Goal: Task Accomplishment & Management: Manage account settings

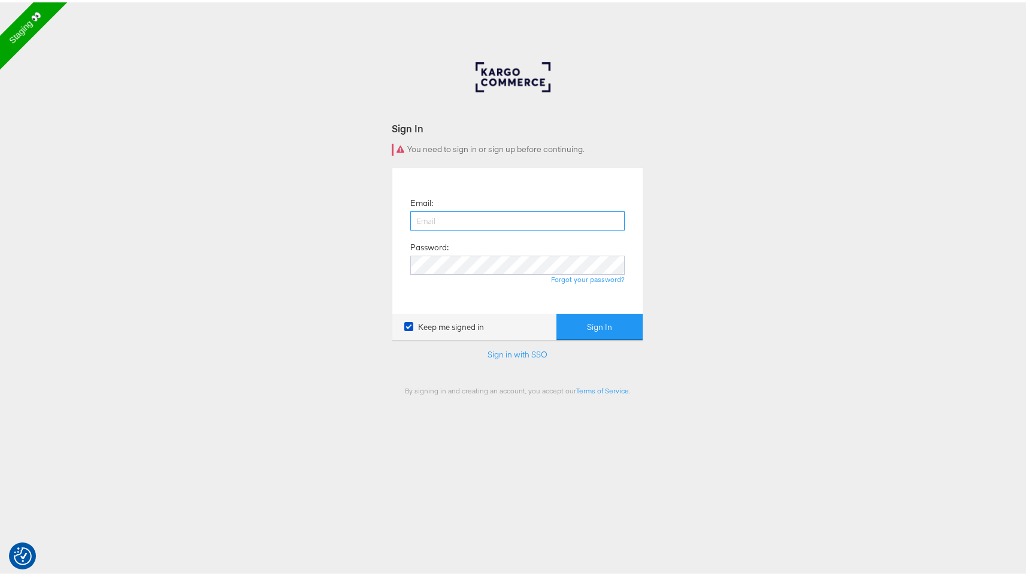
type input "[PERSON_NAME][EMAIL_ADDRESS][DOMAIN_NAME]"
click at [601, 326] on button "Sign In" at bounding box center [599, 324] width 86 height 27
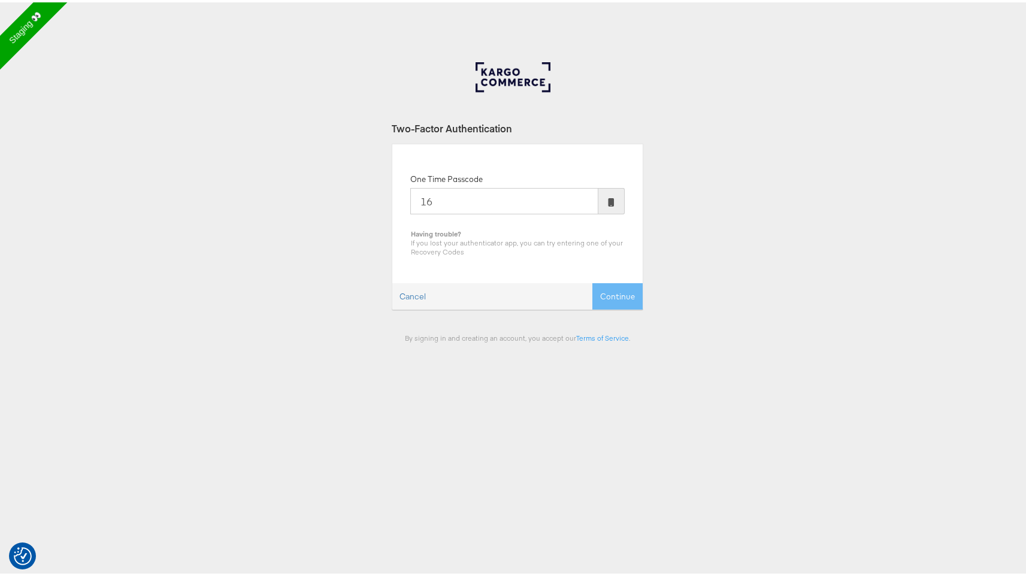
type input "1"
type input "934879"
click at [592, 281] on button "Continue" at bounding box center [617, 294] width 50 height 27
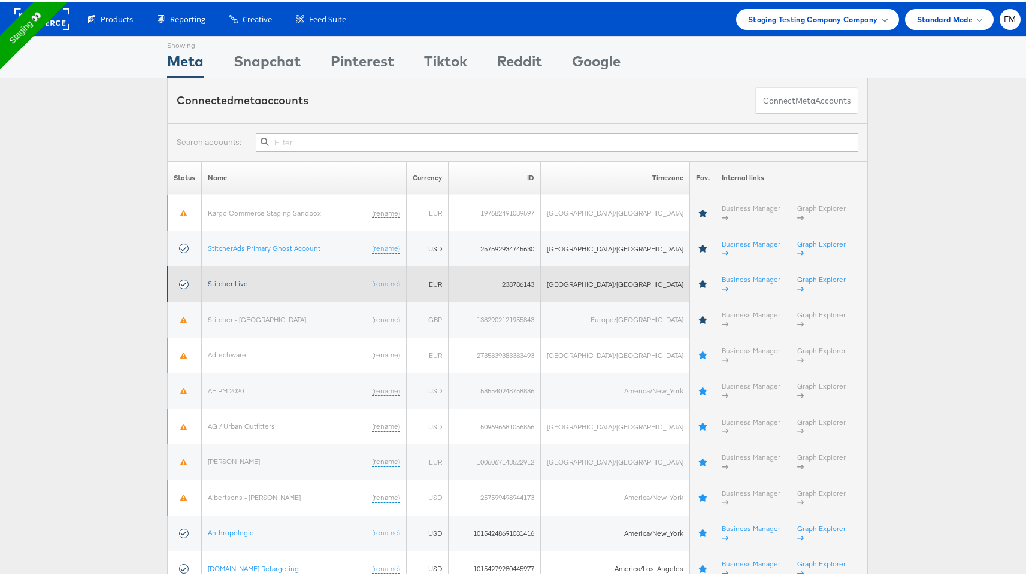
click at [230, 277] on link "Stitcher Live" at bounding box center [228, 281] width 40 height 9
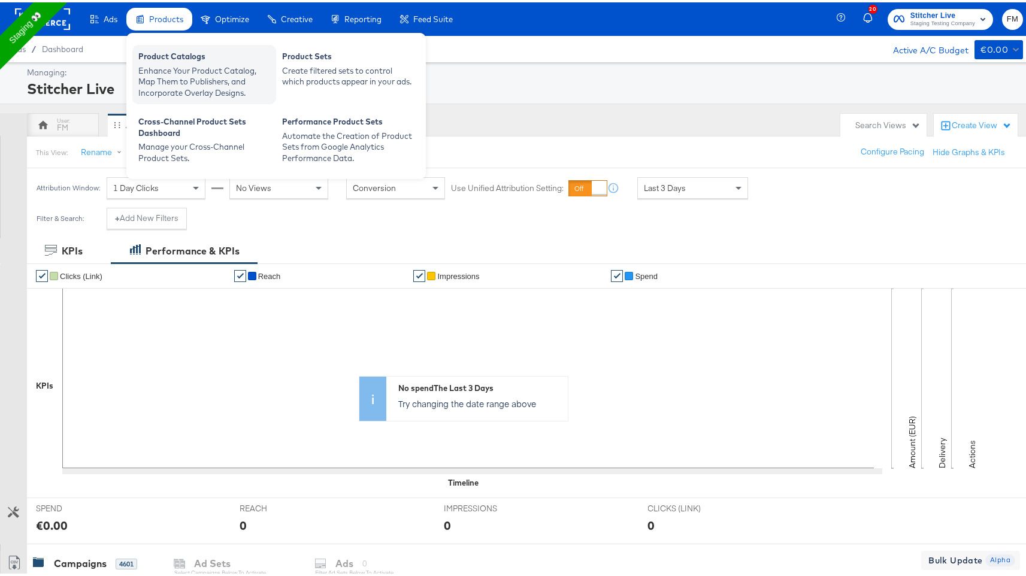
click at [169, 60] on div "Product Catalogs" at bounding box center [204, 55] width 132 height 14
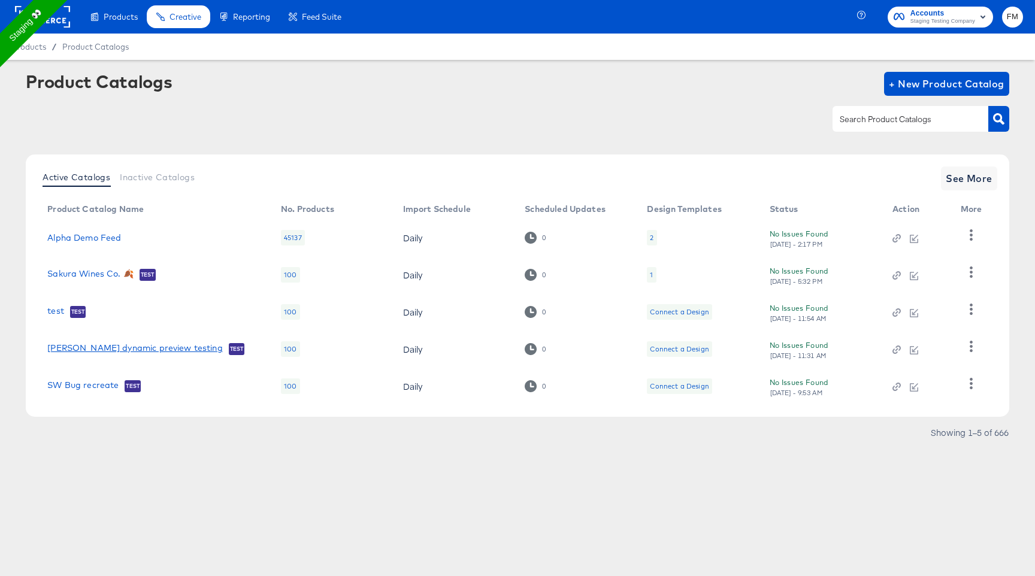
click at [96, 348] on link "fran dynamic preview testing" at bounding box center [134, 349] width 175 height 12
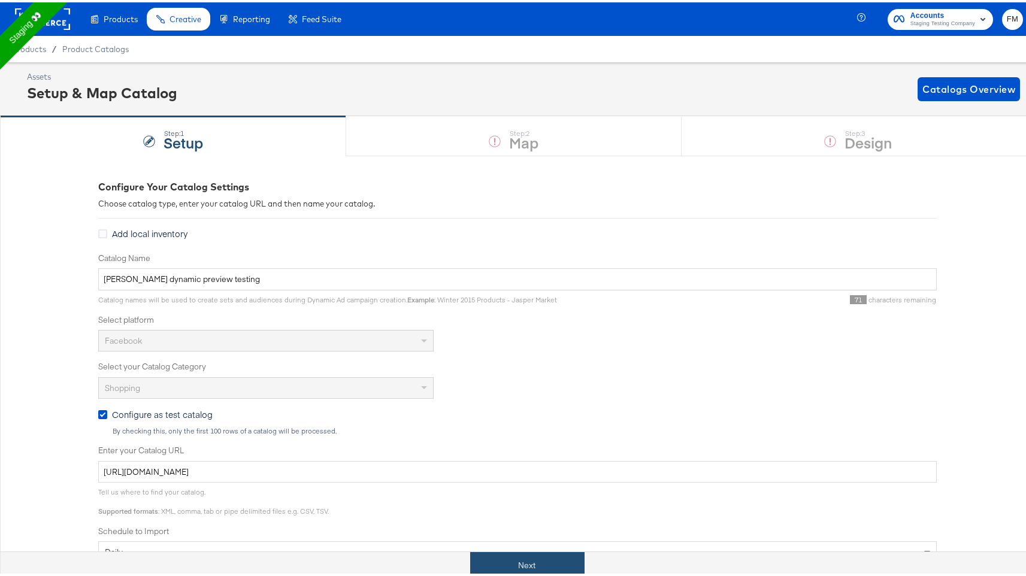
click at [541, 560] on button "Next" at bounding box center [527, 563] width 114 height 27
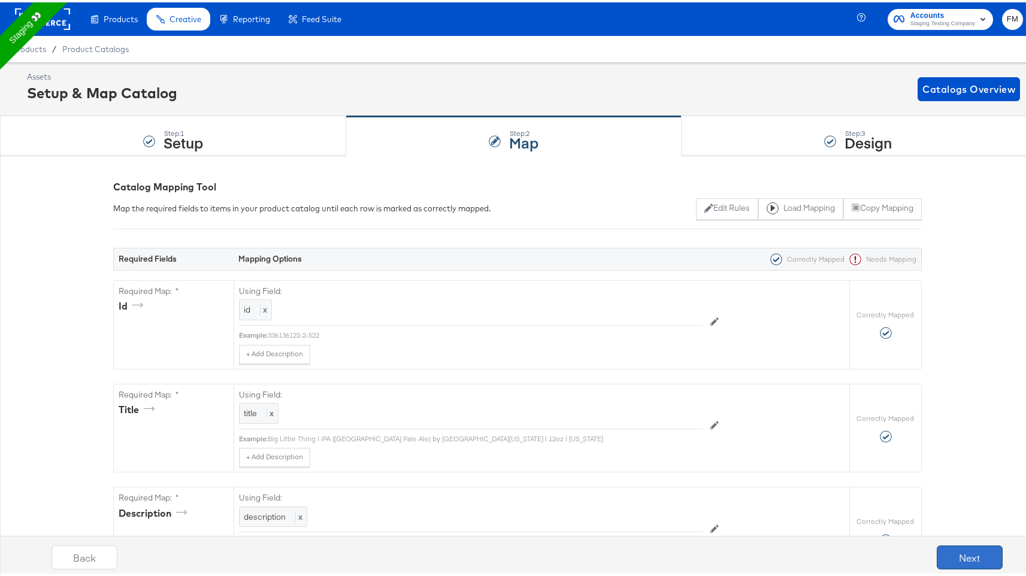
click at [942, 556] on button "Next" at bounding box center [969, 555] width 66 height 24
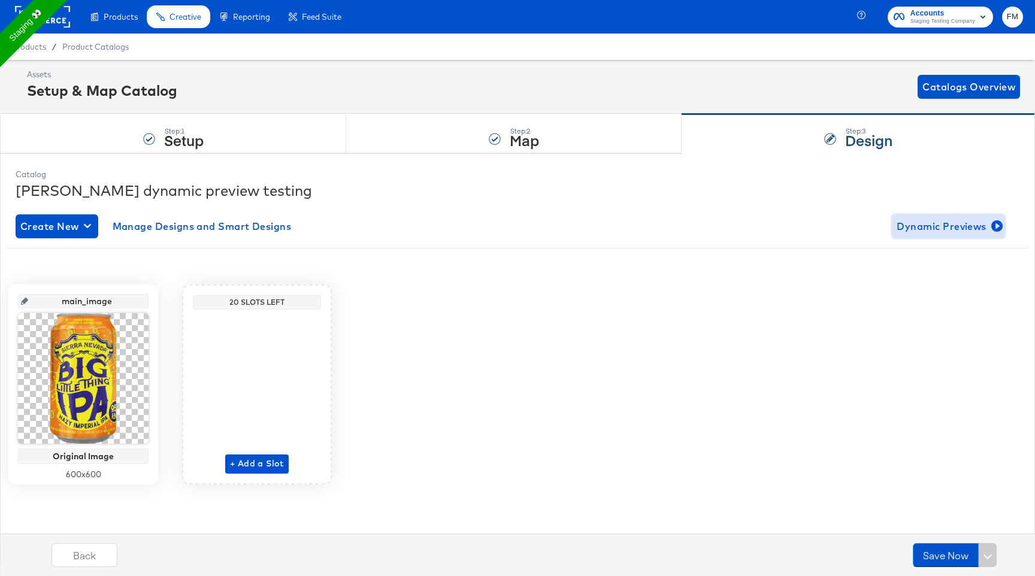
click at [947, 221] on span "Dynamic Previews" at bounding box center [948, 226] width 104 height 17
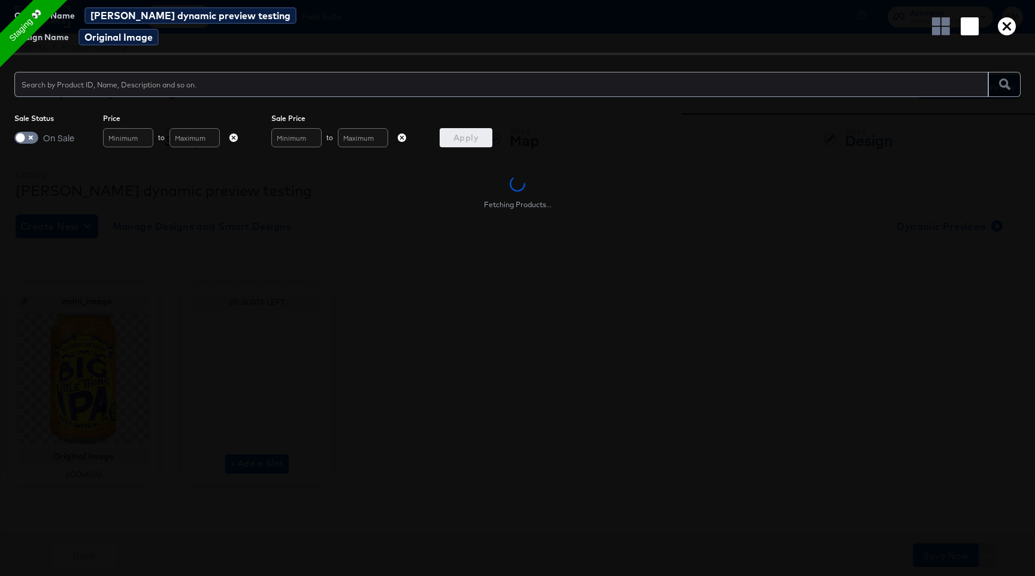
click at [999, 28] on icon "button" at bounding box center [1006, 26] width 18 height 18
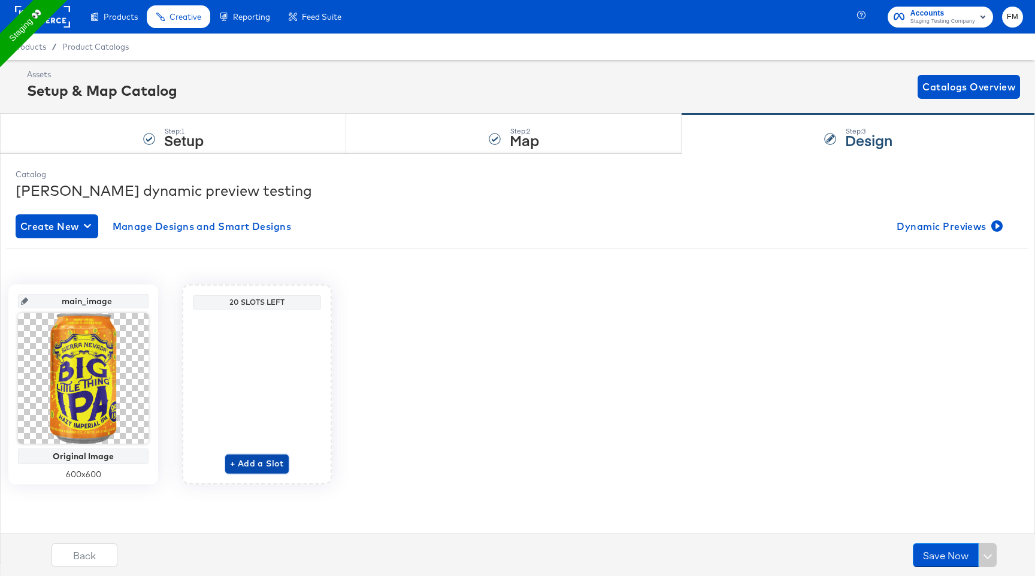
click at [264, 460] on span "+ Add a Slot" at bounding box center [257, 463] width 54 height 15
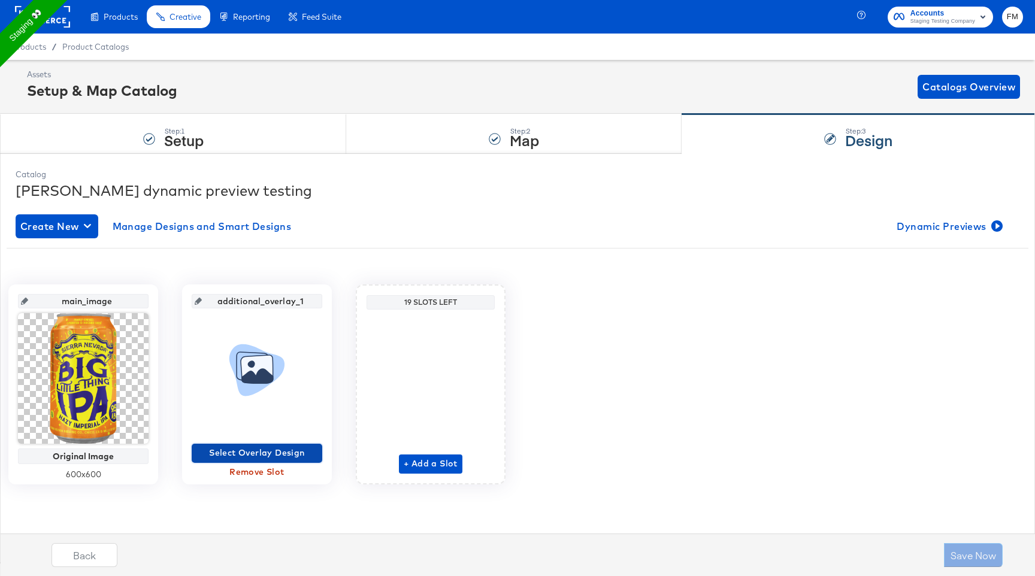
click at [298, 451] on span "Select Overlay Design" at bounding box center [256, 452] width 121 height 15
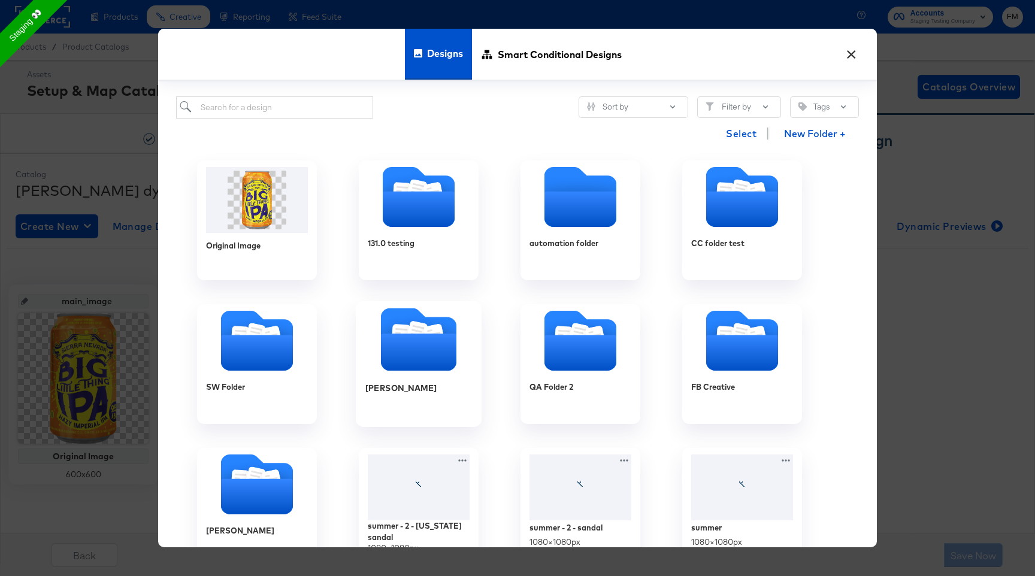
scroll to position [551, 0]
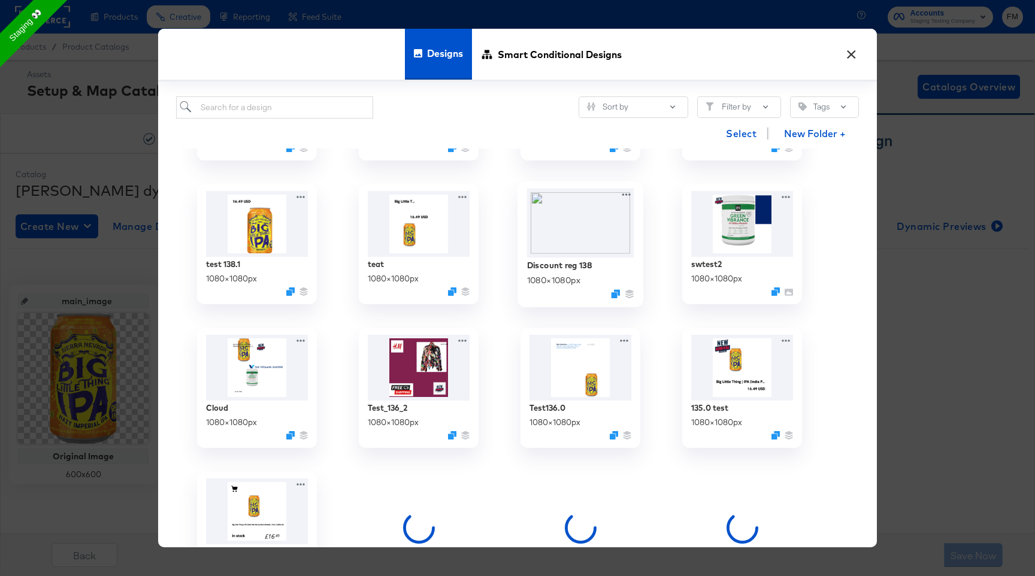
click at [580, 257] on img at bounding box center [580, 223] width 107 height 69
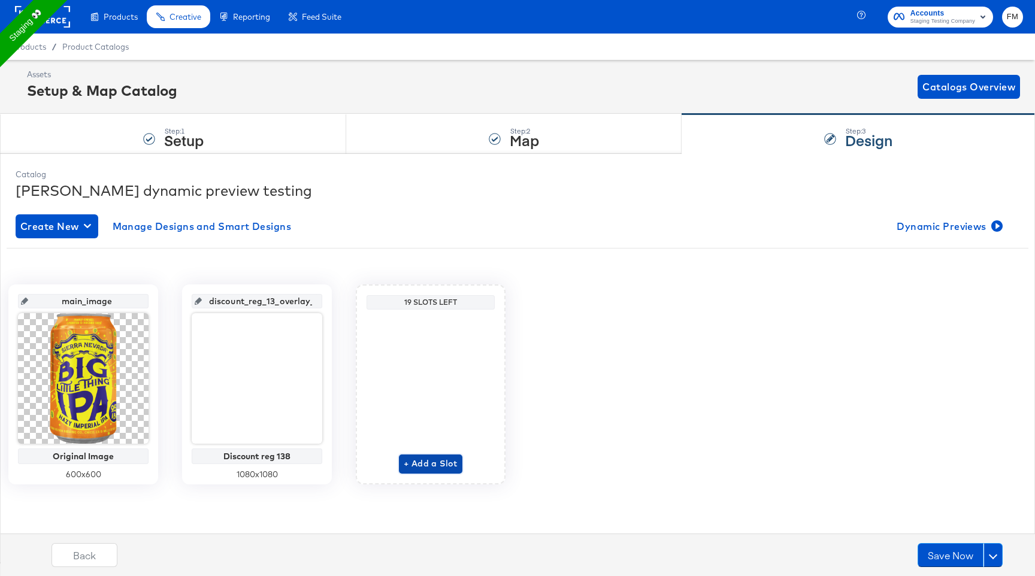
click at [424, 457] on span "+ Add a Slot" at bounding box center [431, 463] width 54 height 15
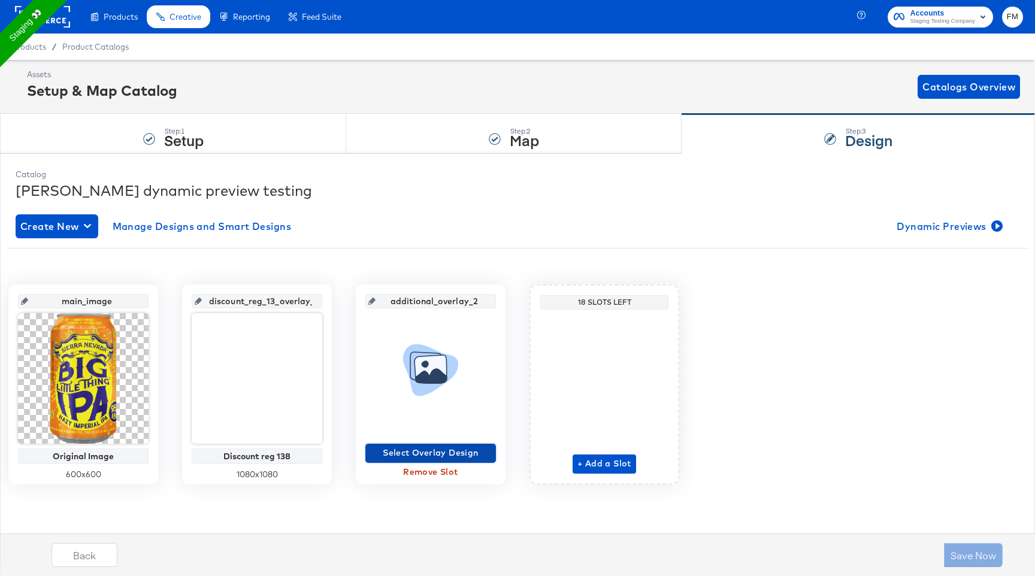
click at [428, 451] on span "Select Overlay Design" at bounding box center [430, 452] width 121 height 15
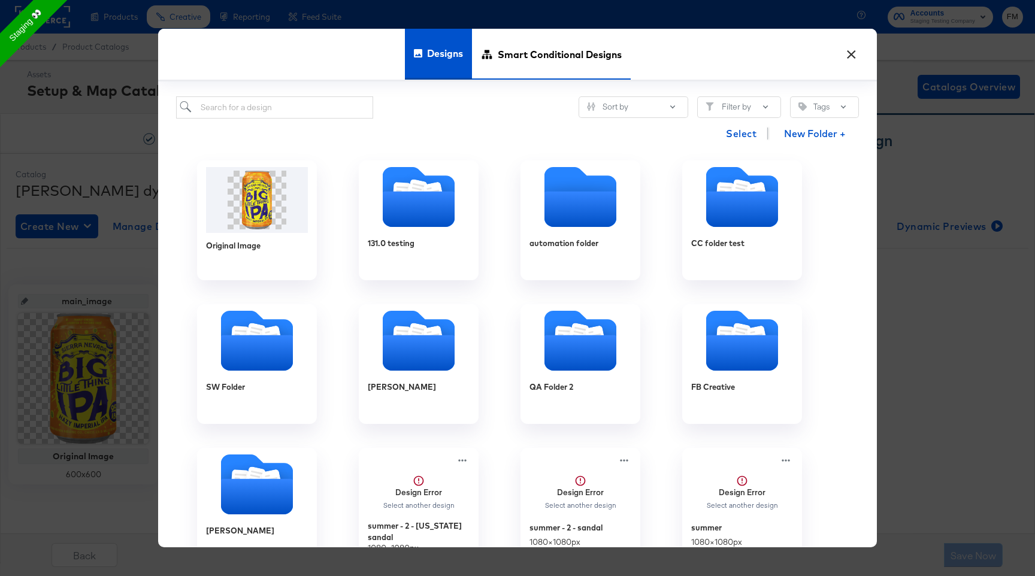
click at [512, 60] on span "Smart Conditional Designs" at bounding box center [560, 54] width 124 height 53
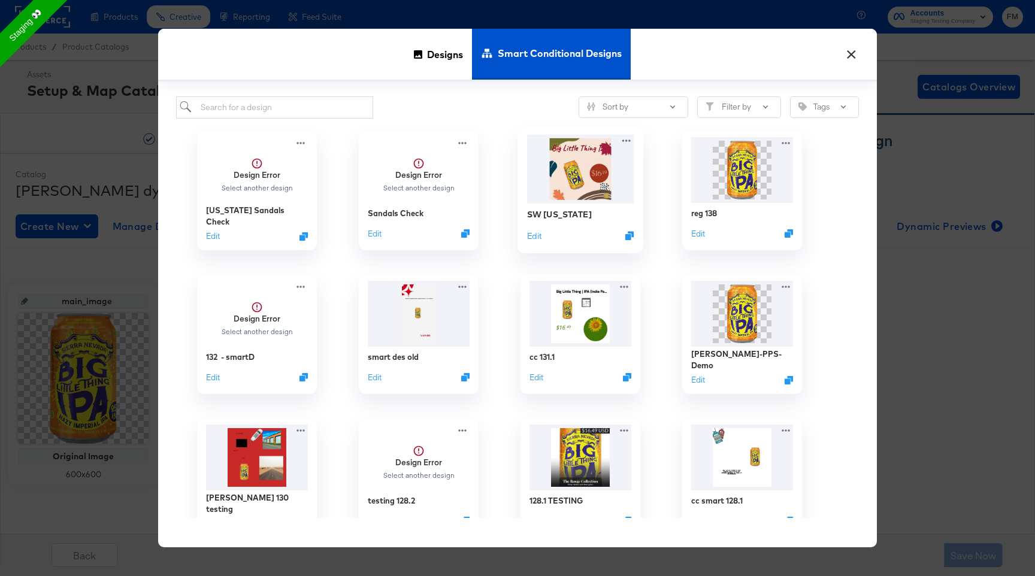
click at [606, 180] on img at bounding box center [580, 168] width 107 height 69
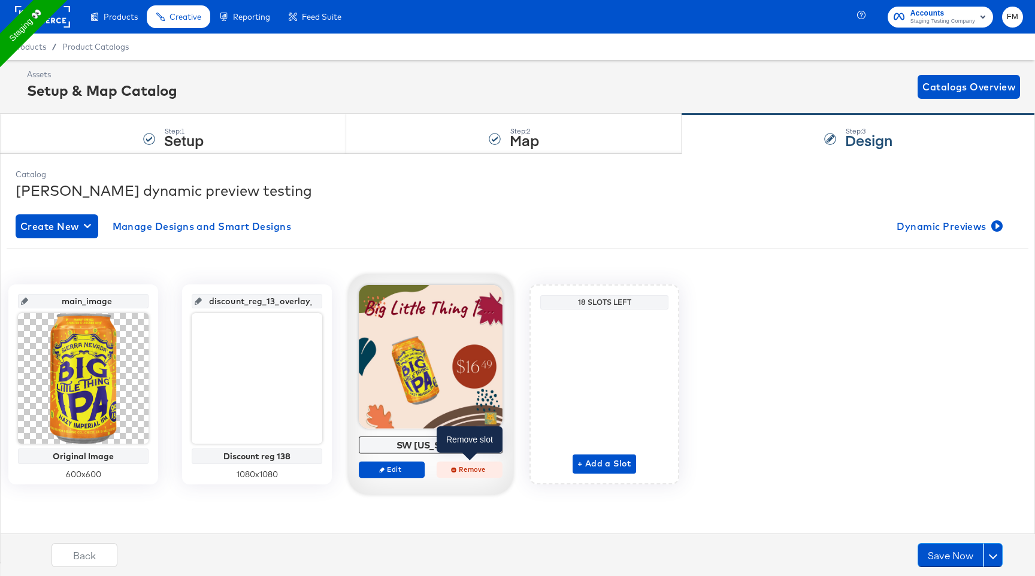
click at [470, 475] on button "Remove" at bounding box center [469, 469] width 66 height 17
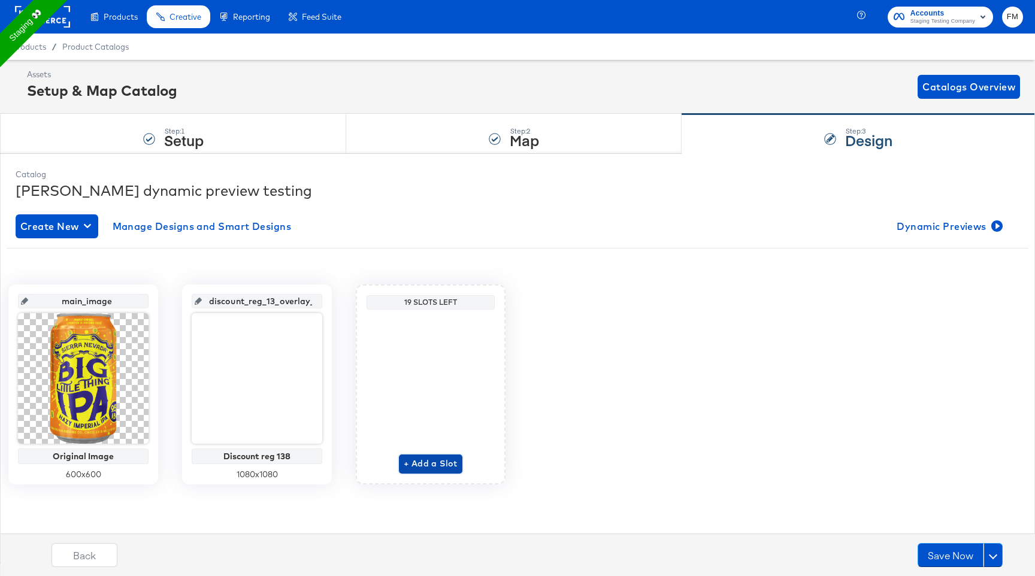
click at [424, 467] on span "+ Add a Slot" at bounding box center [431, 463] width 54 height 15
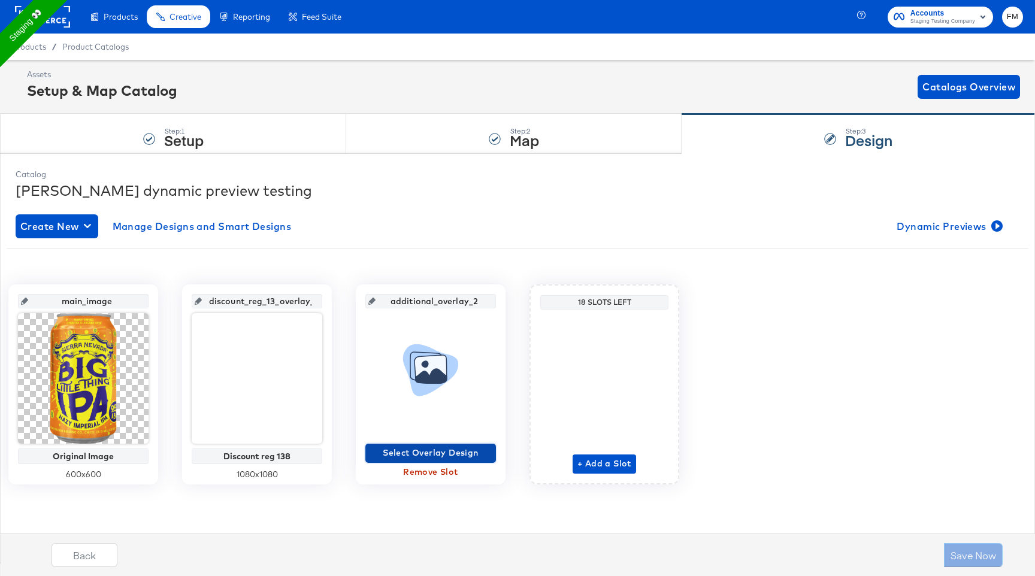
click at [429, 456] on span "Select Overlay Design" at bounding box center [430, 452] width 121 height 15
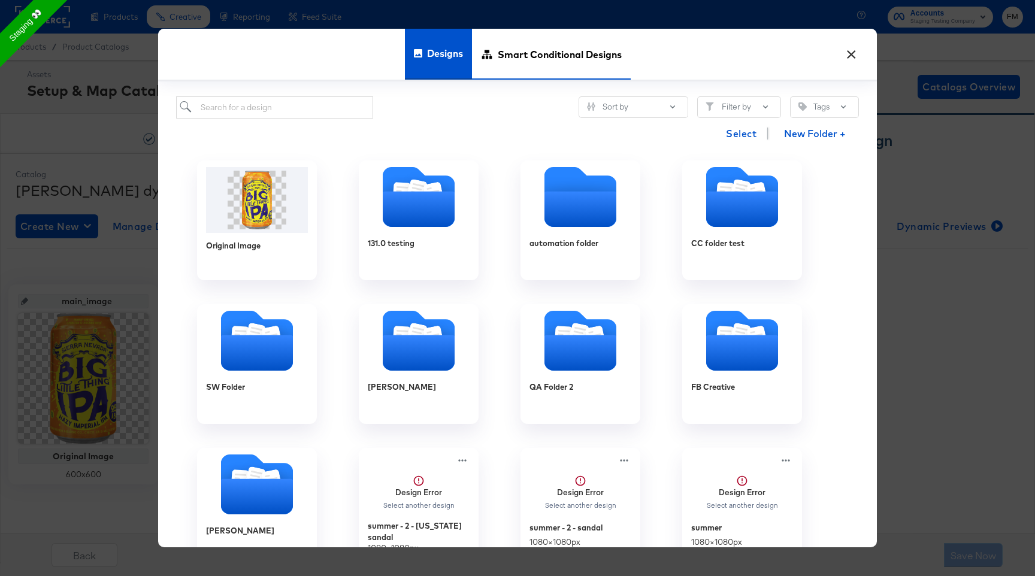
click at [525, 63] on span "Smart Conditional Designs" at bounding box center [560, 54] width 124 height 53
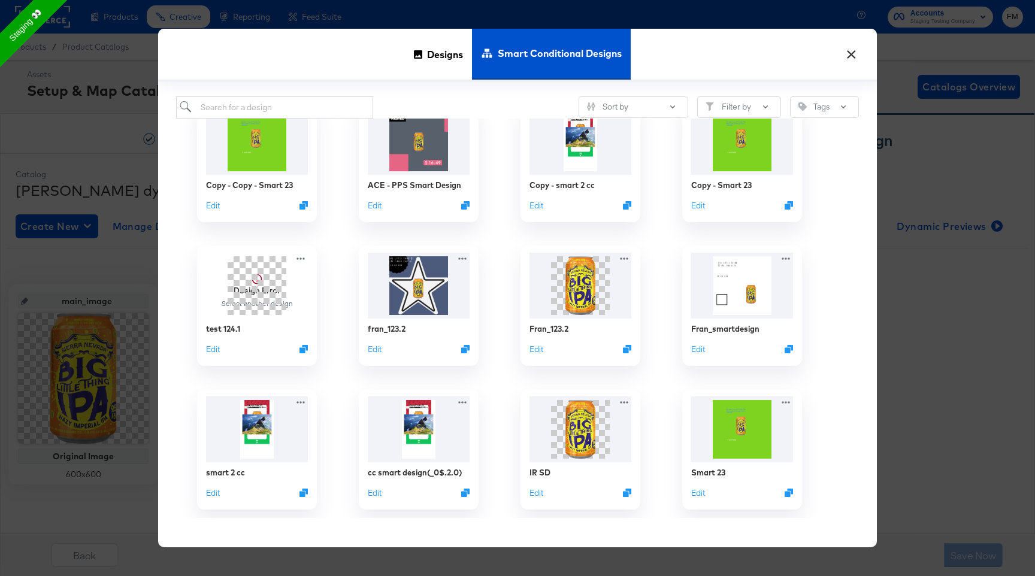
scroll to position [418, 0]
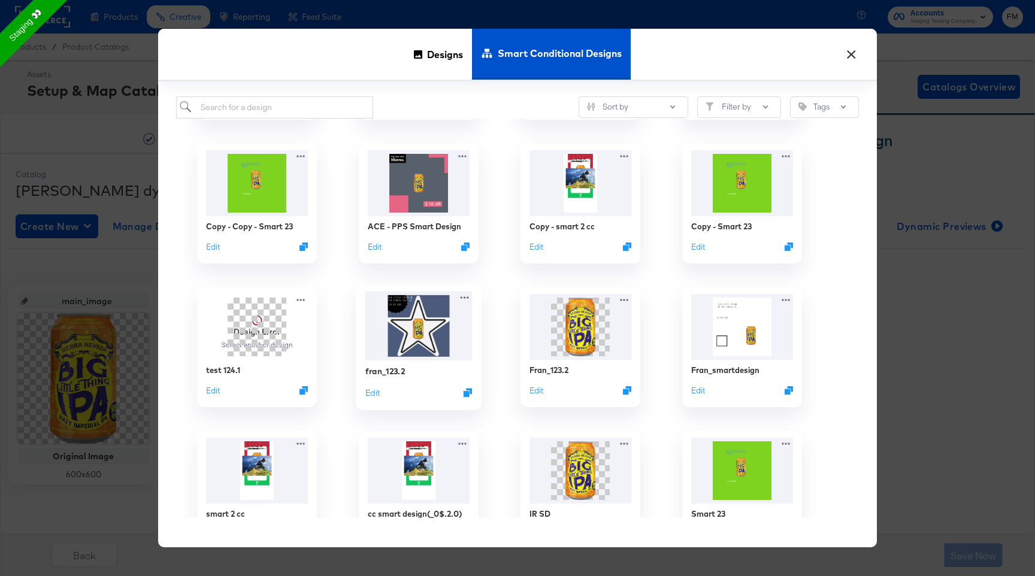
click at [431, 365] on div "fran_123.2 Edit" at bounding box center [418, 381] width 107 height 43
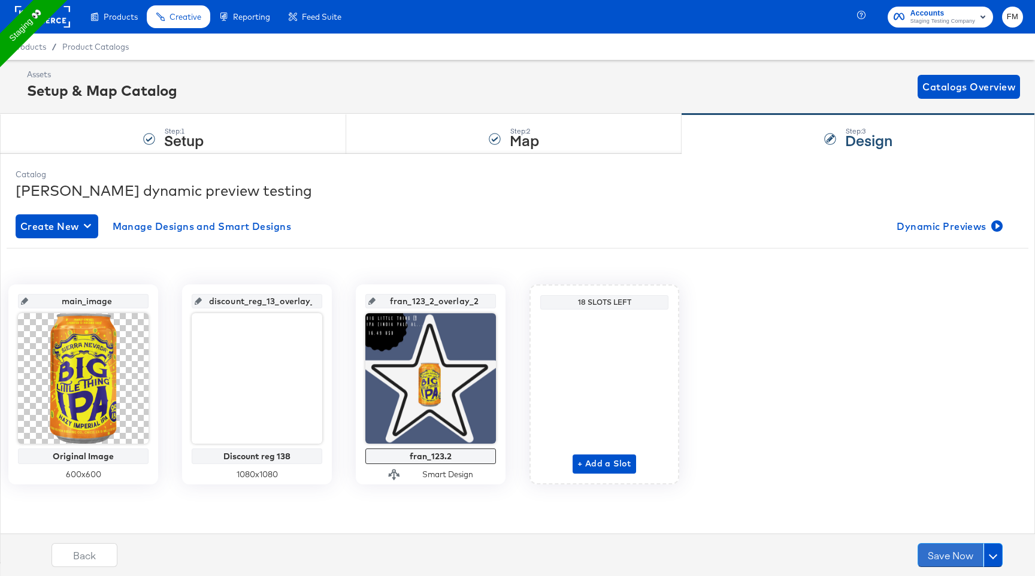
drag, startPoint x: 942, startPoint y: 546, endPoint x: 927, endPoint y: 404, distance: 143.3
click at [941, 512] on div "Catalog fran dynamic preview testing Create New Manage Designs and Smart Design…" at bounding box center [517, 357] width 1035 height 408
click at [938, 228] on span "Dynamic Previews" at bounding box center [948, 226] width 104 height 17
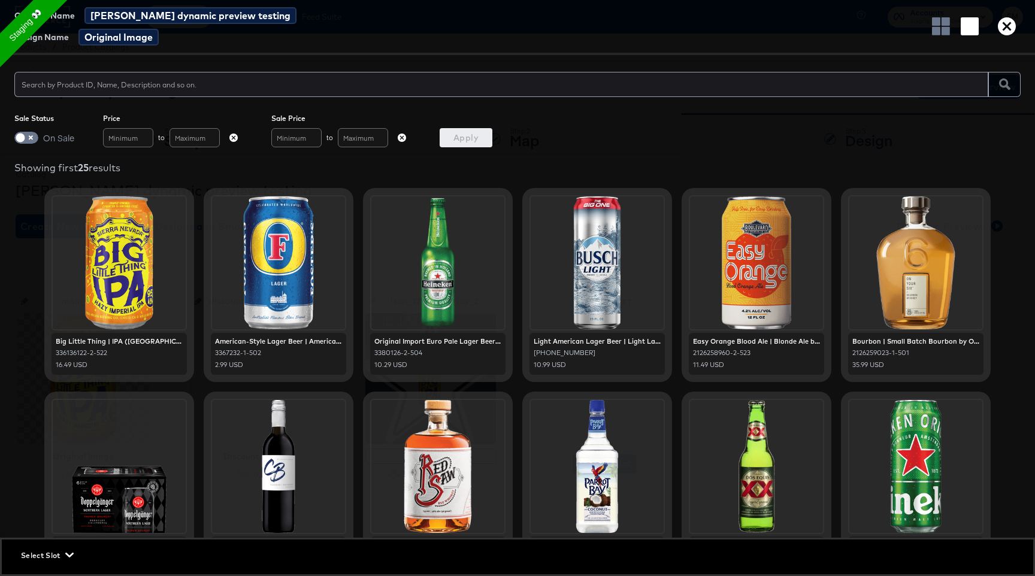
click at [34, 550] on span "Select Slot" at bounding box center [46, 555] width 50 height 13
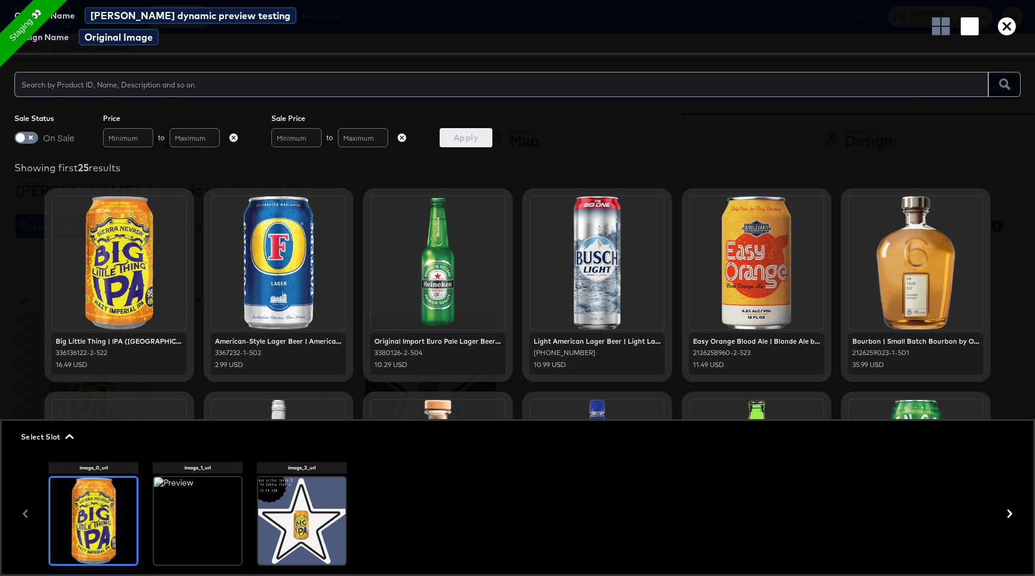
click at [189, 504] on div at bounding box center [197, 520] width 87 height 87
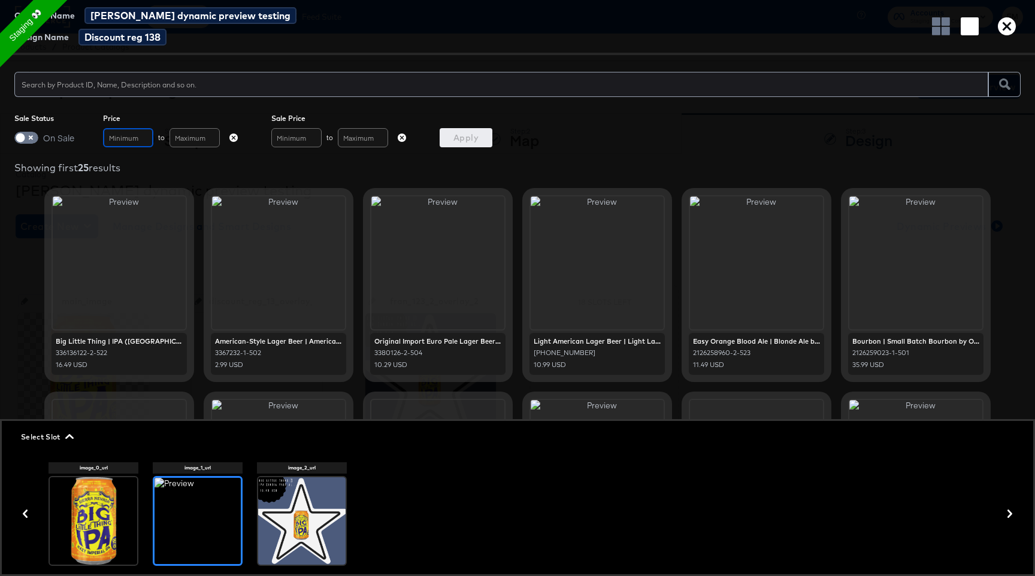
click at [114, 144] on input "text" at bounding box center [128, 137] width 50 height 19
type input "30"
click at [207, 142] on input "text" at bounding box center [194, 137] width 50 height 19
type input "100"
click at [477, 132] on span "Apply" at bounding box center [465, 138] width 43 height 15
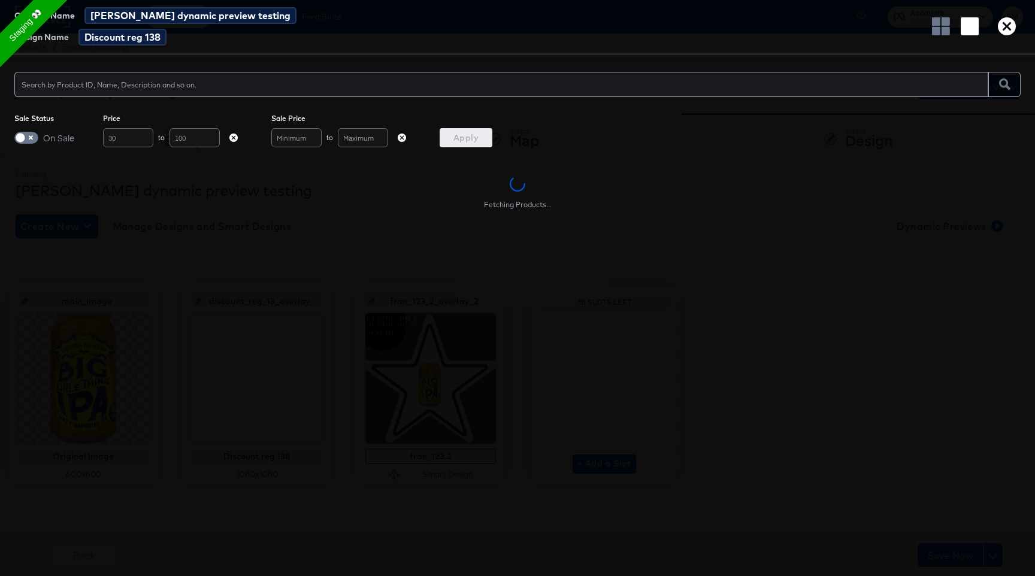
click at [403, 137] on icon "button" at bounding box center [402, 138] width 8 height 8
click at [308, 139] on input "text" at bounding box center [296, 137] width 50 height 19
click at [279, 117] on span "Sale Price" at bounding box center [340, 119] width 139 height 10
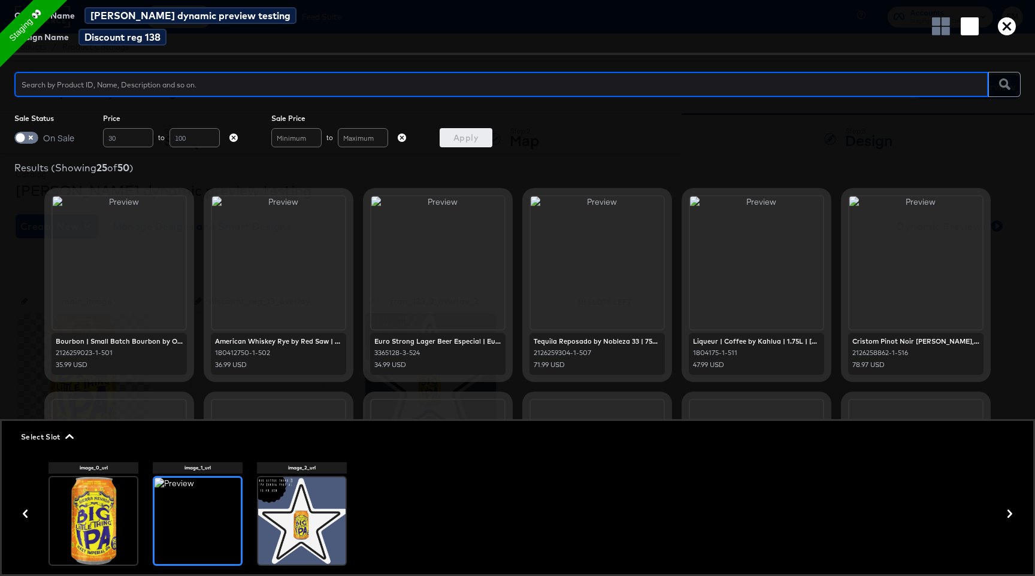
click at [235, 139] on icon "button" at bounding box center [233, 138] width 8 height 8
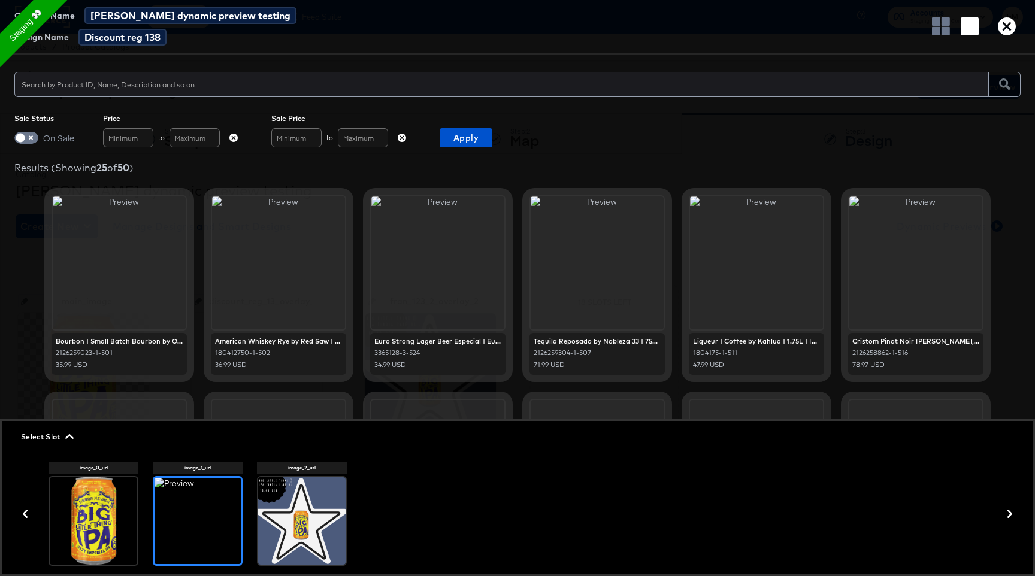
click at [398, 139] on icon "button" at bounding box center [402, 138] width 8 height 8
click at [402, 139] on icon "button" at bounding box center [402, 138] width 8 height 8
click at [141, 141] on input "text" at bounding box center [128, 137] width 50 height 19
click at [182, 141] on input "text" at bounding box center [194, 137] width 50 height 19
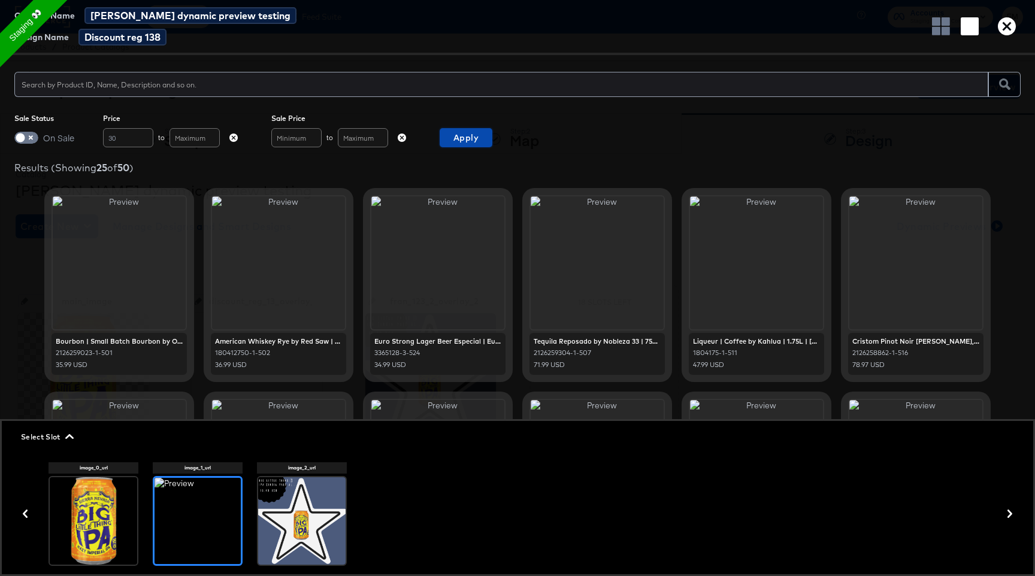
click at [474, 137] on span "Apply" at bounding box center [465, 138] width 43 height 15
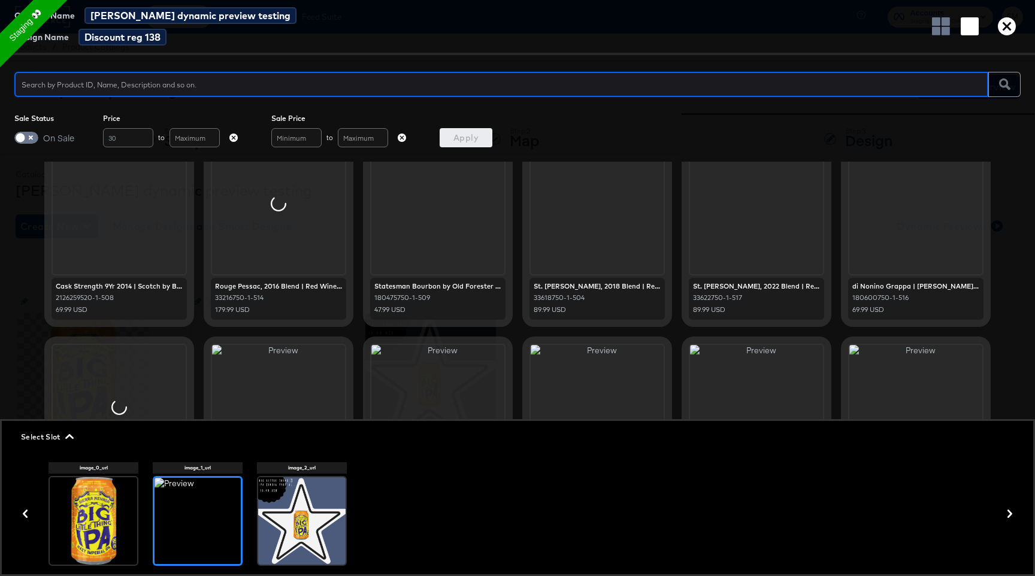
scroll to position [515, 0]
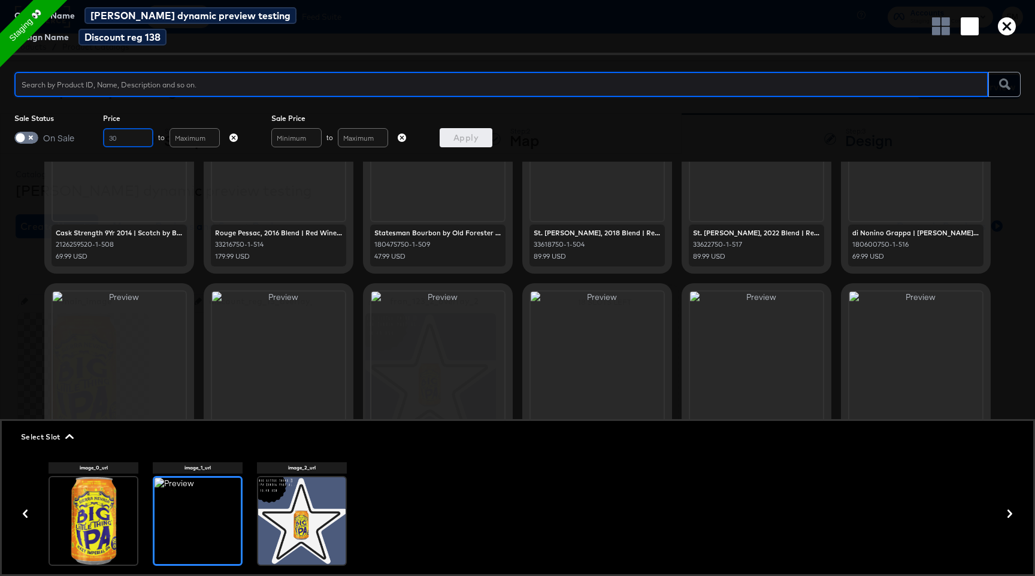
click at [124, 135] on input "30" at bounding box center [128, 137] width 50 height 19
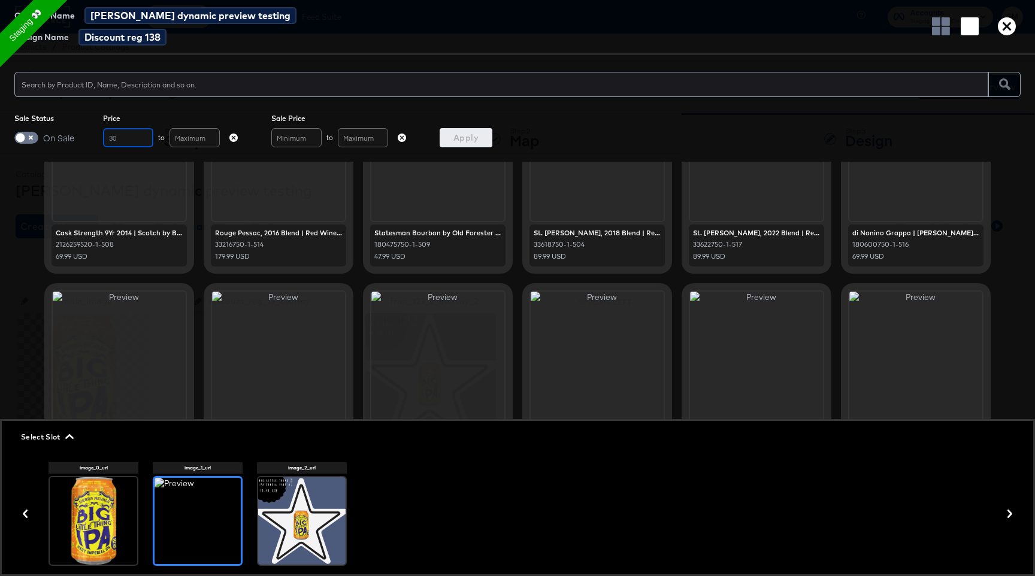
click at [124, 135] on input "30" at bounding box center [128, 137] width 50 height 19
type input "100"
click at [469, 138] on span "Apply" at bounding box center [465, 138] width 43 height 15
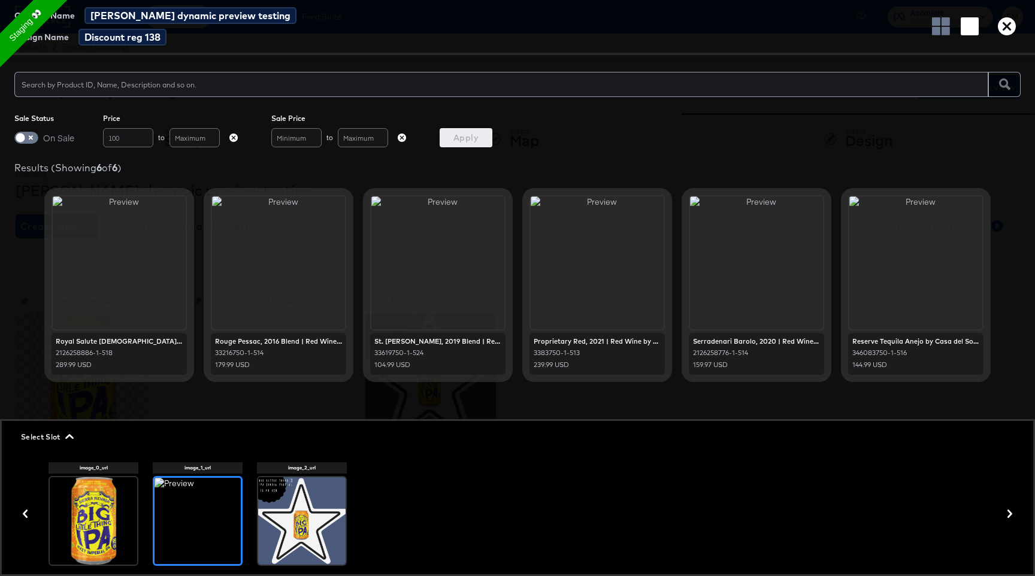
click at [219, 528] on div at bounding box center [197, 521] width 86 height 86
click at [287, 539] on div at bounding box center [301, 520] width 87 height 87
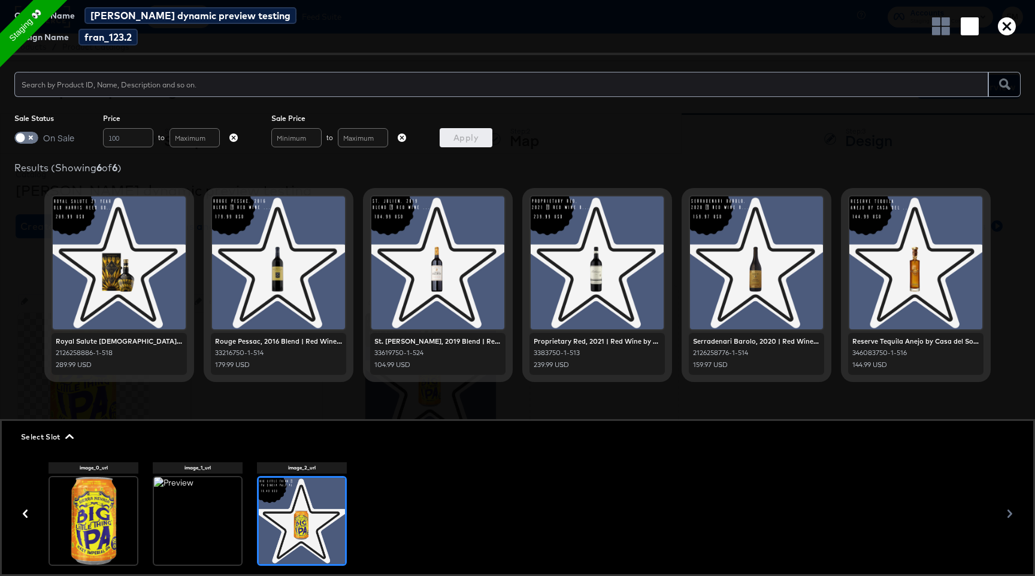
click at [793, 248] on div at bounding box center [756, 262] width 133 height 133
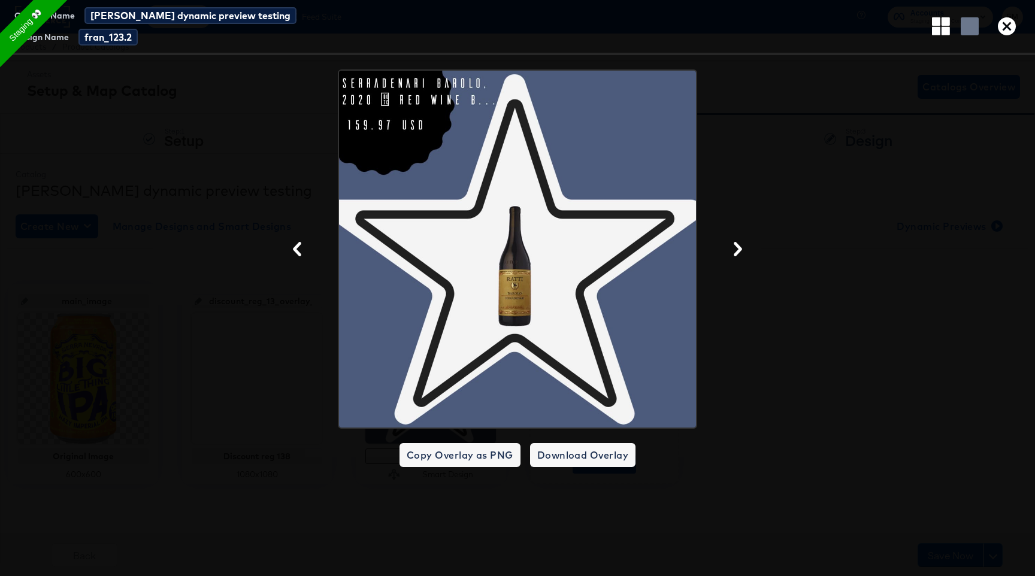
click at [735, 241] on div at bounding box center [517, 248] width 1035 height 359
click at [740, 245] on icon "button" at bounding box center [737, 249] width 14 height 14
click at [740, 245] on div at bounding box center [738, 249] width 24 height 14
click at [740, 248] on div at bounding box center [738, 249] width 24 height 14
click at [738, 254] on div at bounding box center [738, 249] width 24 height 14
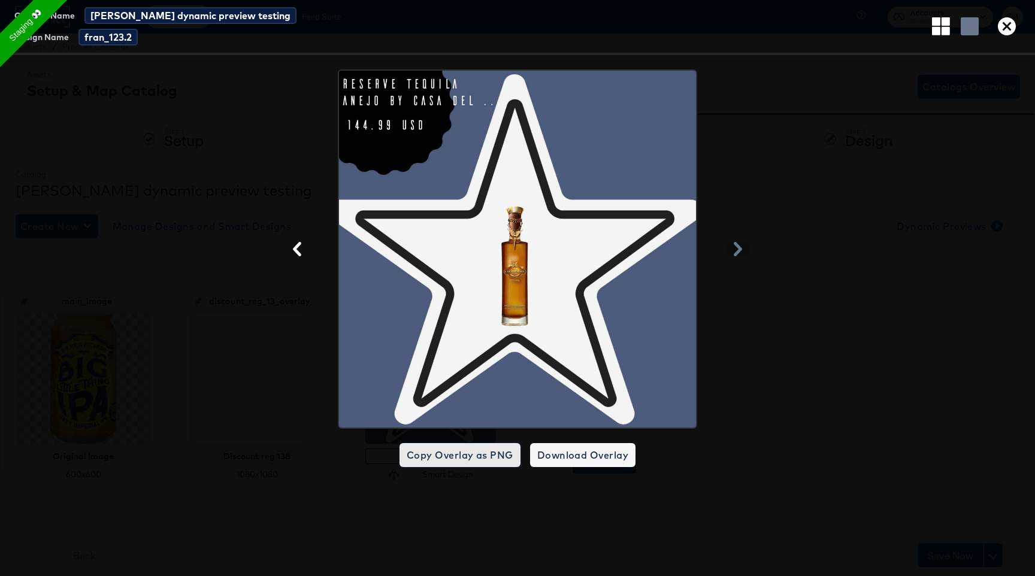
click at [459, 460] on span "Copy Overlay as PNG" at bounding box center [460, 455] width 107 height 17
click at [591, 451] on span "Download Overlay" at bounding box center [582, 455] width 91 height 17
click at [160, 178] on div at bounding box center [517, 248] width 1035 height 359
click at [196, 162] on div at bounding box center [517, 248] width 1035 height 359
click at [1003, 29] on icon "button" at bounding box center [1006, 26] width 18 height 18
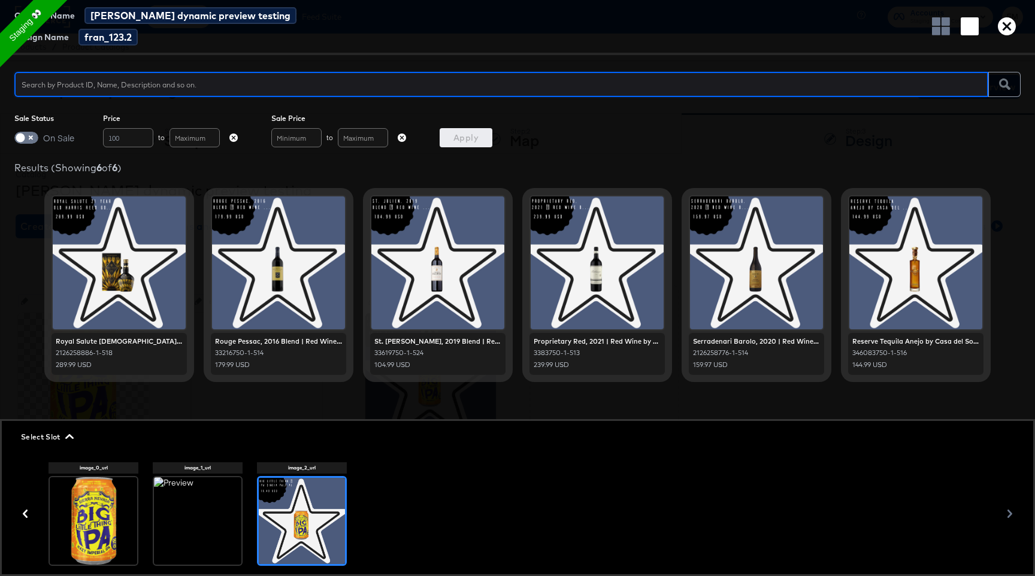
click at [76, 438] on button "Select Slot" at bounding box center [46, 436] width 60 height 13
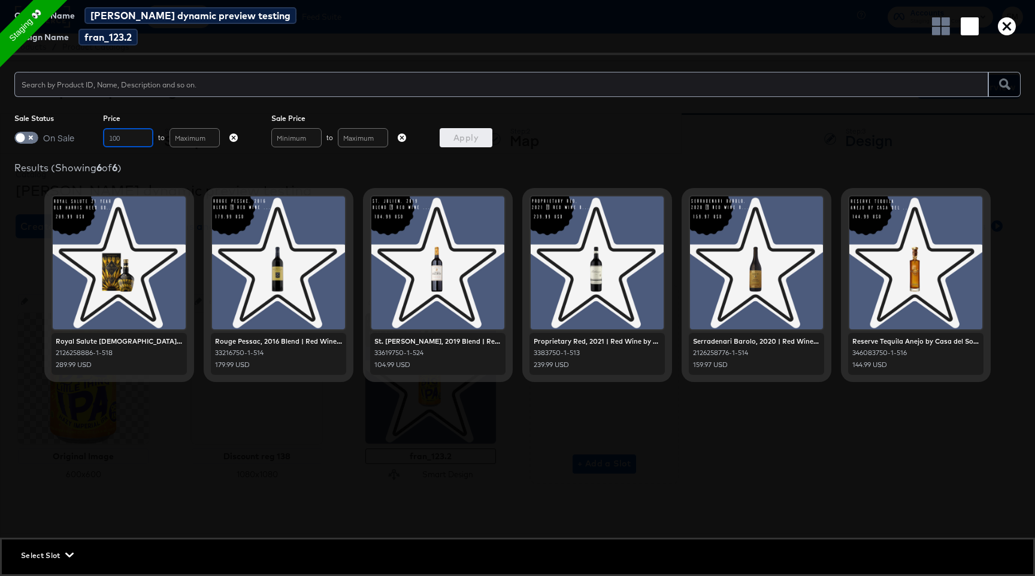
click at [129, 144] on input "100" at bounding box center [128, 137] width 50 height 19
type input "60"
click at [466, 141] on span "Apply" at bounding box center [465, 138] width 43 height 15
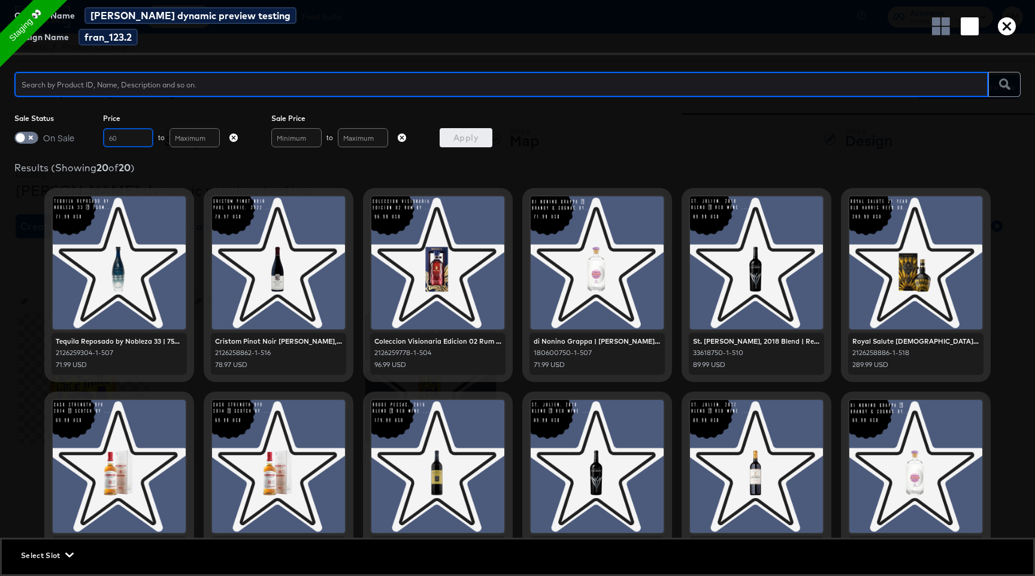
click at [129, 133] on input "60" at bounding box center [128, 137] width 50 height 19
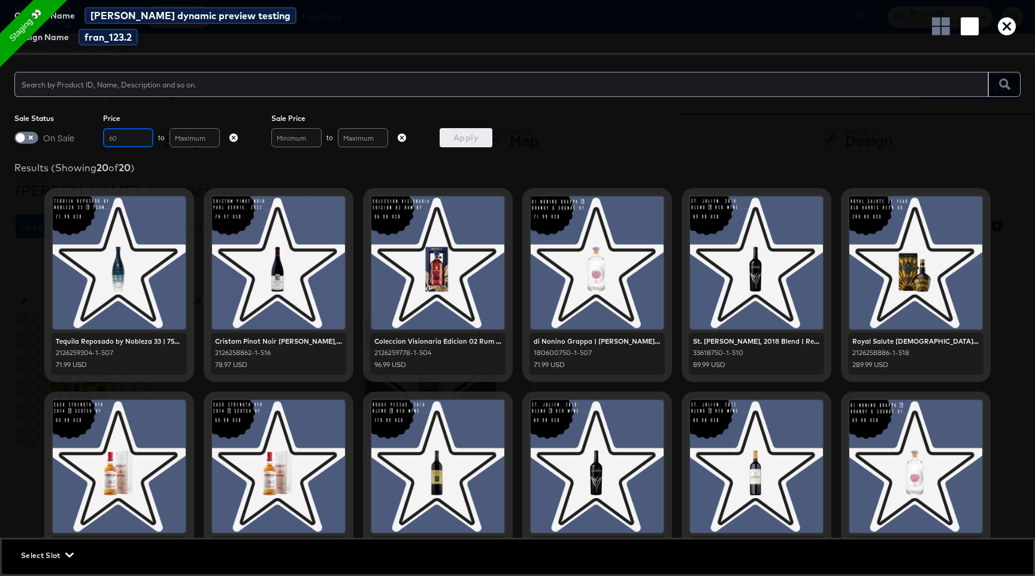
click at [129, 133] on input "60" at bounding box center [128, 137] width 50 height 19
click at [454, 137] on span "Apply" at bounding box center [465, 138] width 43 height 15
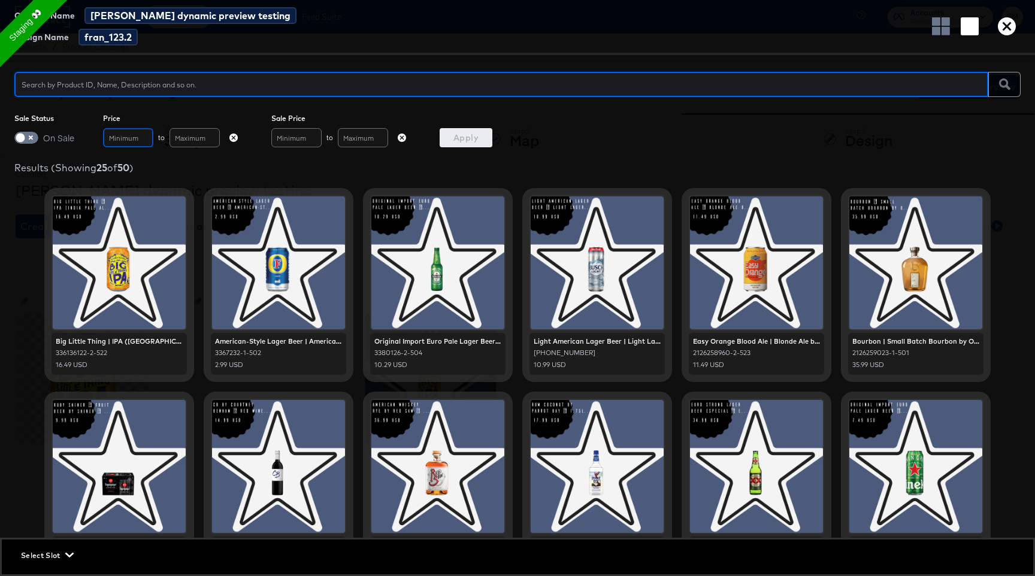
click at [135, 139] on input "text" at bounding box center [128, 137] width 50 height 19
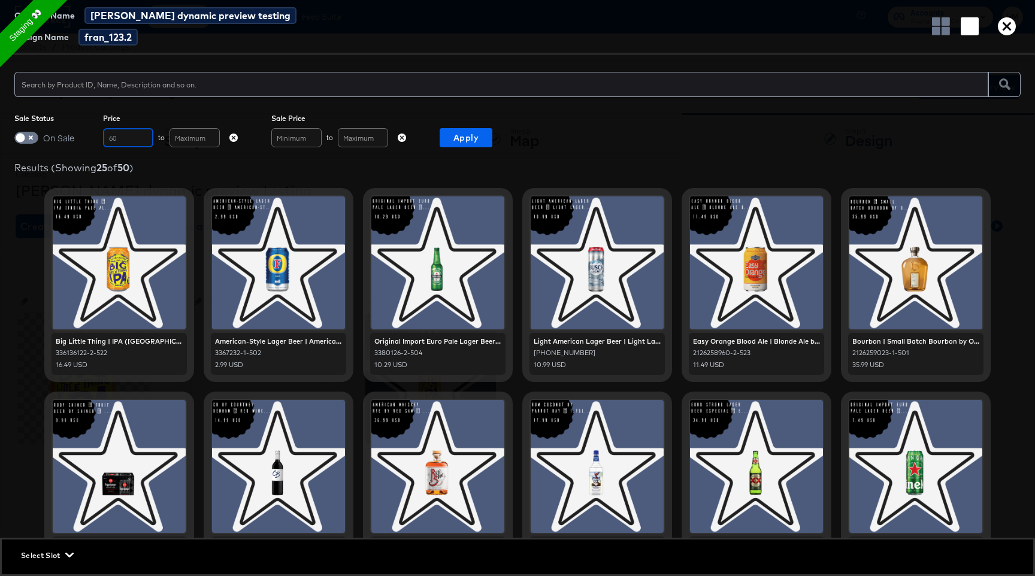
type input "60"
click at [451, 131] on span "Apply" at bounding box center [465, 138] width 43 height 15
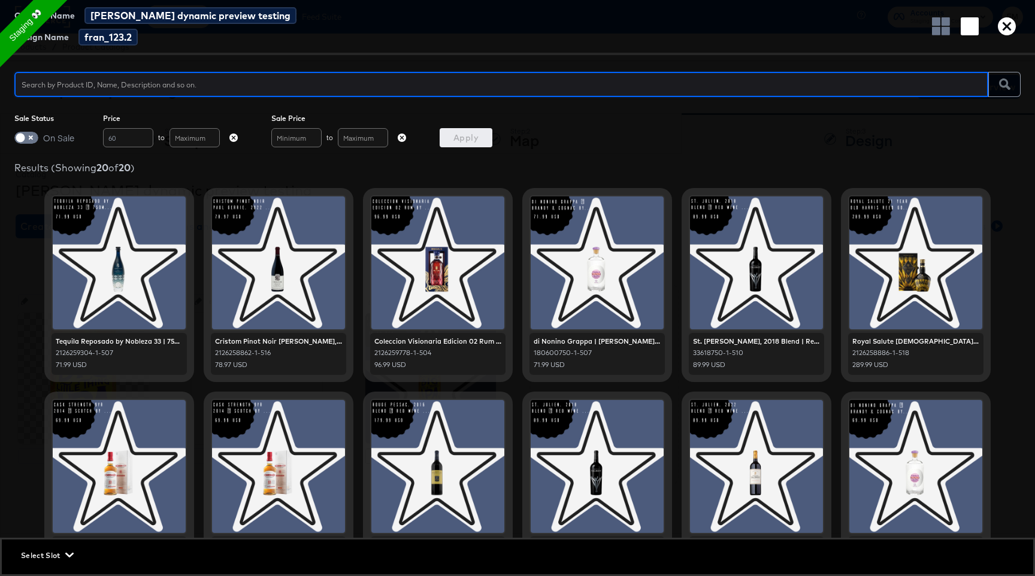
click at [276, 87] on input "text" at bounding box center [500, 79] width 973 height 26
type input "big"
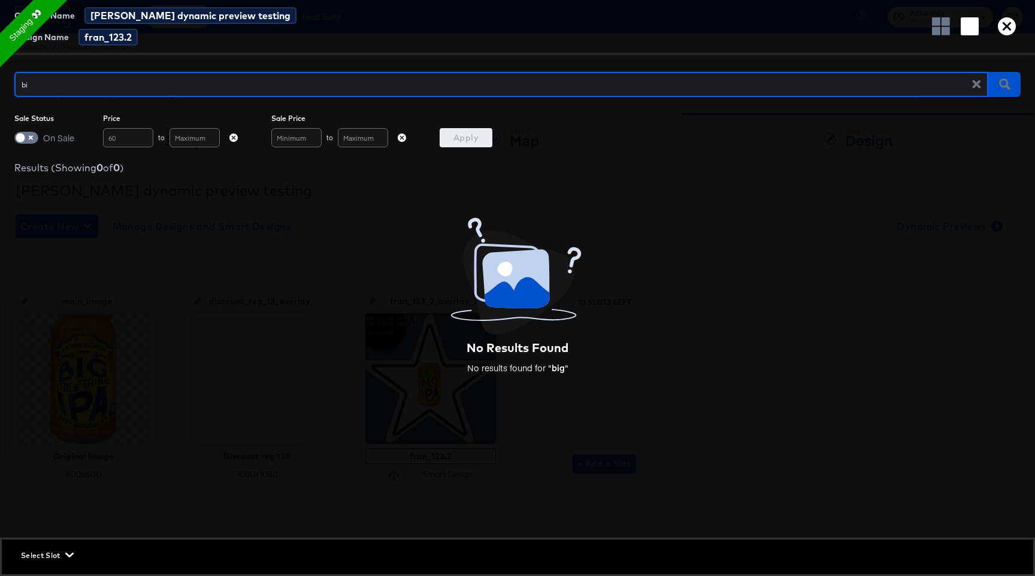
type input "b"
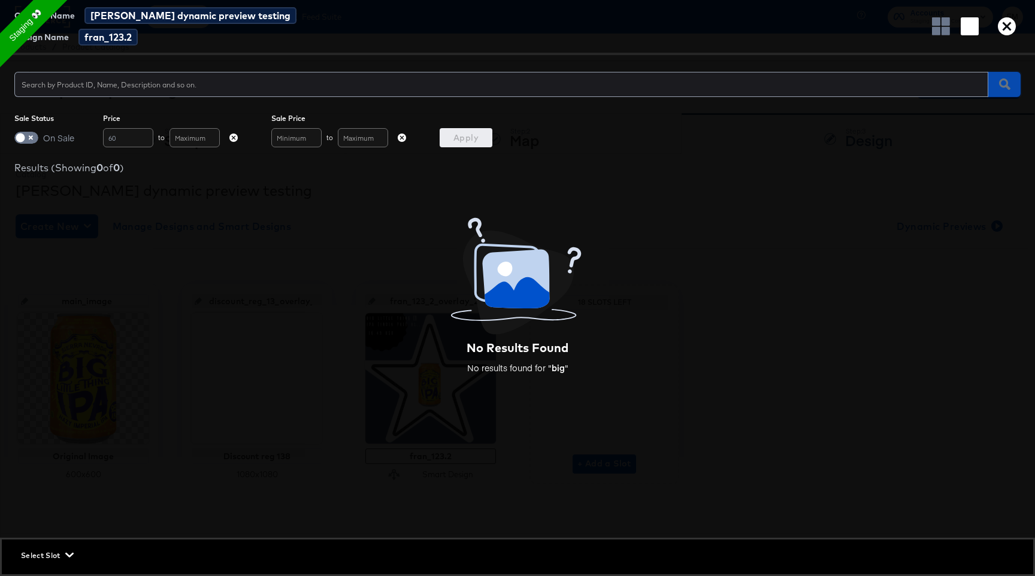
click at [1001, 91] on button "button" at bounding box center [1004, 84] width 32 height 25
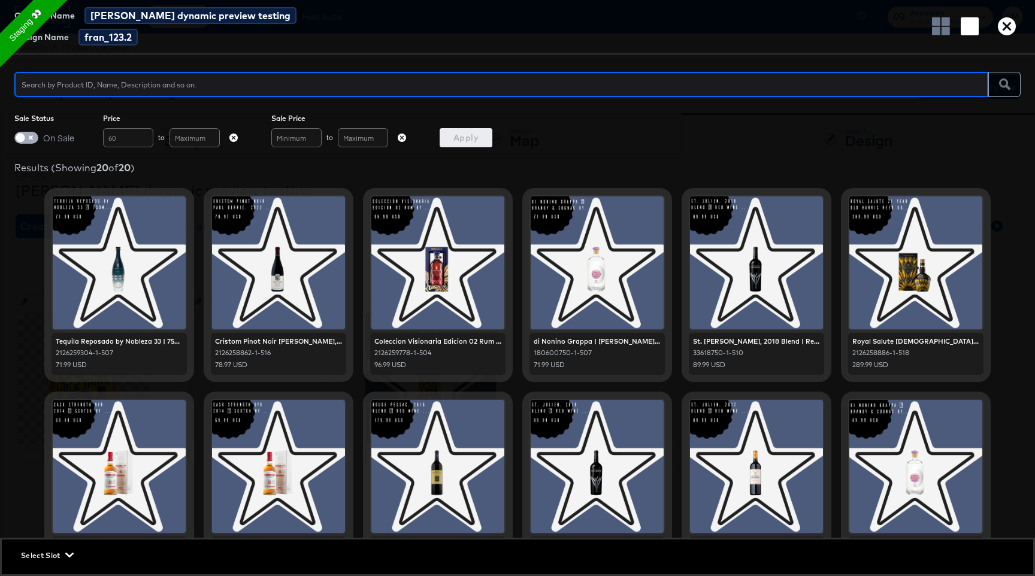
click at [27, 137] on input "checkbox" at bounding box center [20, 141] width 36 height 12
checkbox input "true"
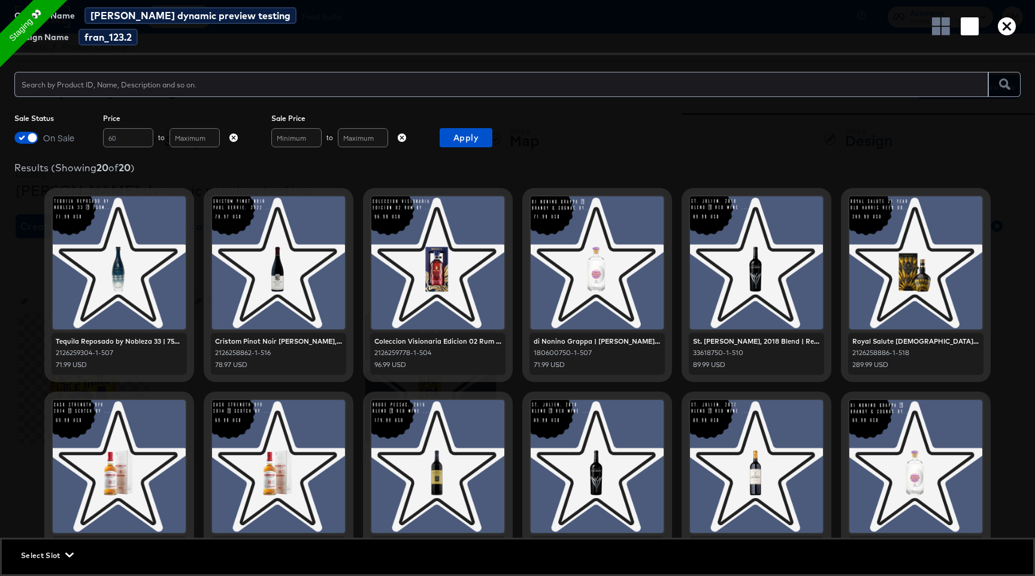
click at [477, 126] on div "Sale Status On Sale Price 60 to Sale Price to Apply" at bounding box center [517, 131] width 1035 height 34
click at [476, 135] on span "Apply" at bounding box center [465, 138] width 43 height 15
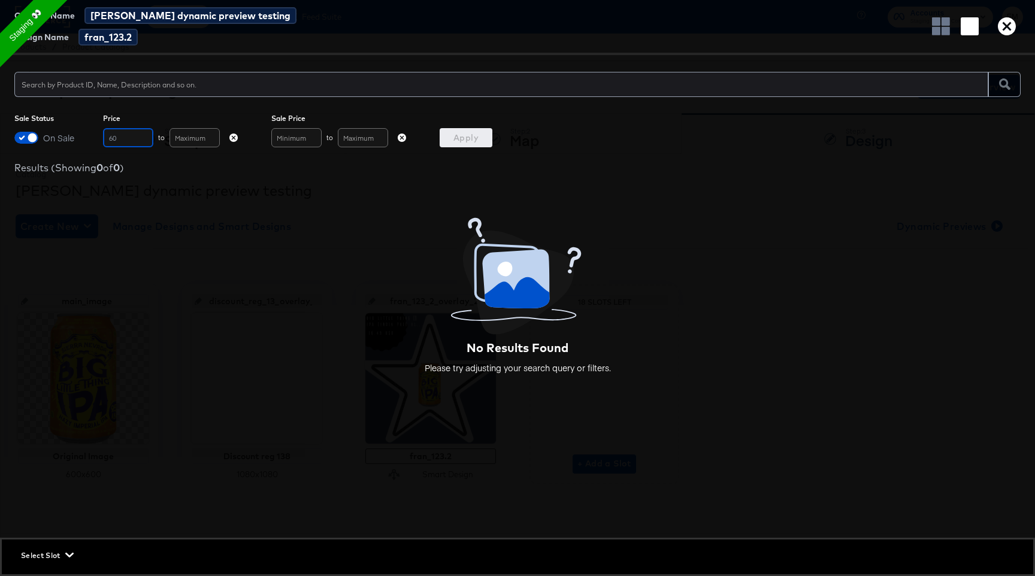
click at [129, 135] on input "60" at bounding box center [128, 137] width 50 height 19
click at [233, 137] on icon "button" at bounding box center [233, 138] width 8 height 8
click at [477, 140] on span "Apply" at bounding box center [465, 138] width 43 height 15
click at [31, 140] on input "checkbox" at bounding box center [32, 141] width 36 height 12
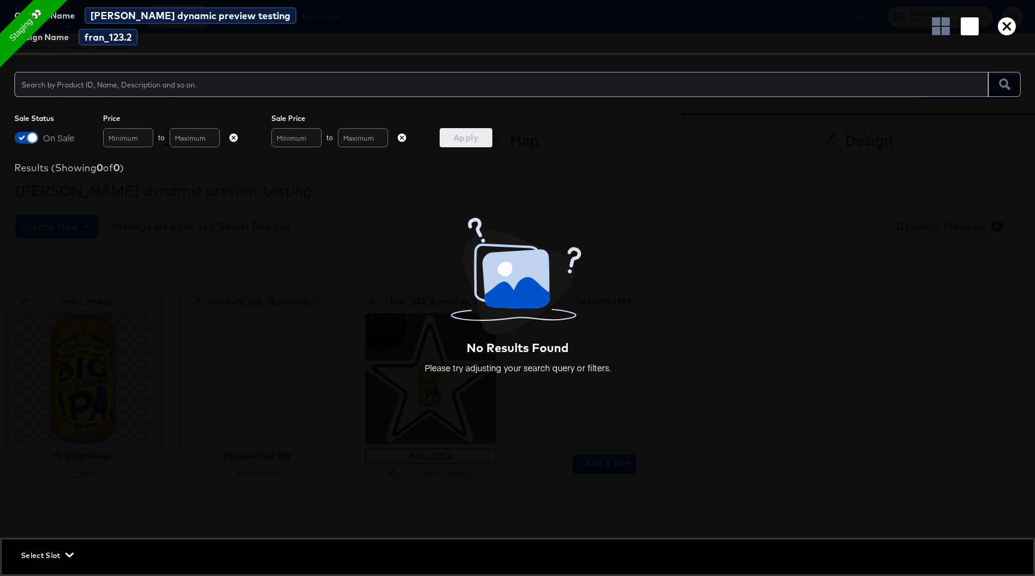
checkbox input "false"
click at [454, 140] on span "Apply" at bounding box center [465, 138] width 43 height 15
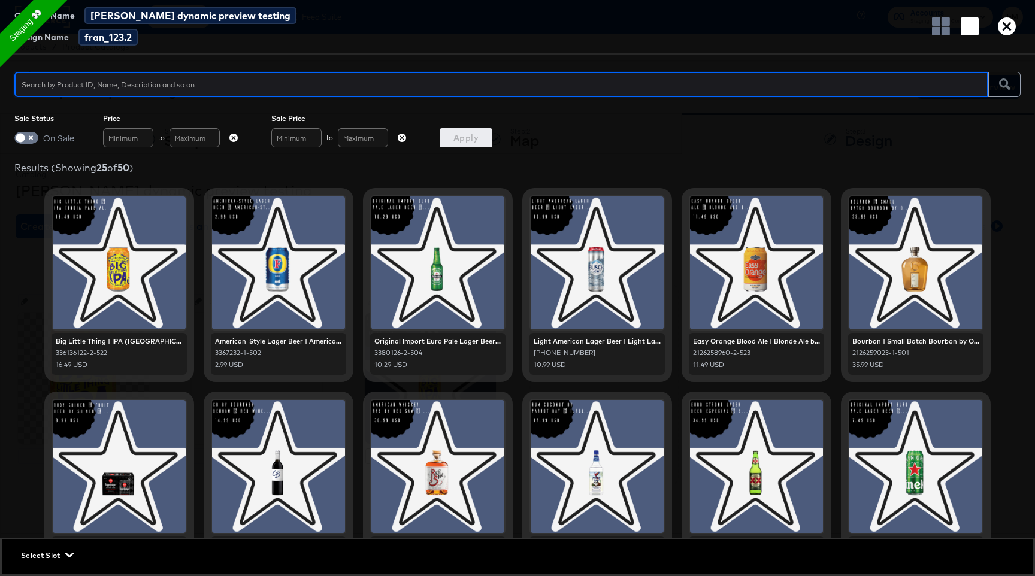
click at [967, 26] on rect "button" at bounding box center [969, 26] width 18 height 18
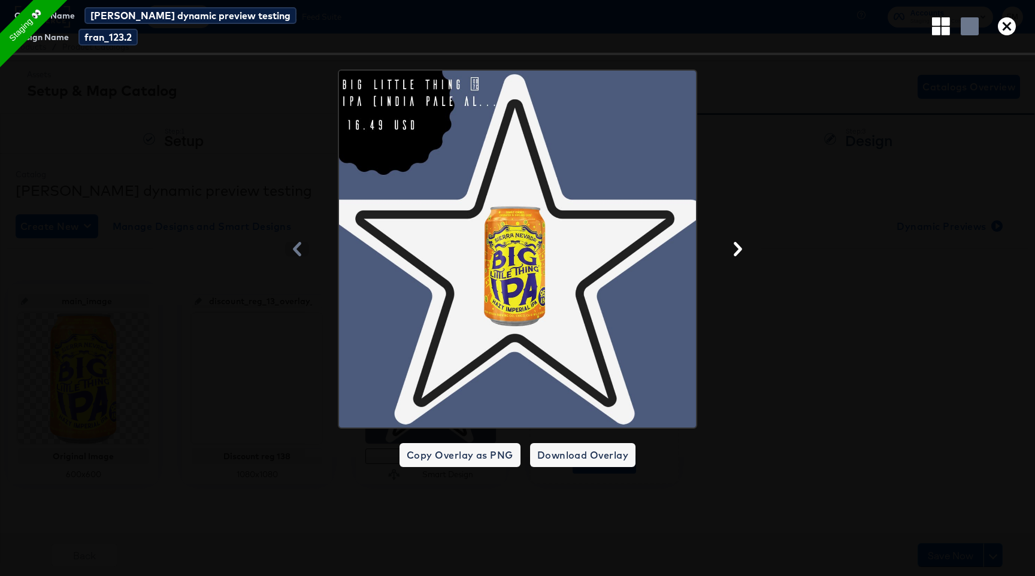
click at [932, 24] on icon "button" at bounding box center [941, 26] width 18 height 18
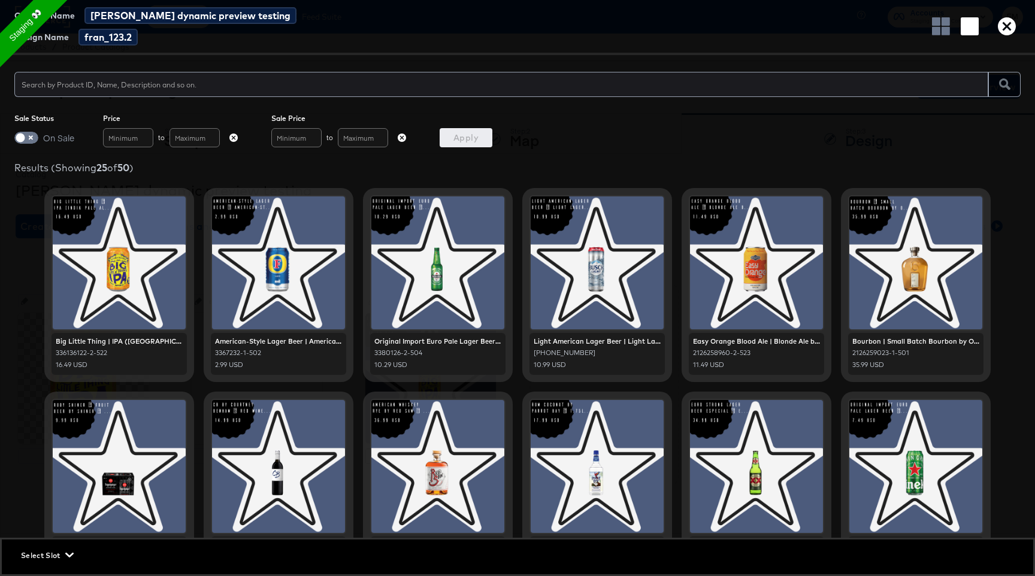
click at [1002, 31] on icon "button" at bounding box center [1006, 26] width 18 height 18
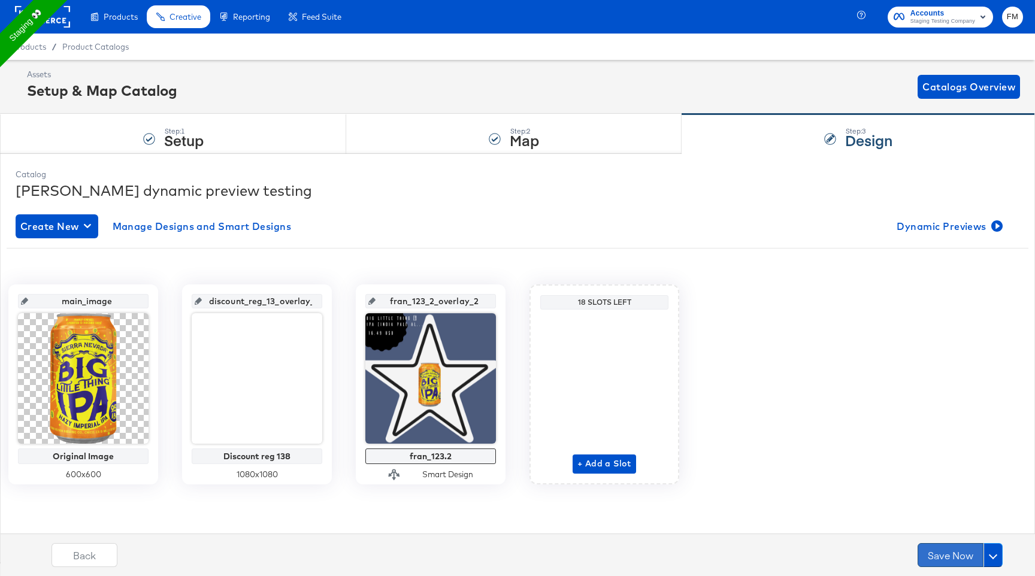
click at [961, 553] on button "Save Now" at bounding box center [950, 555] width 66 height 24
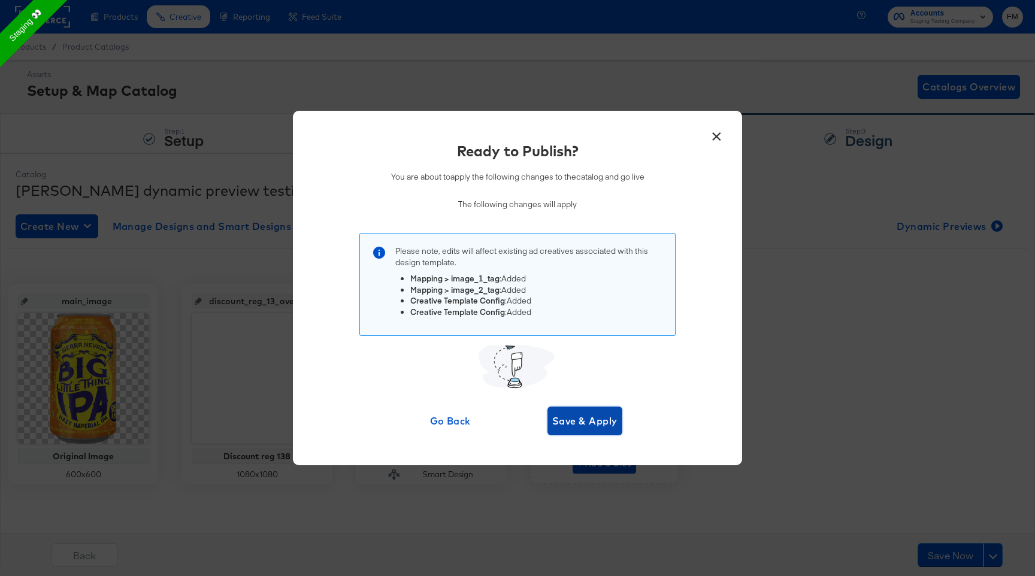
click at [597, 417] on span "Save & Apply" at bounding box center [584, 421] width 65 height 17
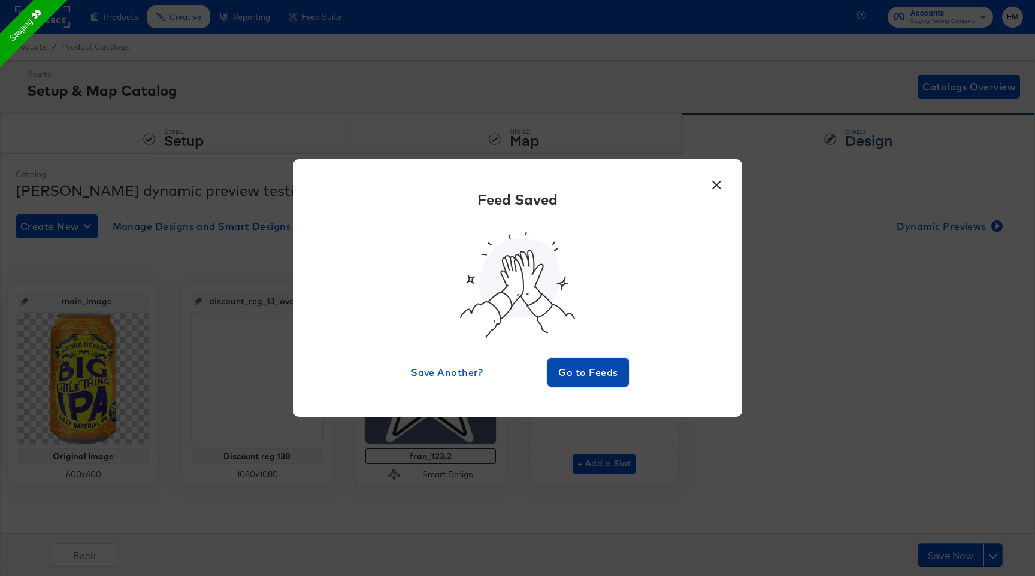
click at [607, 375] on span "Go to Feeds" at bounding box center [588, 372] width 72 height 17
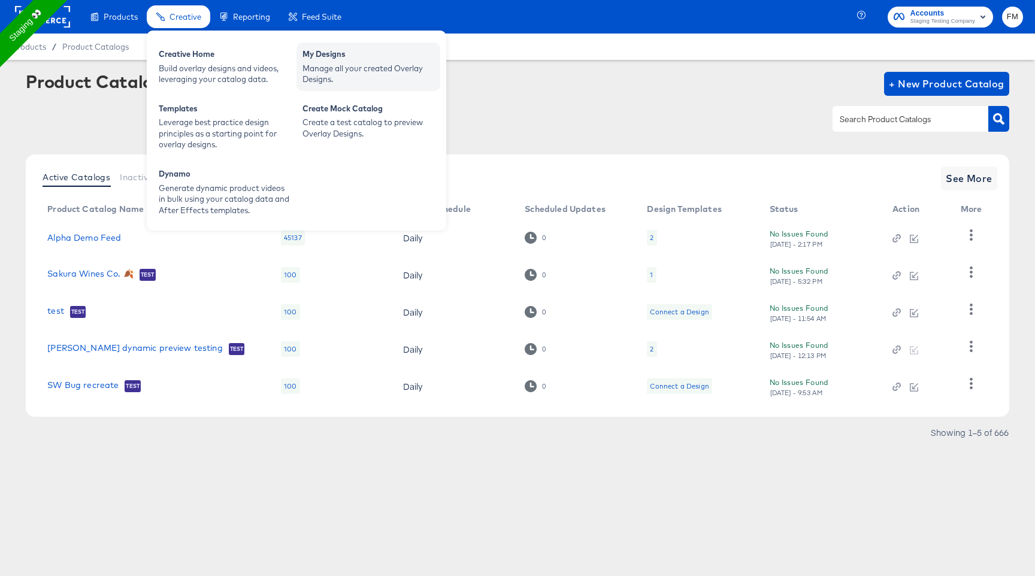
click at [362, 66] on div "Manage all your created Overlay Designs." at bounding box center [368, 74] width 132 height 22
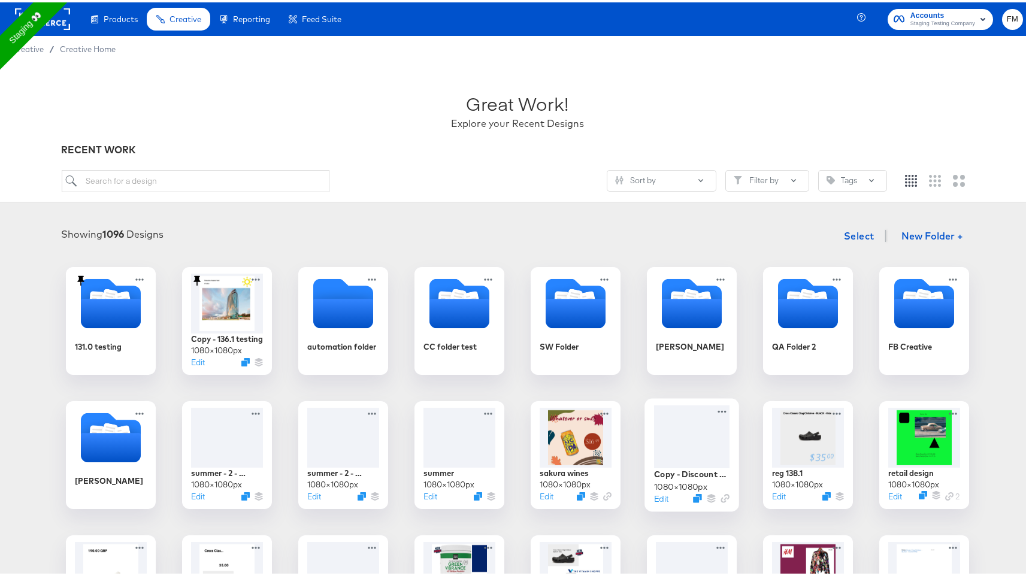
click at [684, 453] on div at bounding box center [691, 434] width 75 height 63
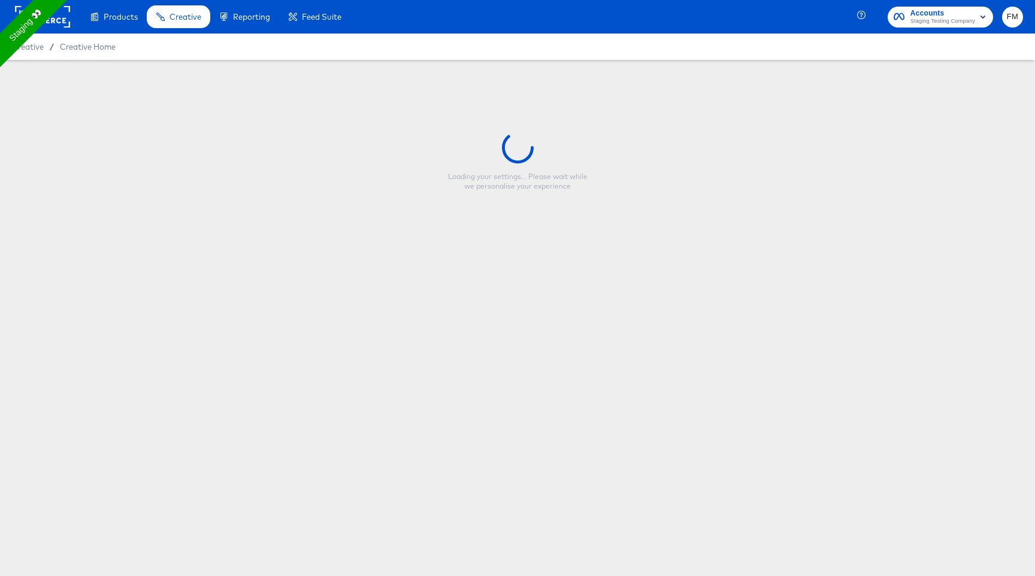
type input "Copy - Discount reg 138"
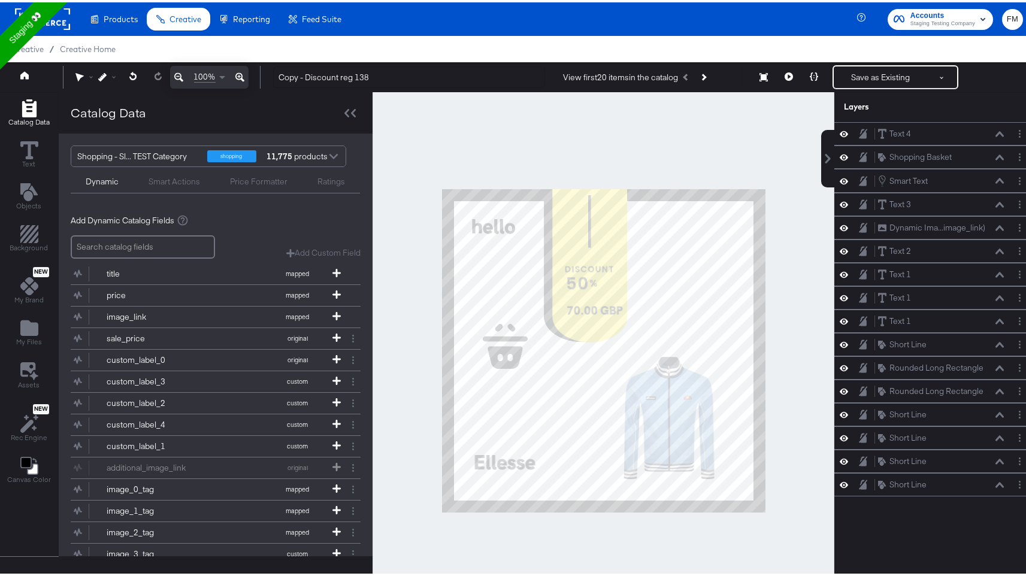
click at [271, 154] on strong "11,775" at bounding box center [279, 154] width 29 height 20
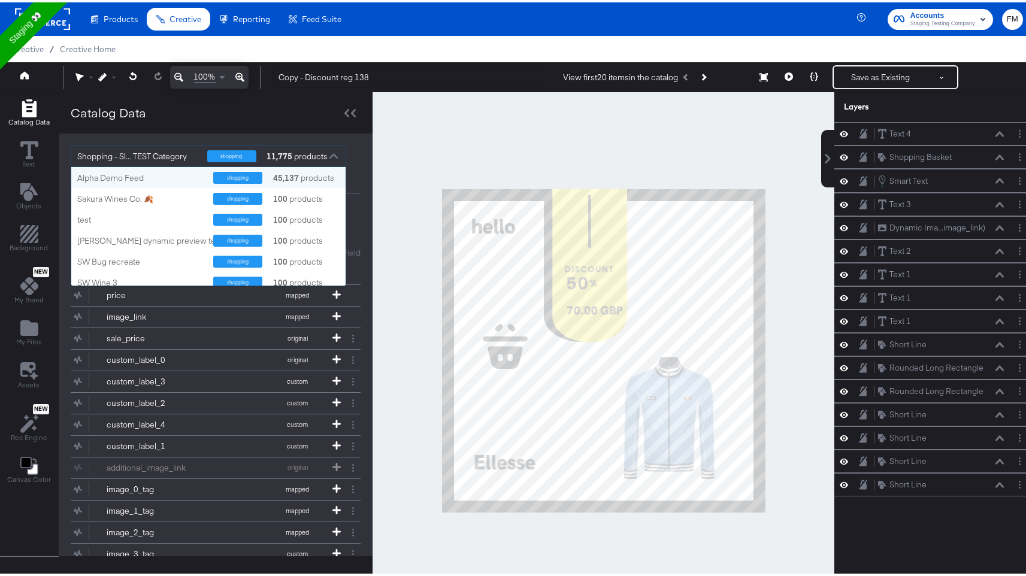
scroll to position [110, 265]
click at [259, 236] on div "shopping 100 products" at bounding box center [276, 238] width 127 height 12
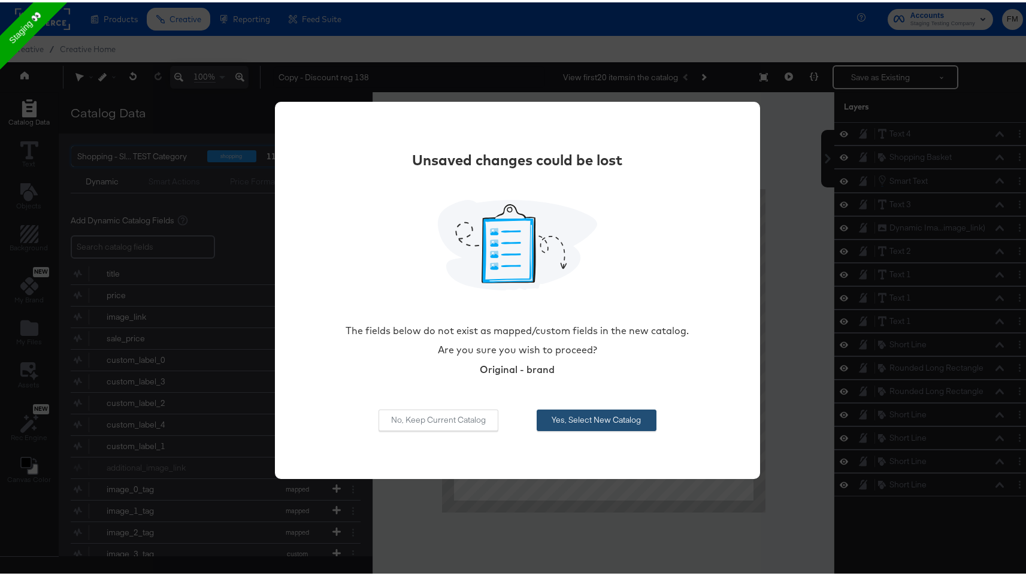
click at [595, 413] on button "Yes, Select New Catalog" at bounding box center [596, 418] width 120 height 22
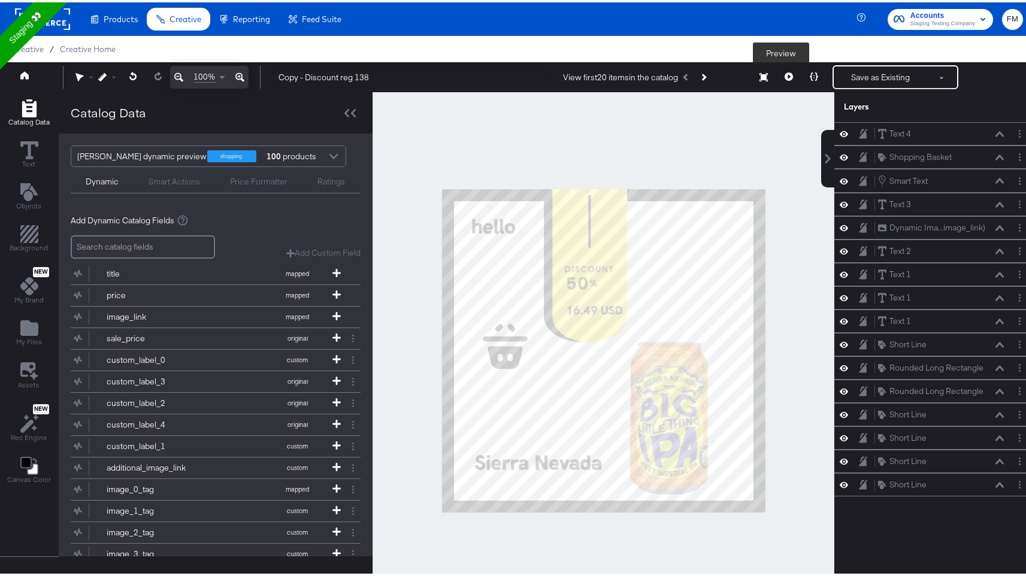
click at [784, 78] on icon at bounding box center [788, 74] width 8 height 8
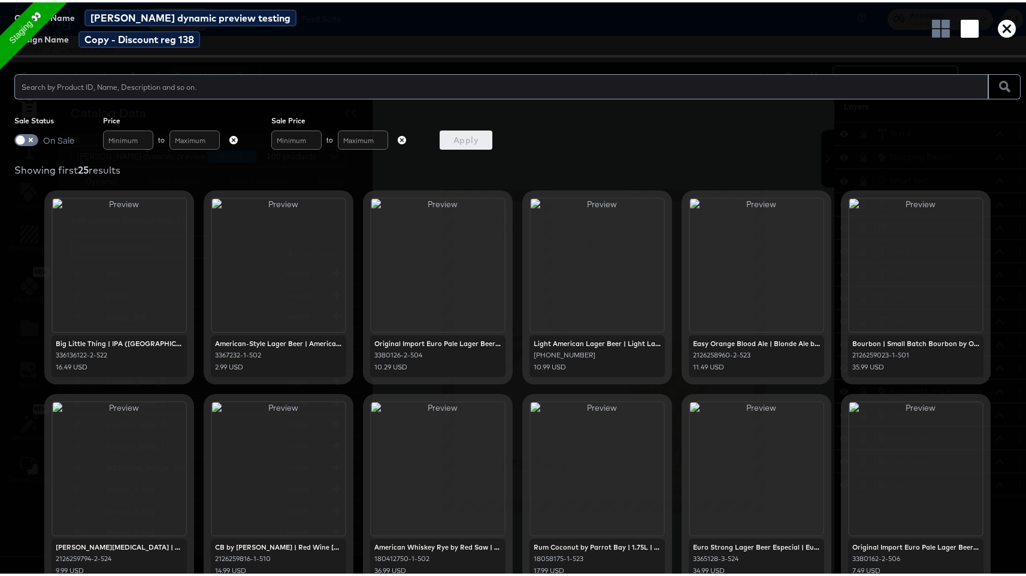
click at [1002, 28] on icon "button" at bounding box center [1006, 26] width 18 height 18
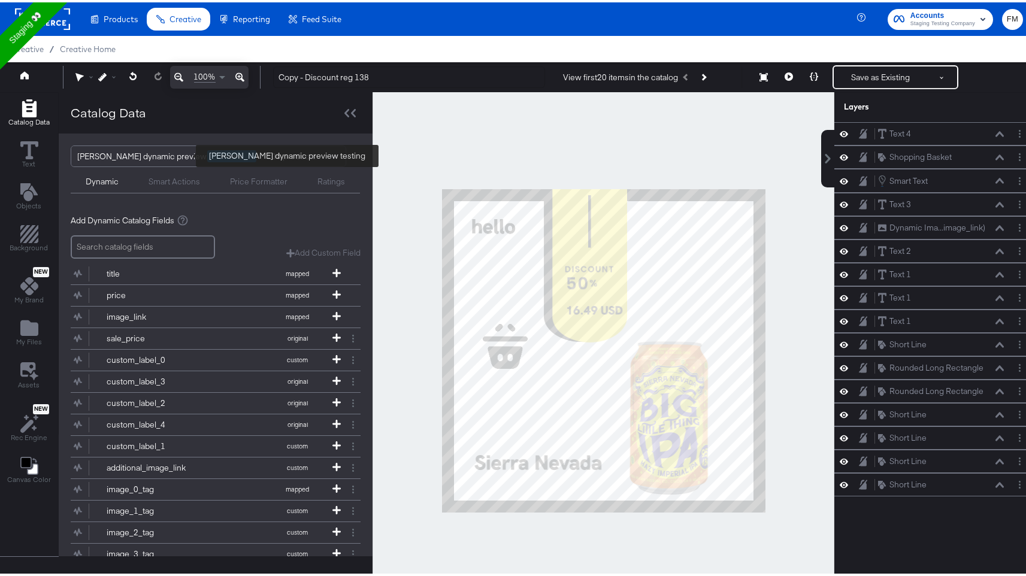
click at [119, 157] on div "fran dynamic preview testing" at bounding box center [155, 154] width 156 height 20
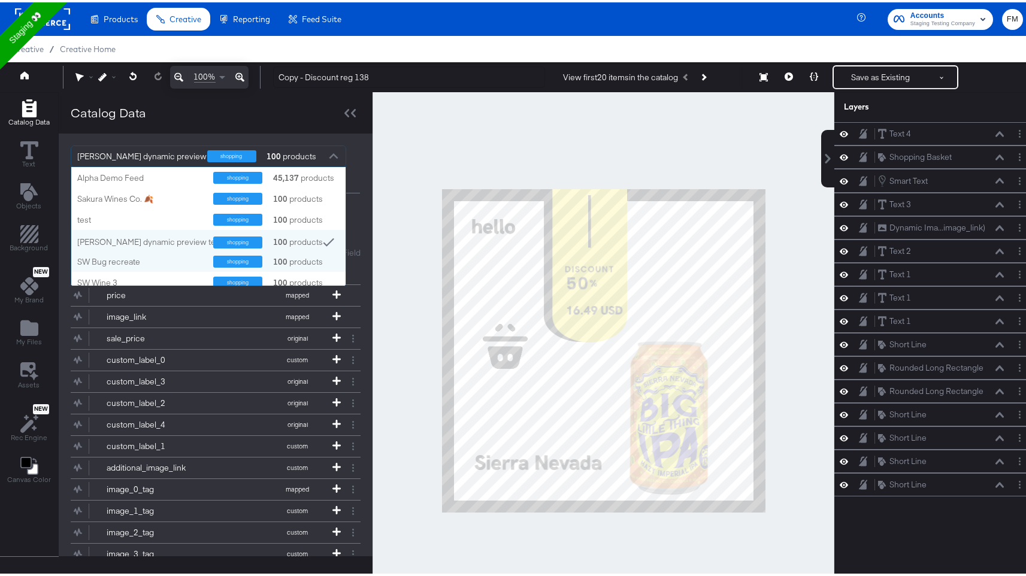
click at [278, 261] on strong "100" at bounding box center [280, 259] width 18 height 11
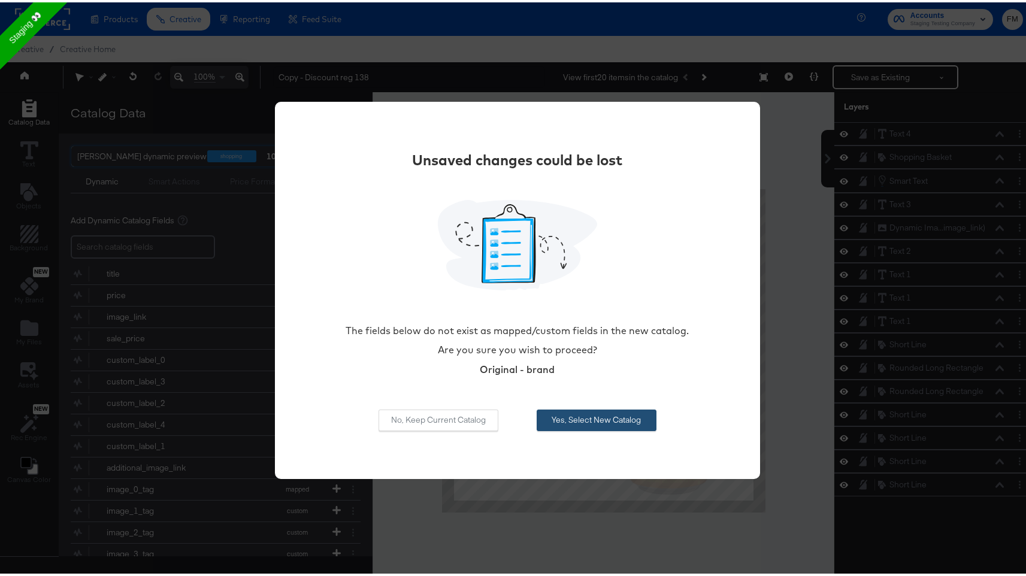
click at [615, 414] on button "Yes, Select New Catalog" at bounding box center [596, 418] width 120 height 22
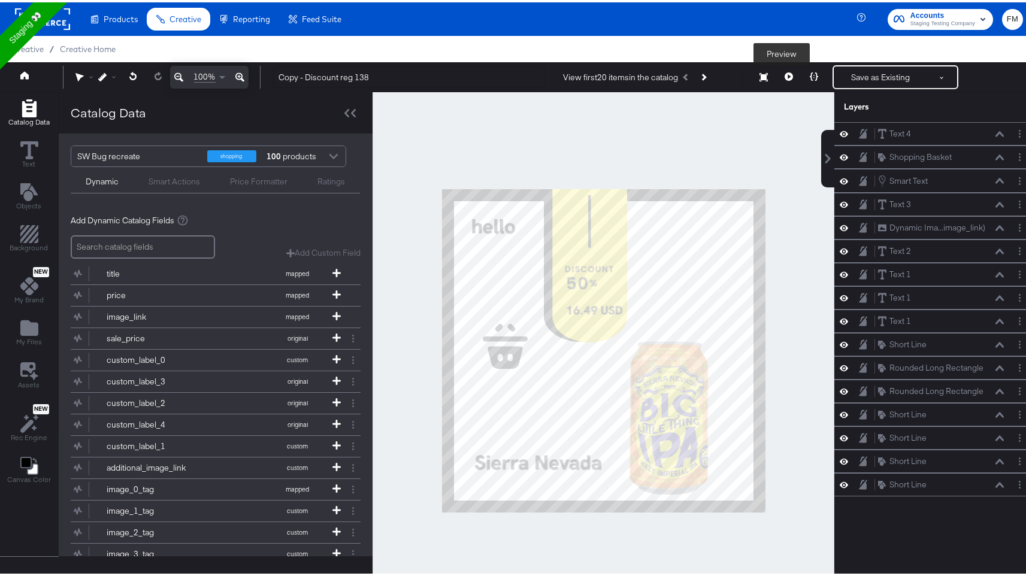
click at [784, 74] on icon at bounding box center [788, 74] width 8 height 8
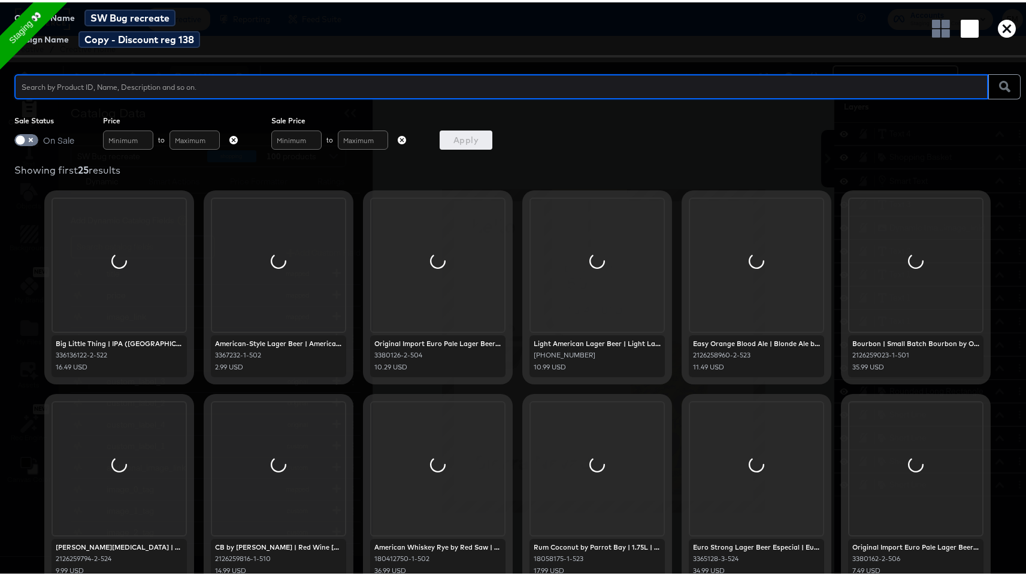
click at [997, 17] on icon "button" at bounding box center [1006, 26] width 18 height 18
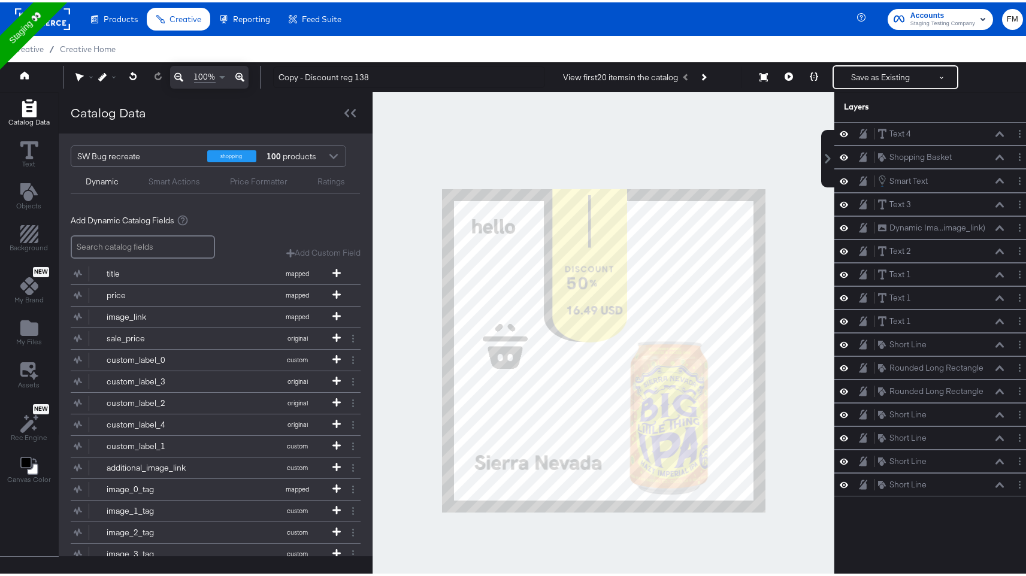
click at [319, 160] on div "shopping 100 products" at bounding box center [267, 154] width 121 height 20
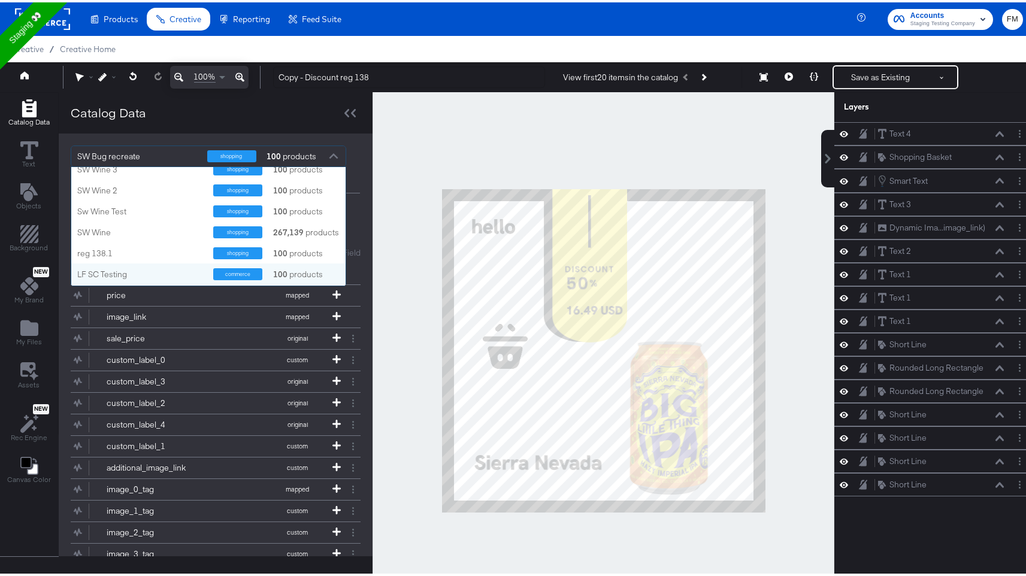
scroll to position [102, 0]
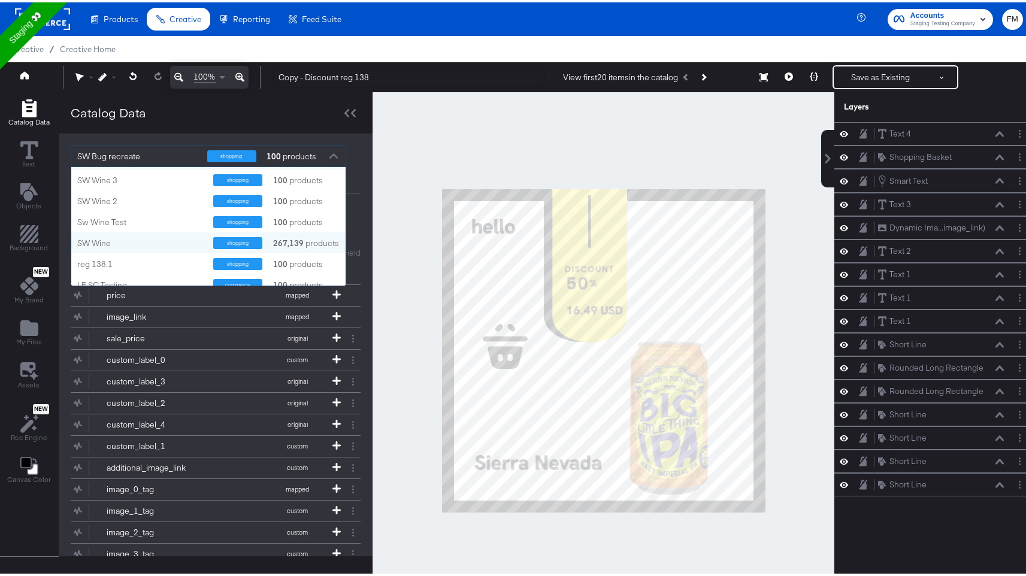
click at [283, 238] on strong "267,139" at bounding box center [288, 240] width 34 height 11
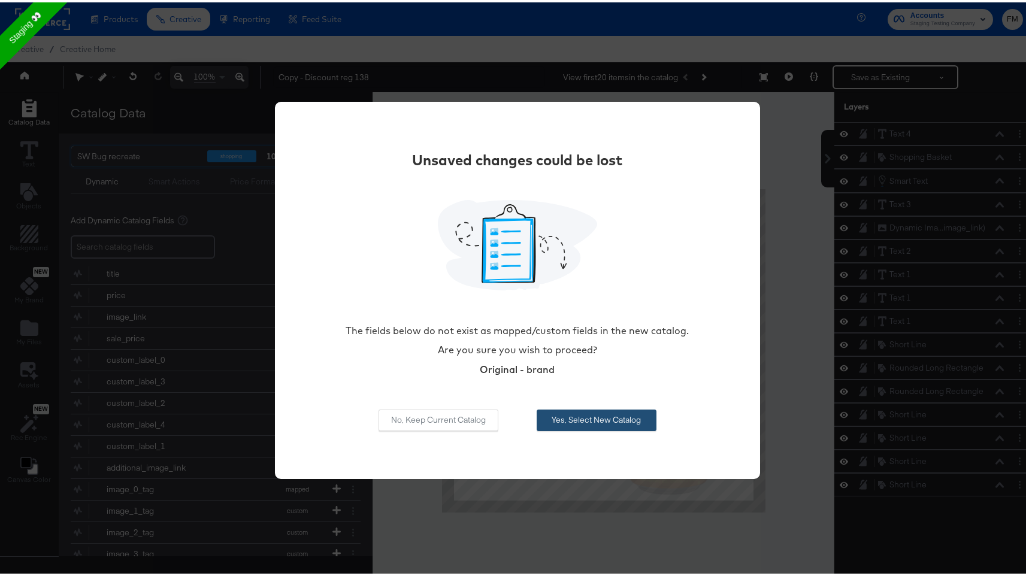
click at [578, 421] on button "Yes, Select New Catalog" at bounding box center [596, 418] width 120 height 22
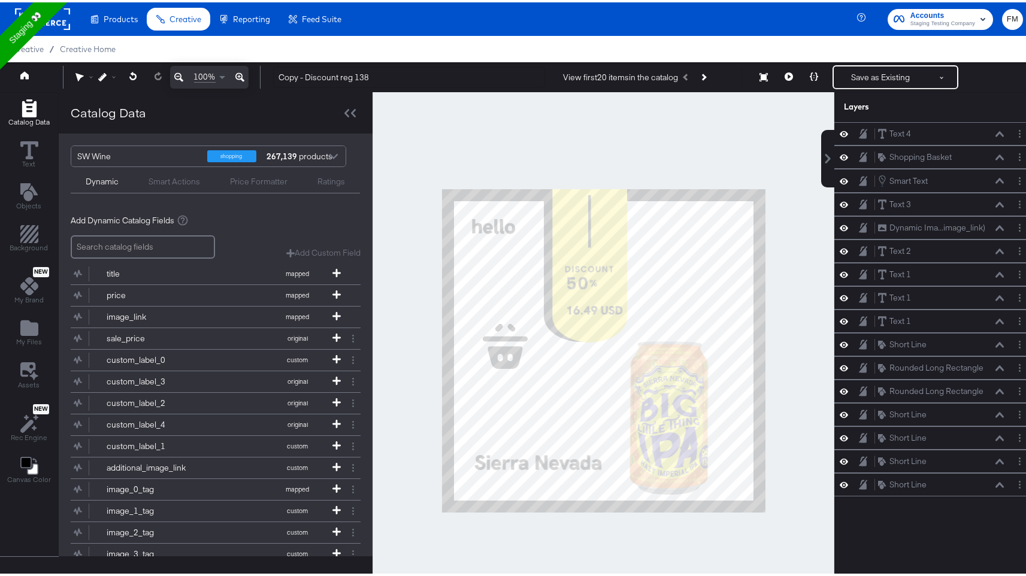
click at [783, 62] on div "Home 100% Copy - Discount reg 138 View first 20 items in the catalog Resize Sav…" at bounding box center [517, 75] width 1035 height 30
click at [783, 69] on button at bounding box center [788, 75] width 25 height 24
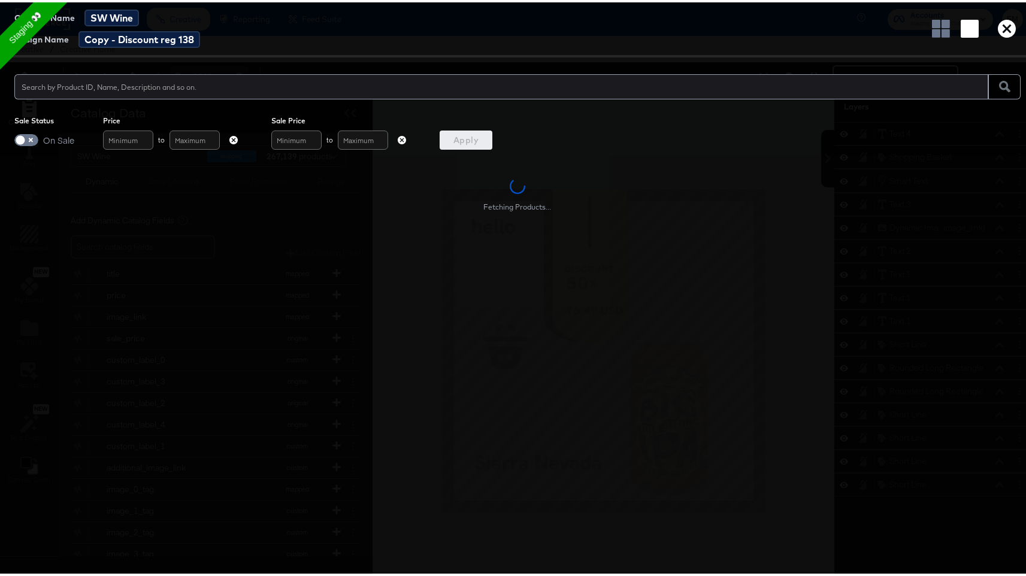
click at [997, 31] on icon "button" at bounding box center [1006, 26] width 18 height 18
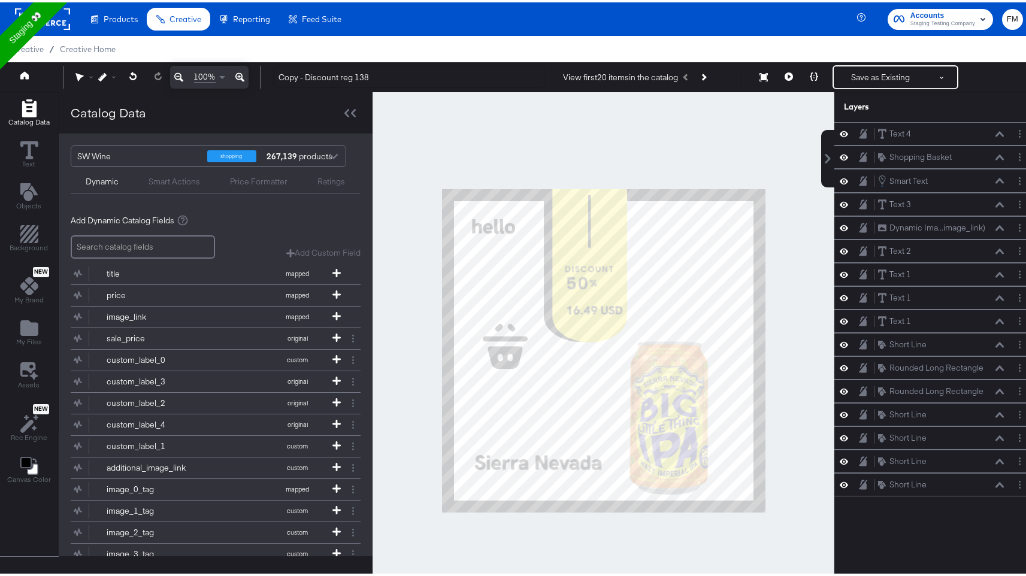
click at [301, 153] on div "267,139 products" at bounding box center [283, 154] width 36 height 20
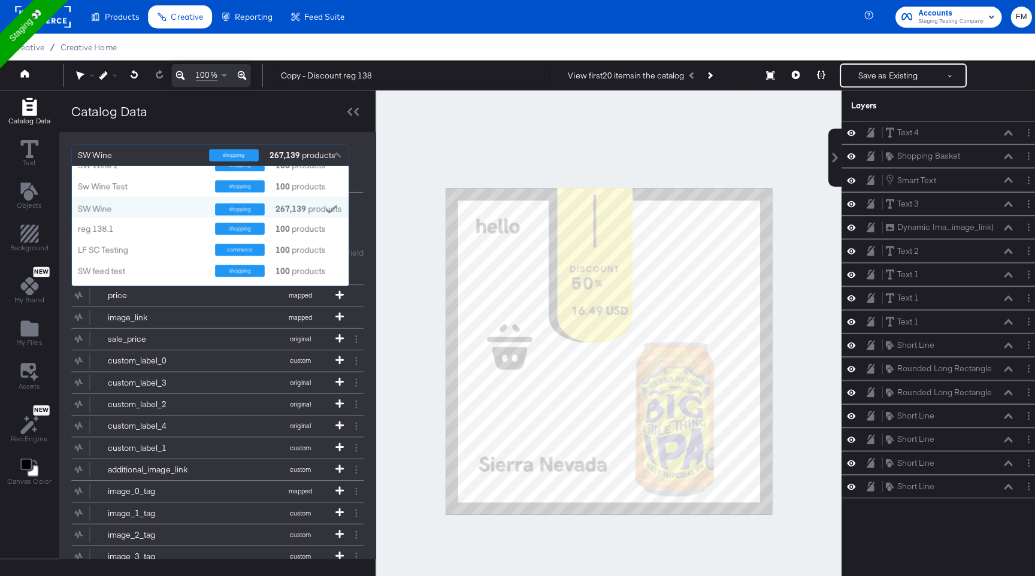
scroll to position [139, 0]
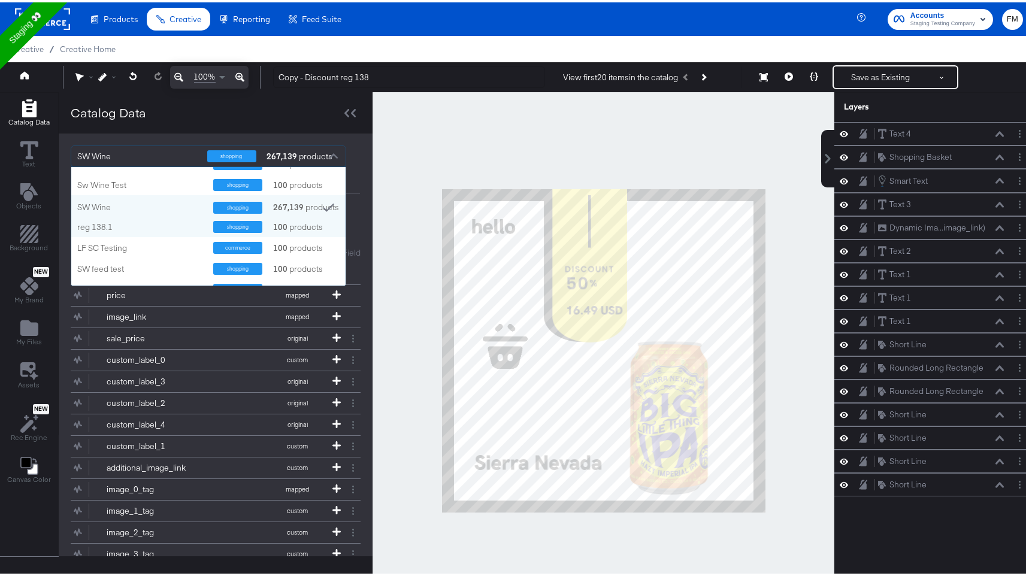
click at [271, 225] on strong "100" at bounding box center [280, 224] width 18 height 11
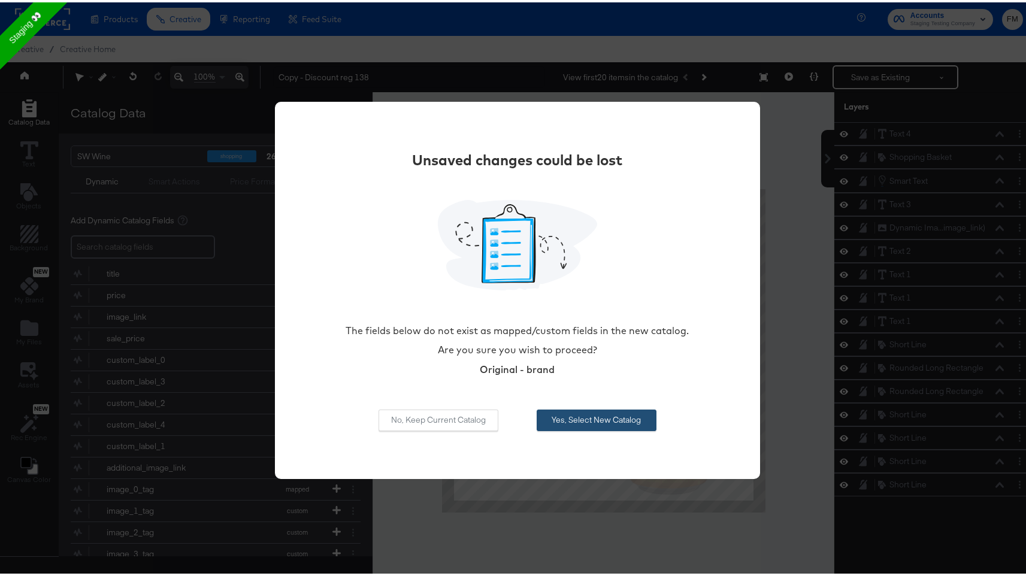
click at [628, 417] on button "Yes, Select New Catalog" at bounding box center [596, 418] width 120 height 22
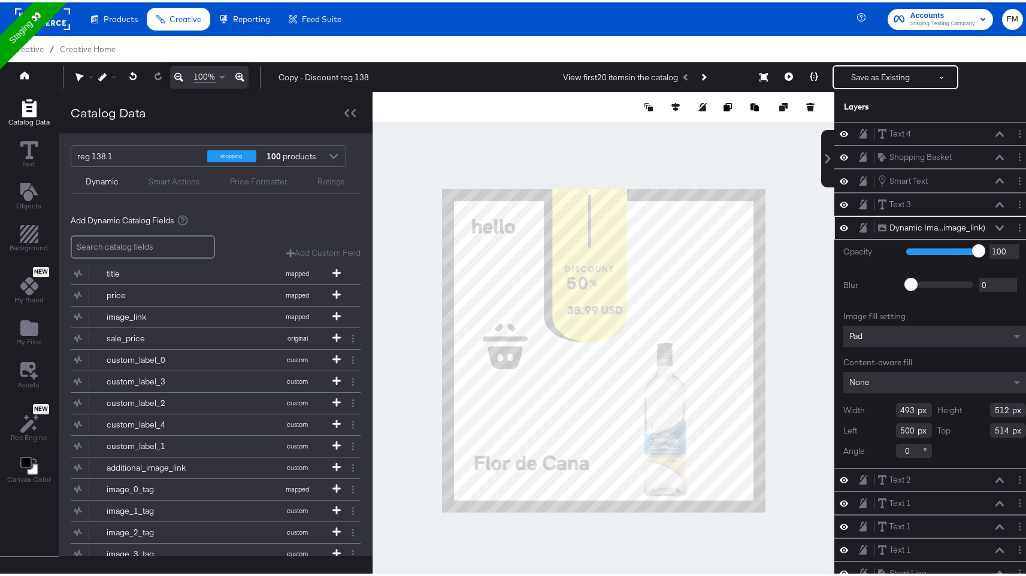
click at [673, 165] on div at bounding box center [603, 348] width 462 height 517
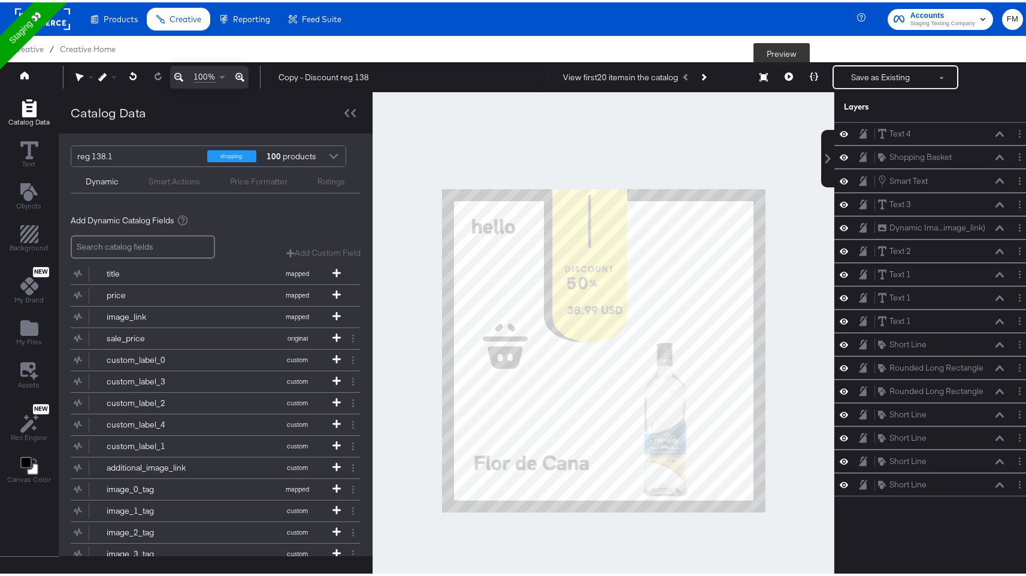
click at [787, 74] on button at bounding box center [788, 75] width 25 height 24
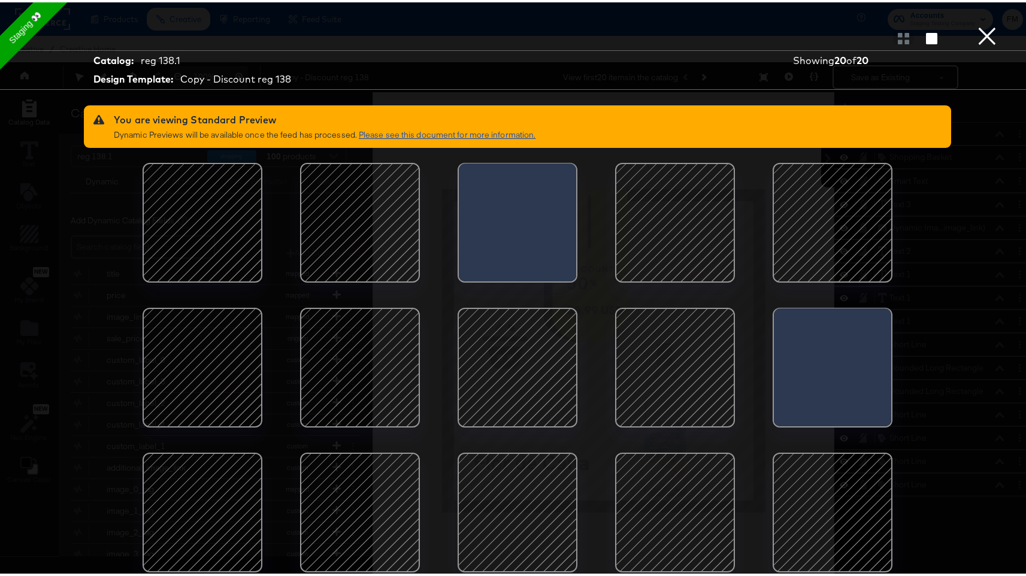
click at [378, 134] on link "Please see this document for more information." at bounding box center [447, 132] width 177 height 11
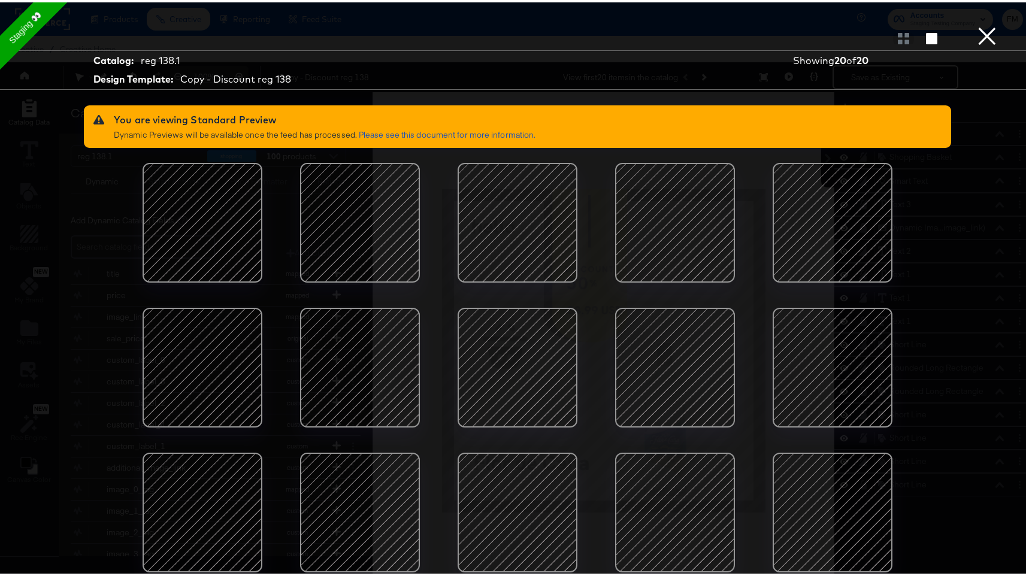
click at [978, 24] on button "×" at bounding box center [987, 12] width 24 height 24
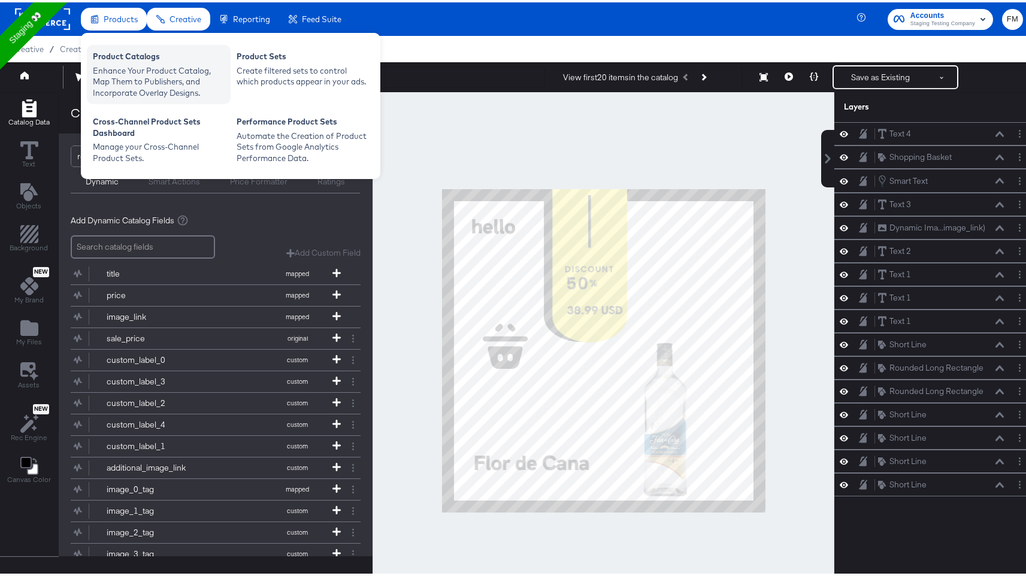
click at [160, 71] on div "Enhance Your Product Catalog, Map Them to Publishers, and Incorporate Overlay D…" at bounding box center [159, 80] width 132 height 34
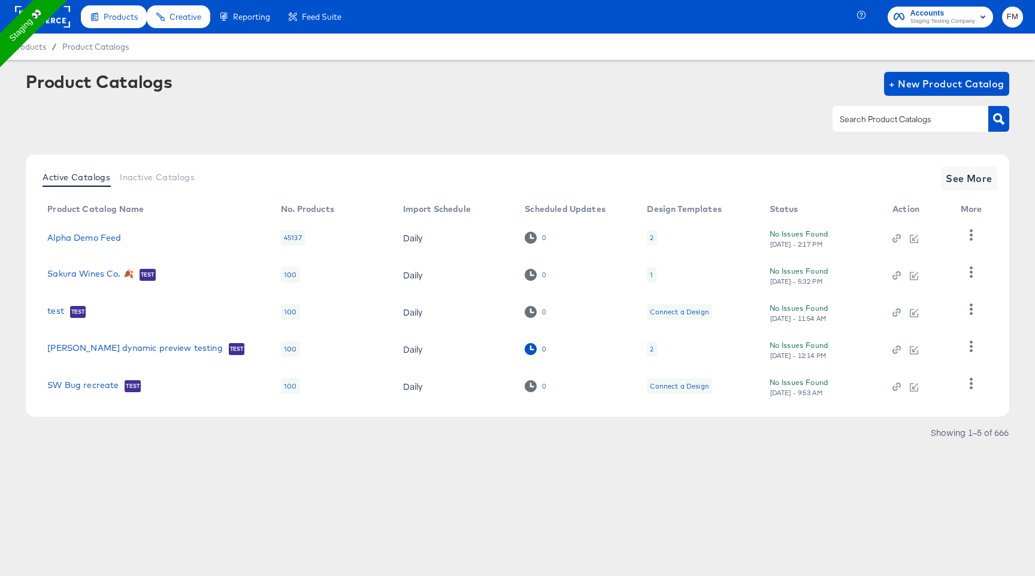
click at [533, 347] on icon at bounding box center [529, 348] width 11 height 11
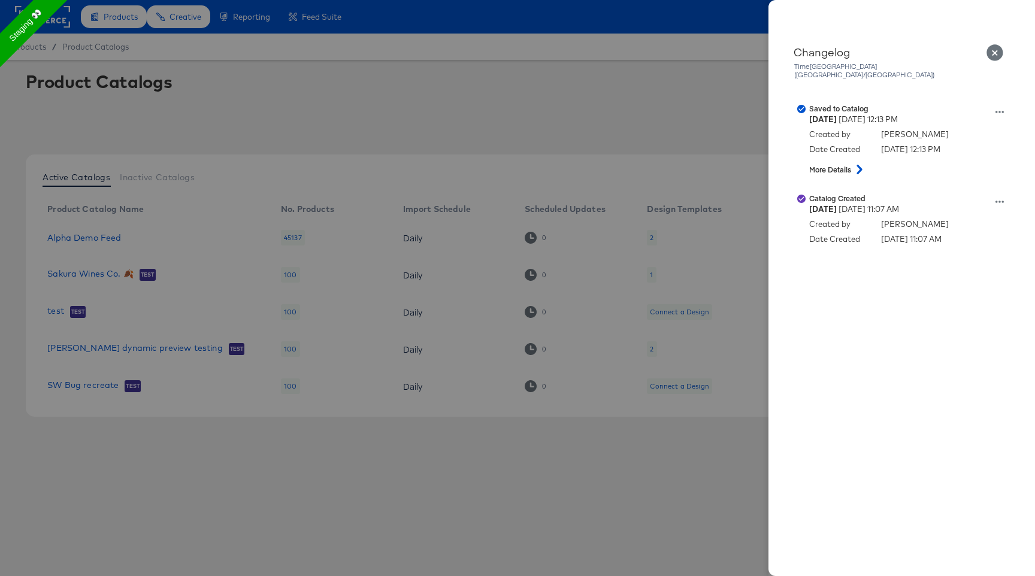
click at [617, 359] on div at bounding box center [517, 288] width 1035 height 576
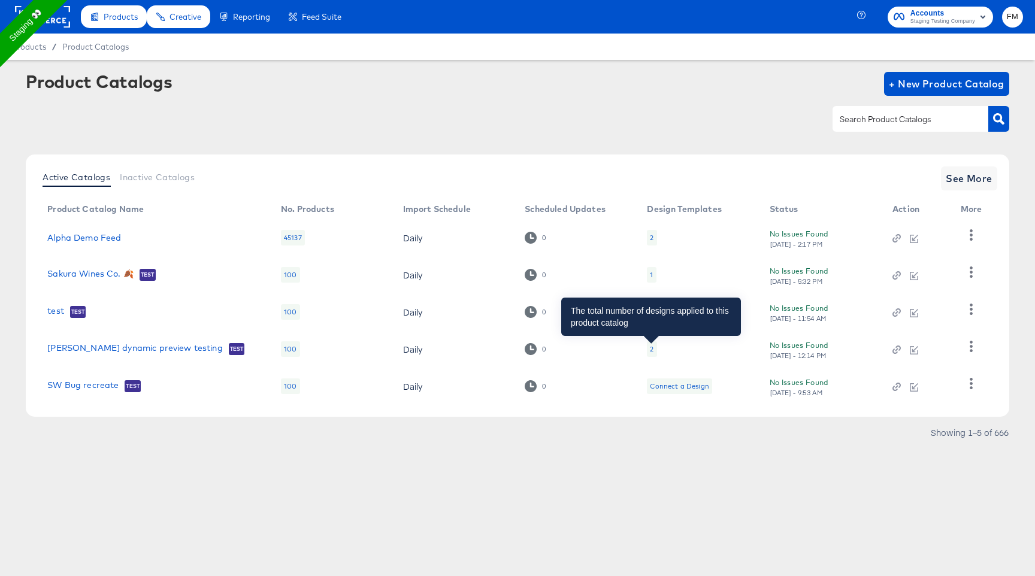
click at [651, 350] on div "2" at bounding box center [652, 349] width 4 height 10
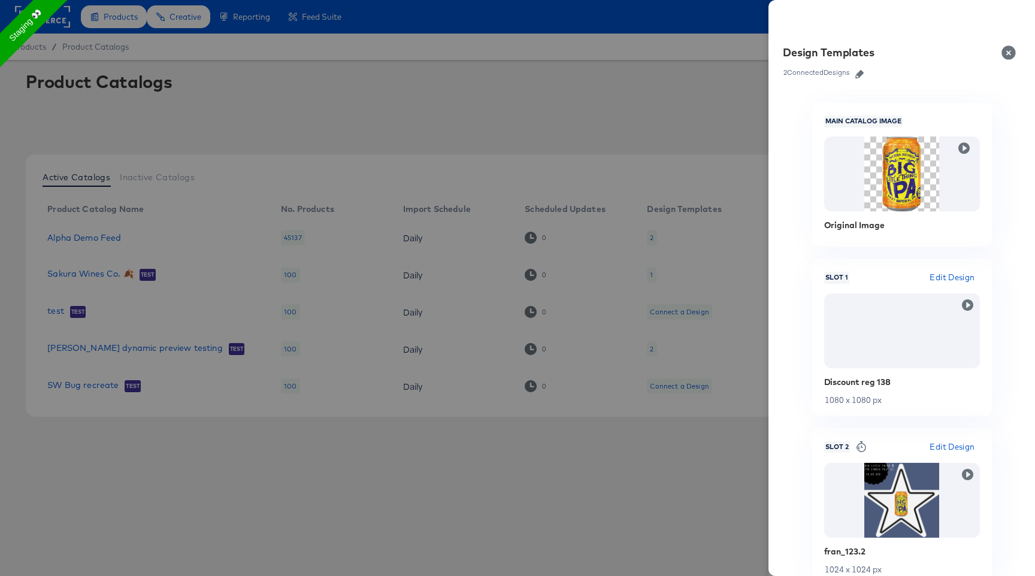
click at [867, 67] on link at bounding box center [859, 72] width 18 height 13
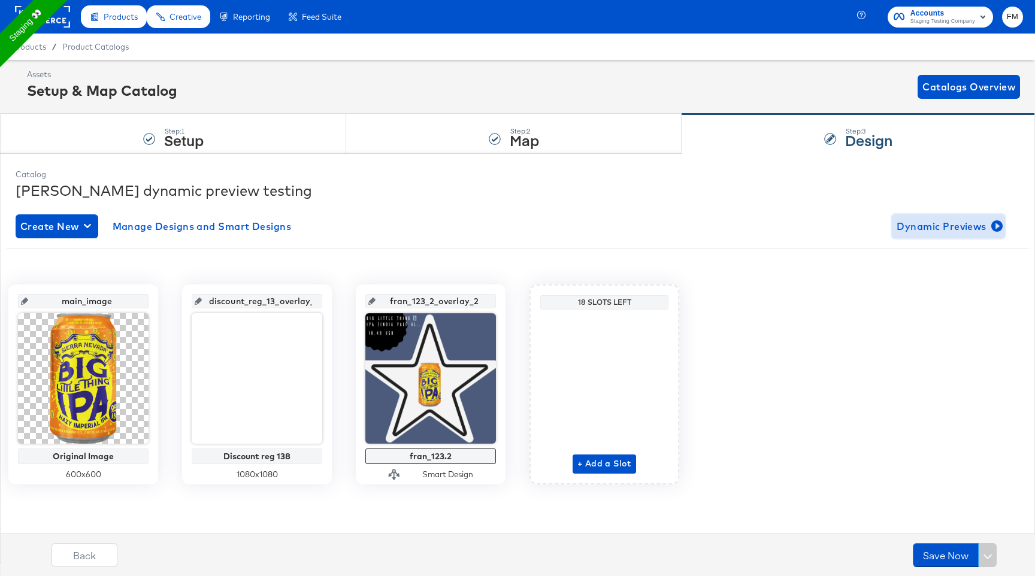
click at [981, 222] on span "Dynamic Previews" at bounding box center [948, 226] width 104 height 17
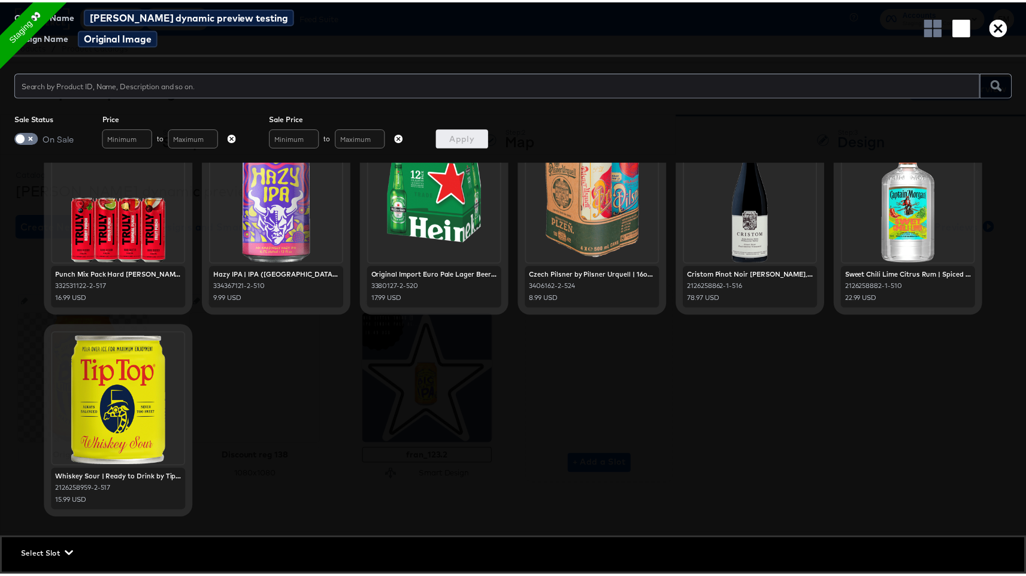
scroll to position [812, 0]
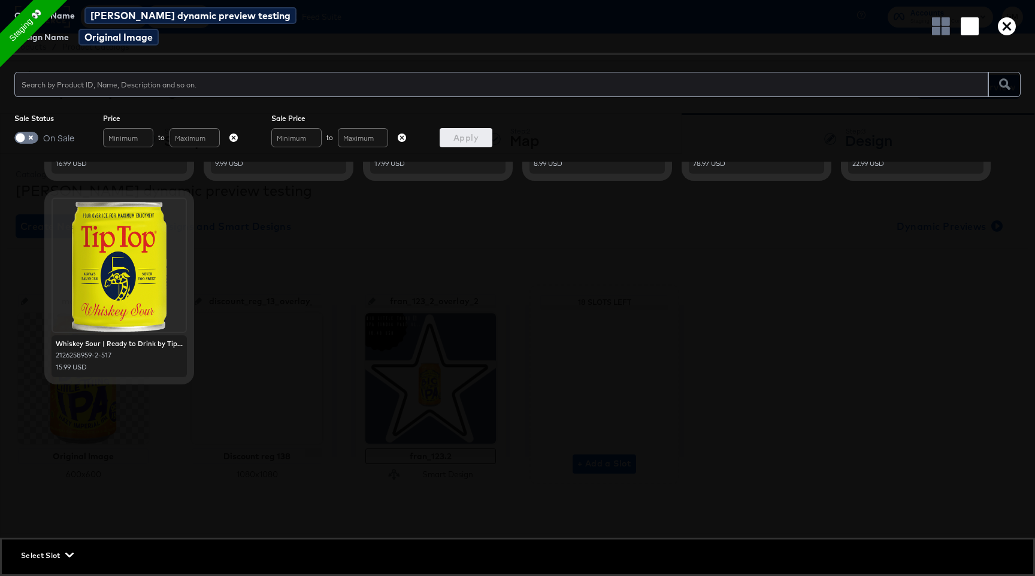
click at [1005, 19] on icon "button" at bounding box center [1006, 26] width 18 height 18
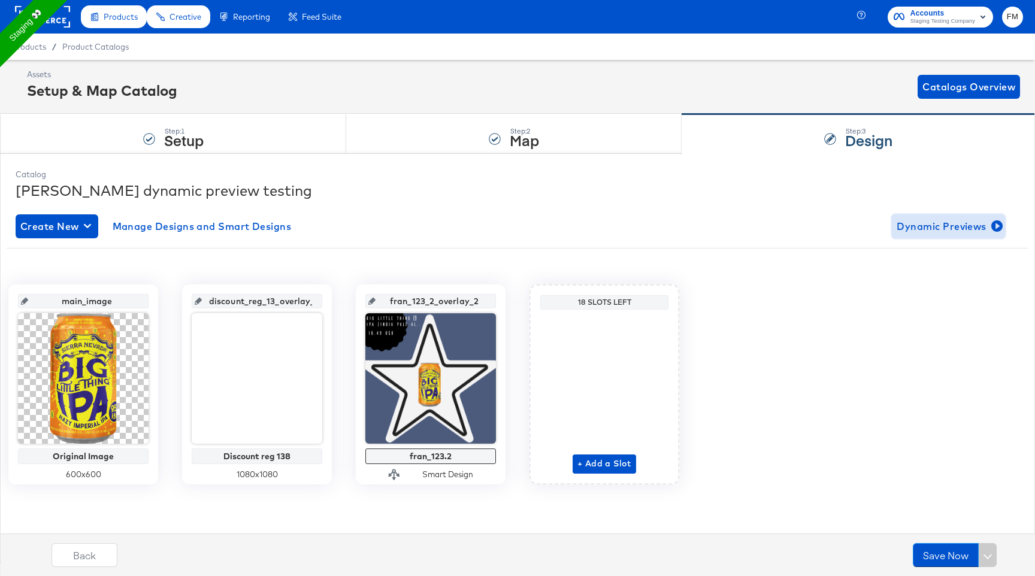
click at [914, 219] on span "Dynamic Previews" at bounding box center [948, 226] width 104 height 17
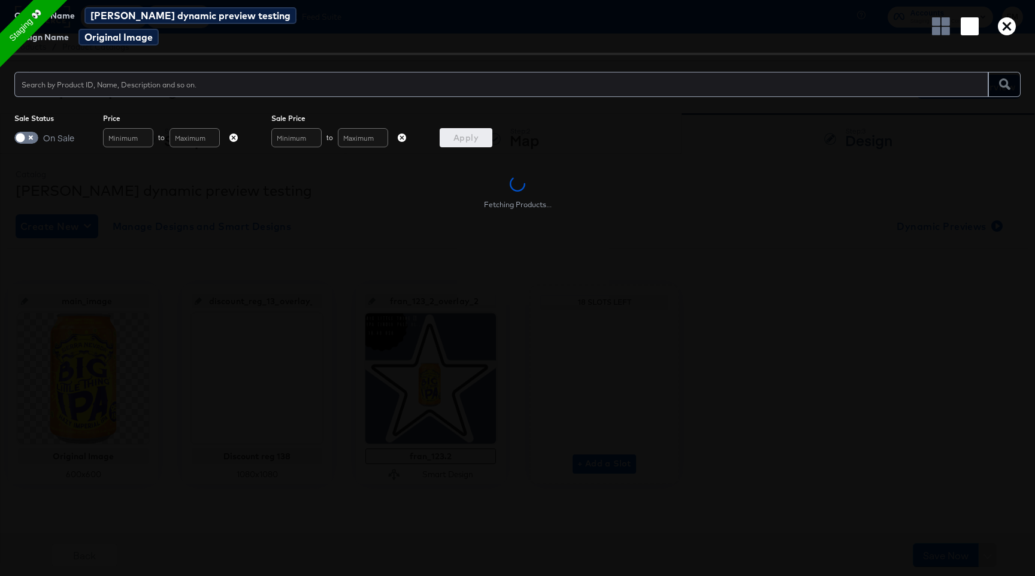
click at [1001, 31] on icon "button" at bounding box center [1006, 26] width 18 height 18
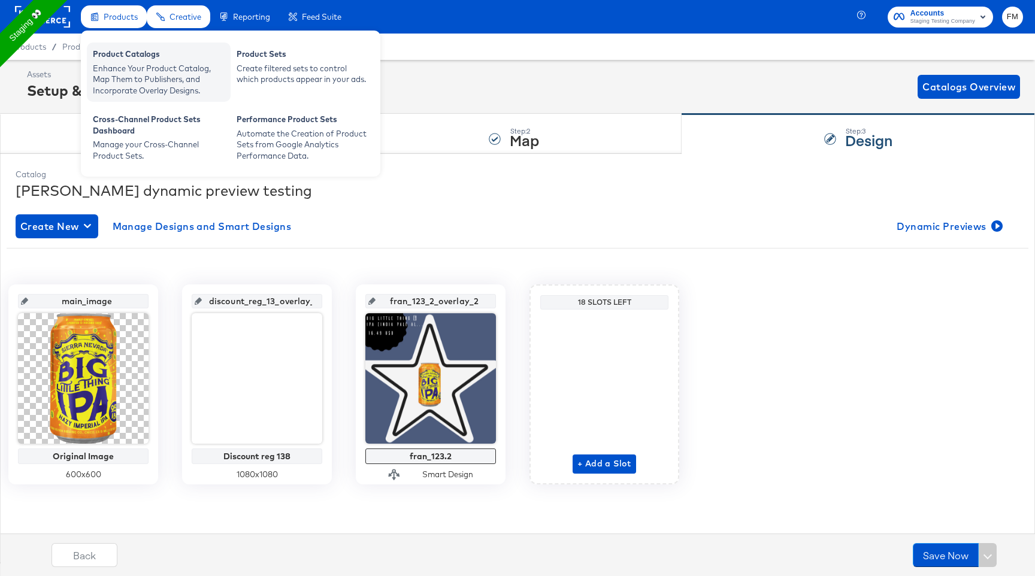
click at [156, 69] on div "Enhance Your Product Catalog, Map Them to Publishers, and Incorporate Overlay D…" at bounding box center [159, 80] width 132 height 34
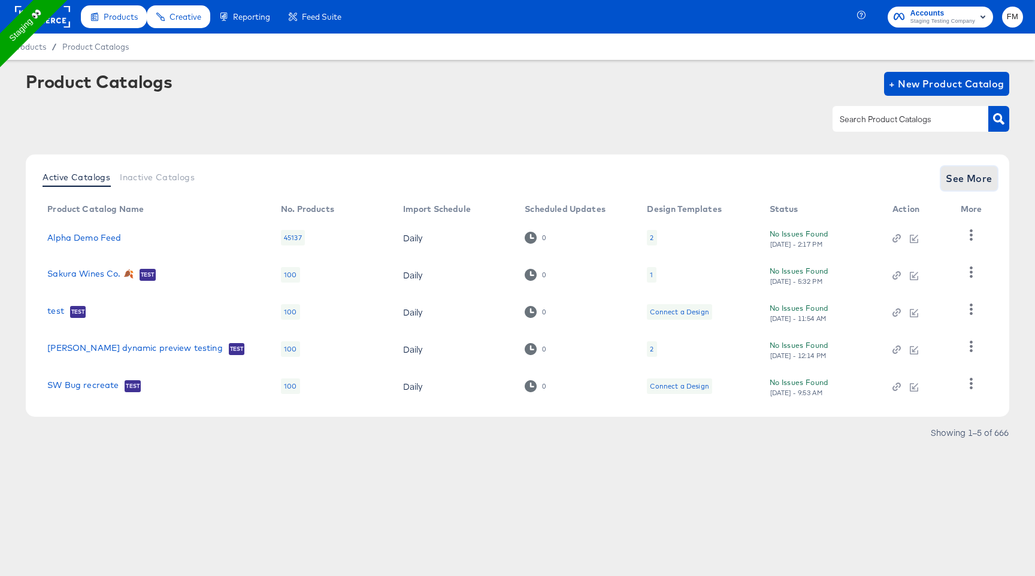
click at [959, 180] on span "See More" at bounding box center [968, 178] width 47 height 17
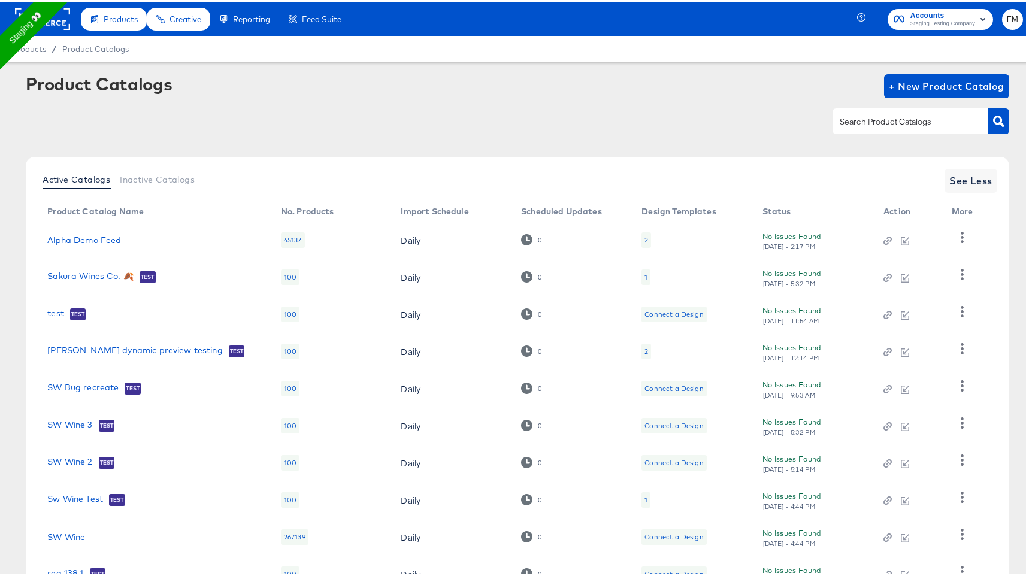
scroll to position [93, 0]
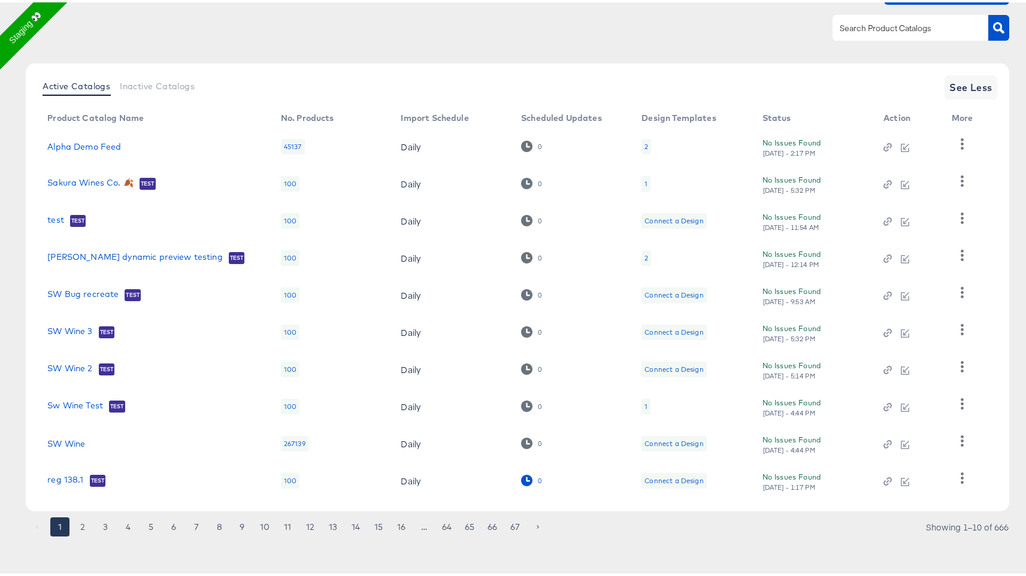
click at [529, 475] on icon at bounding box center [526, 477] width 11 height 11
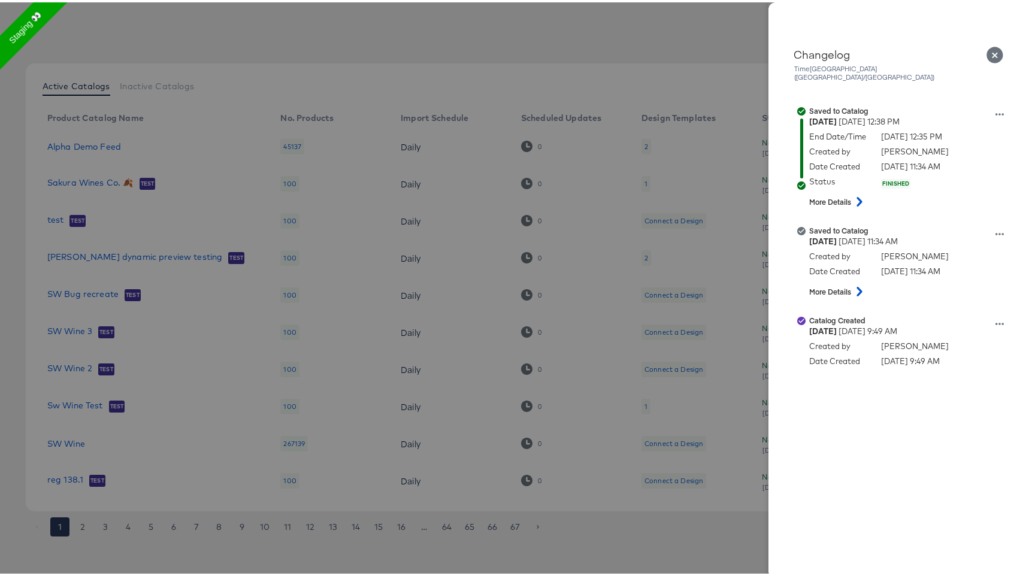
click at [611, 271] on div at bounding box center [517, 288] width 1035 height 576
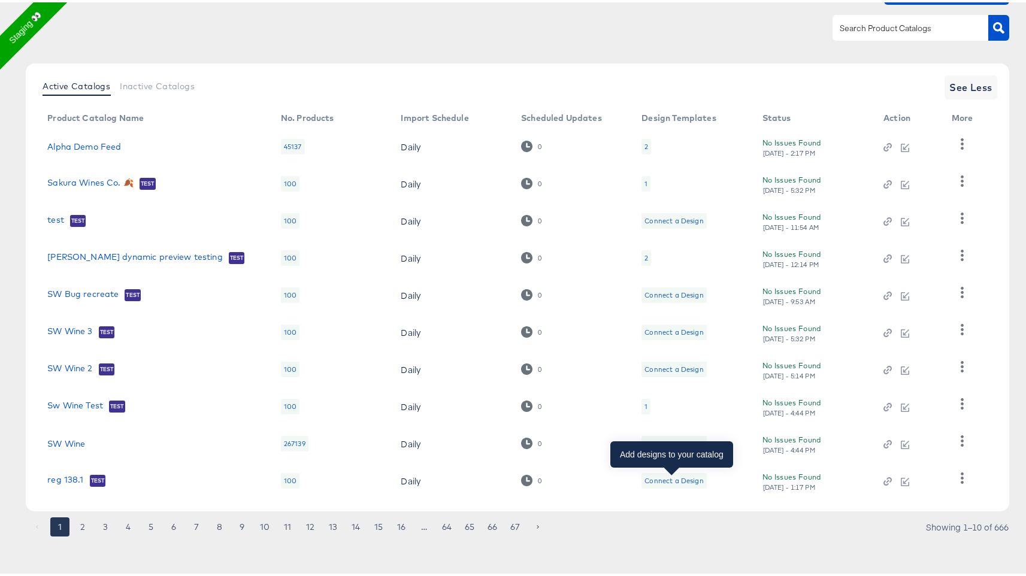
click at [657, 474] on div "Connect a Design" at bounding box center [673, 479] width 59 height 10
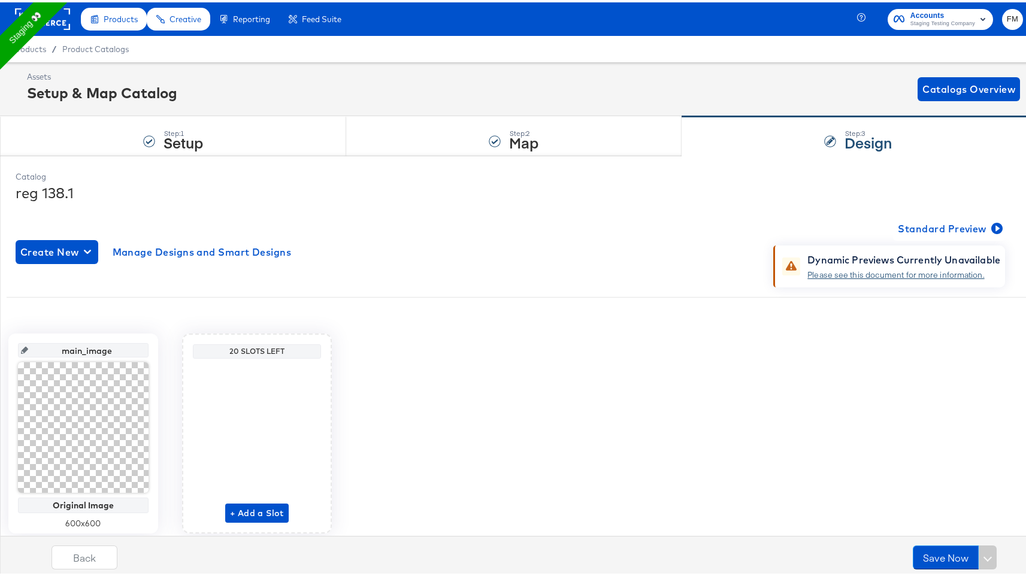
click at [898, 268] on link "Please see this document for more information." at bounding box center [895, 272] width 177 height 11
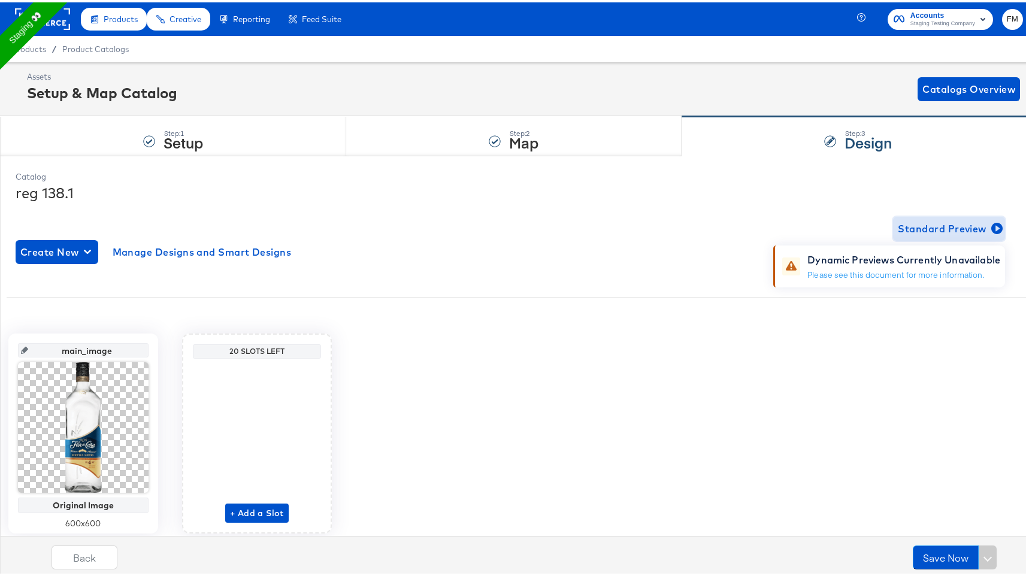
click at [950, 226] on span "Standard Preview" at bounding box center [948, 226] width 102 height 17
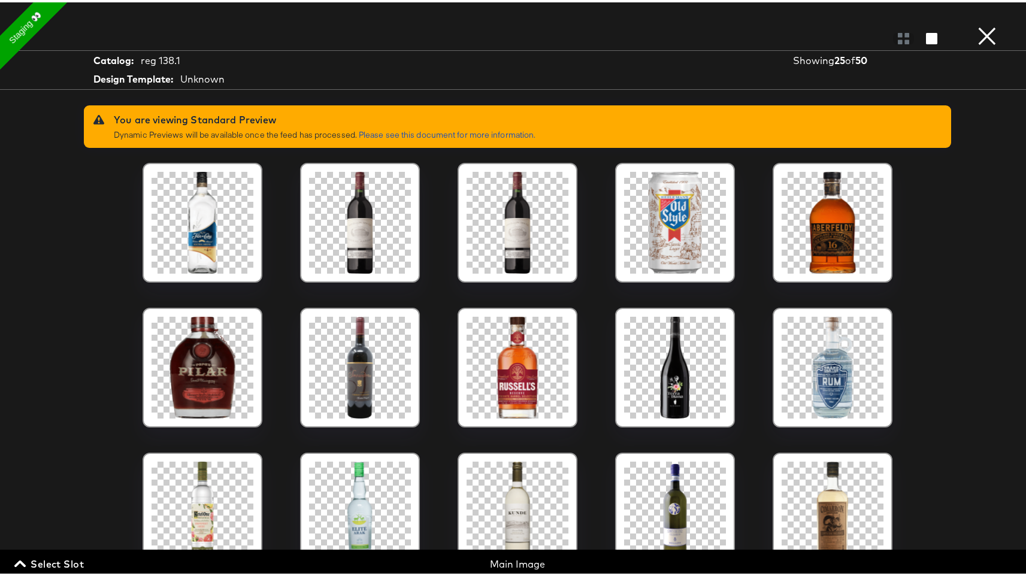
drag, startPoint x: 28, startPoint y: 210, endPoint x: 184, endPoint y: 174, distance: 160.3
click at [29, 210] on div "Product View Catalog: reg 138.1 Design Template: Unknown Showing 25 of 50 You a…" at bounding box center [517, 288] width 1035 height 528
click at [988, 43] on div "× Product View Catalog: reg 138.1 Design Template: Unknown Showing 25 of 50 You…" at bounding box center [517, 288] width 1035 height 576
click at [982, 24] on button "×" at bounding box center [987, 12] width 24 height 24
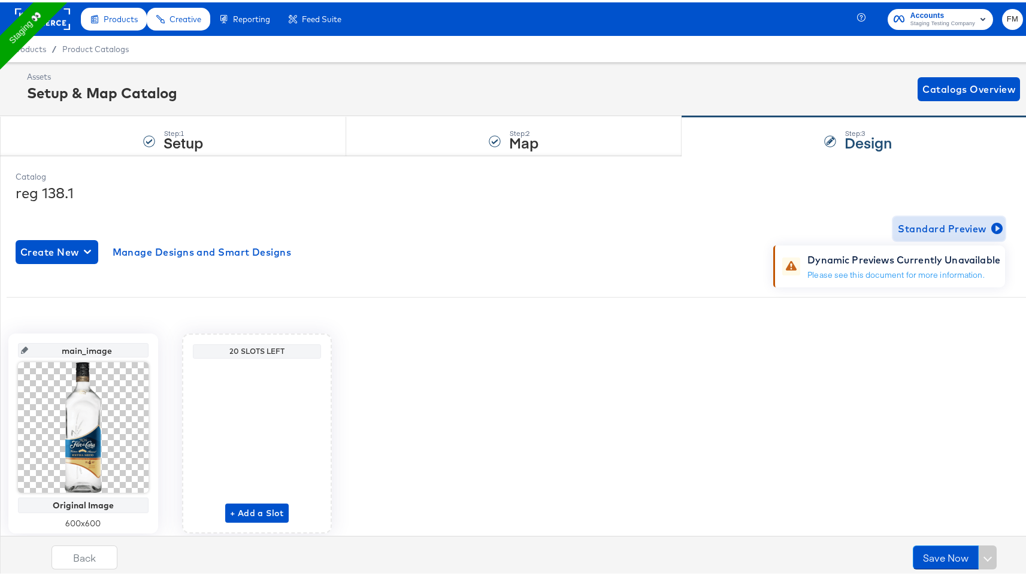
click at [953, 227] on span "Standard Preview" at bounding box center [948, 226] width 102 height 17
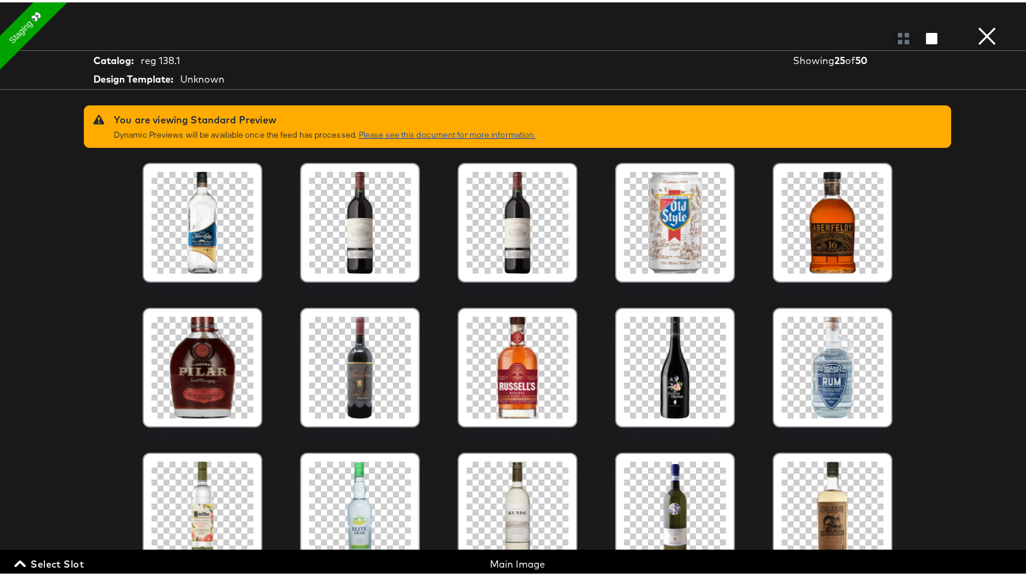
click at [432, 134] on link "Please see this document for more information." at bounding box center [447, 132] width 177 height 11
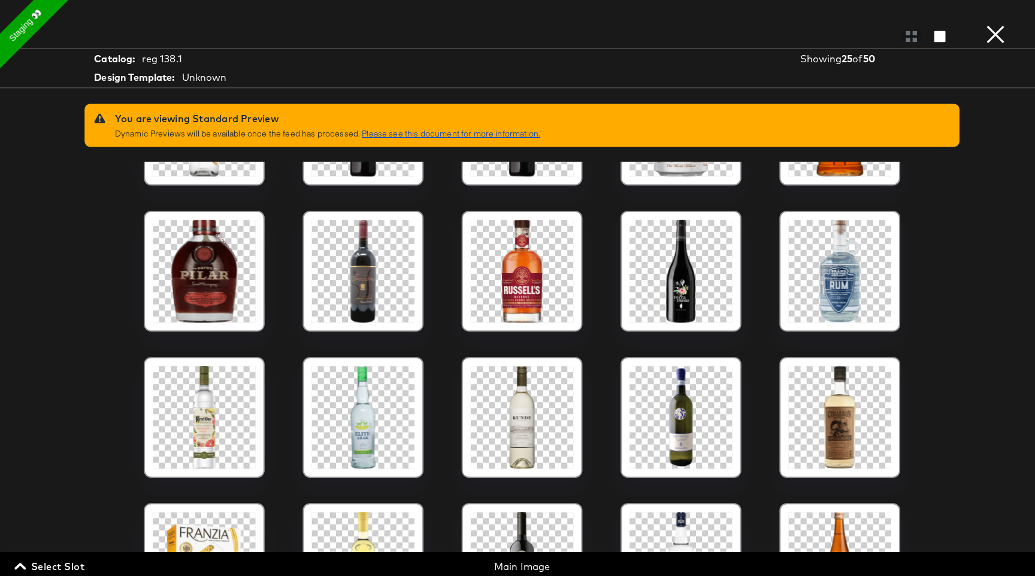
scroll to position [109, 0]
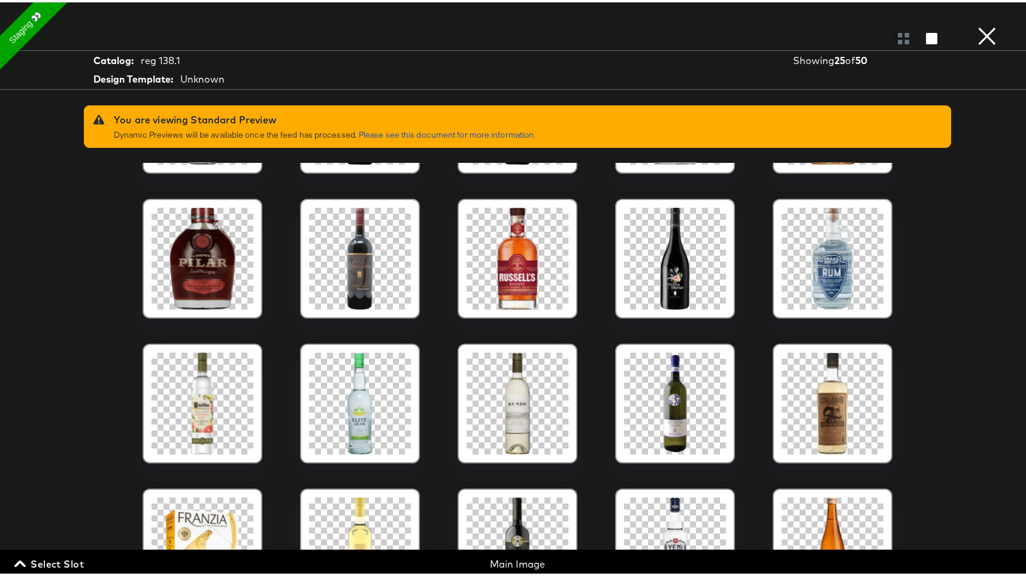
click at [975, 24] on button "×" at bounding box center [987, 12] width 24 height 24
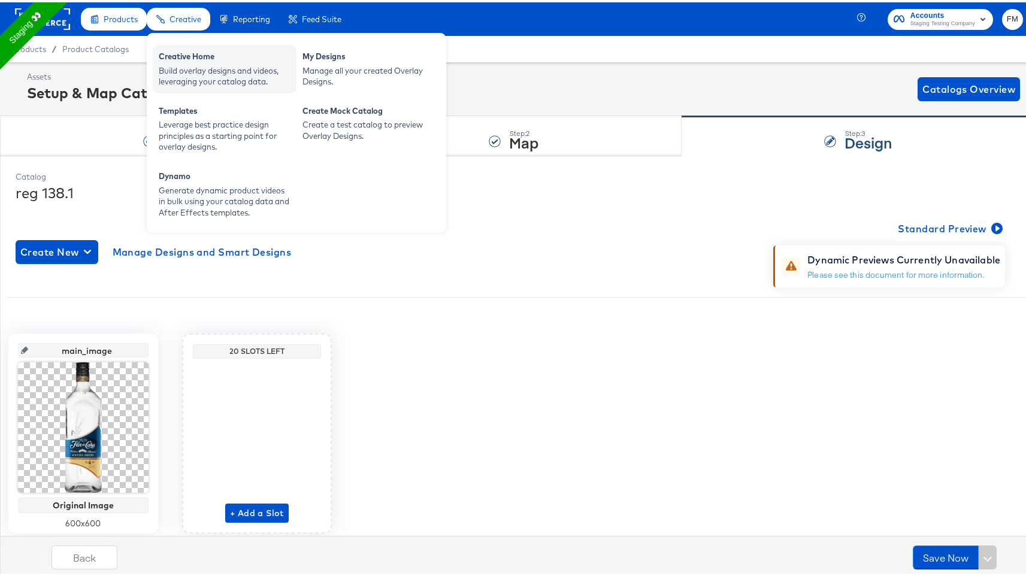
click at [234, 58] on div "Creative Home" at bounding box center [225, 55] width 132 height 14
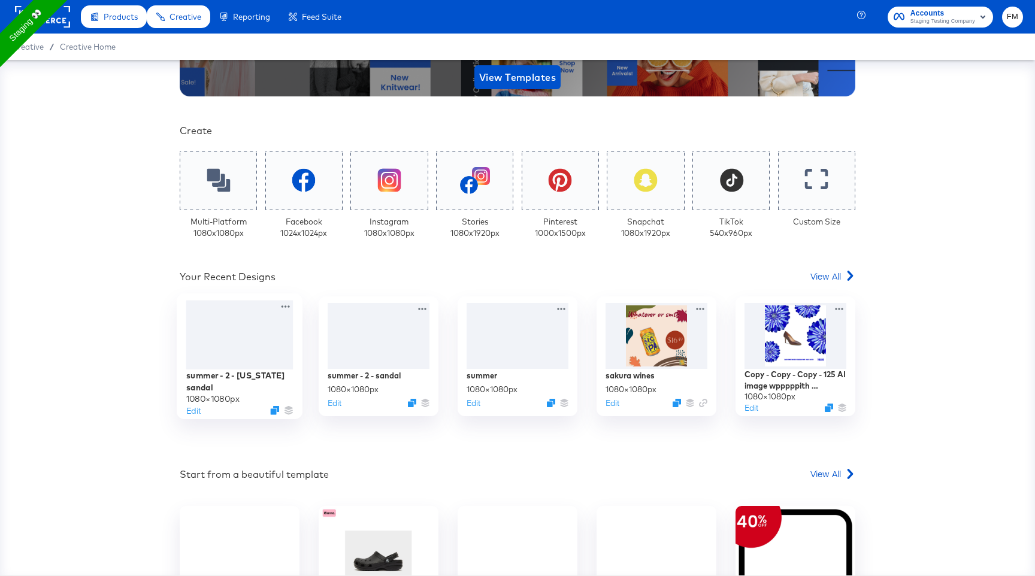
scroll to position [257, 0]
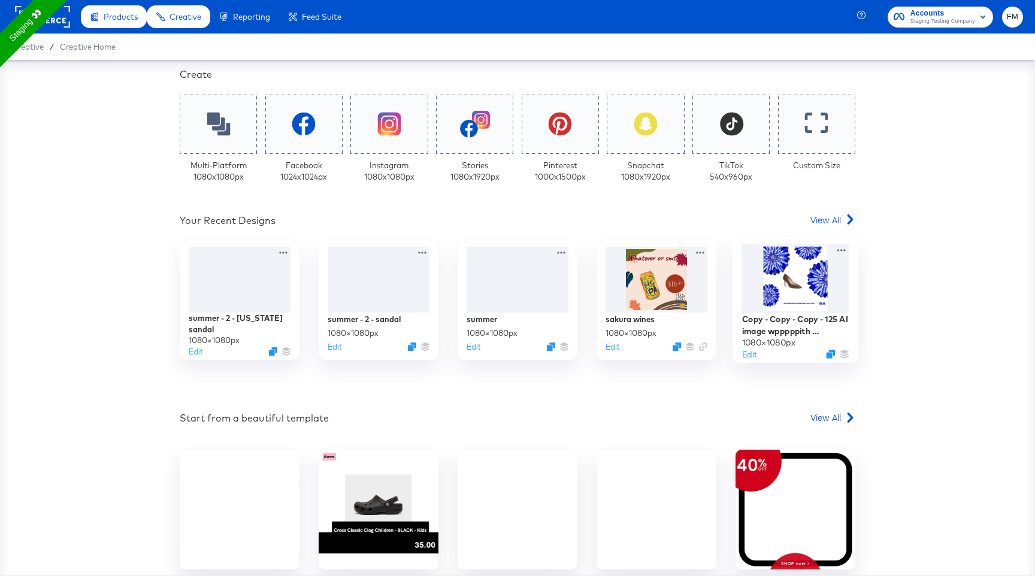
click at [787, 292] on div at bounding box center [795, 278] width 107 height 69
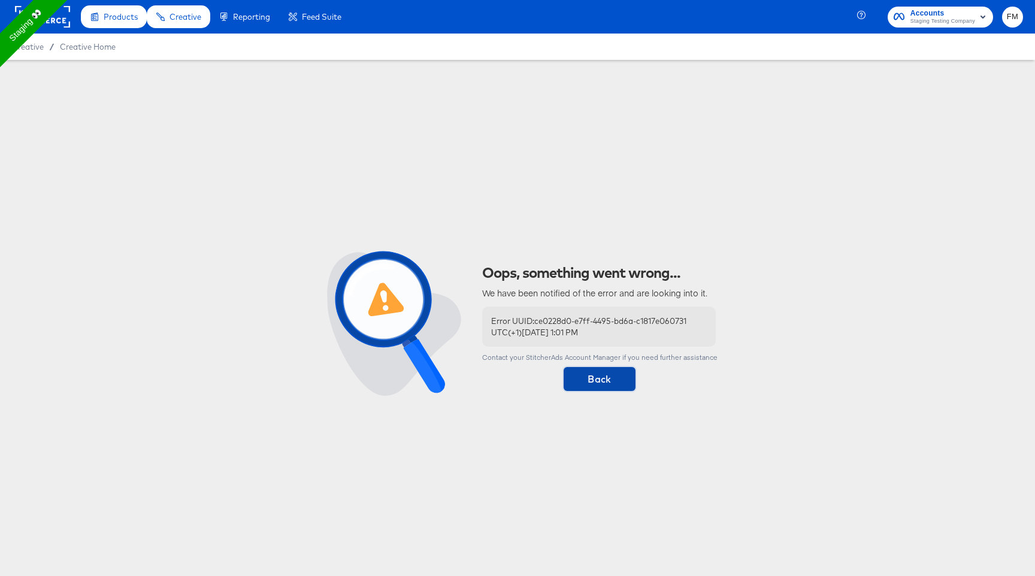
click at [606, 387] on button "Back" at bounding box center [599, 379] width 72 height 24
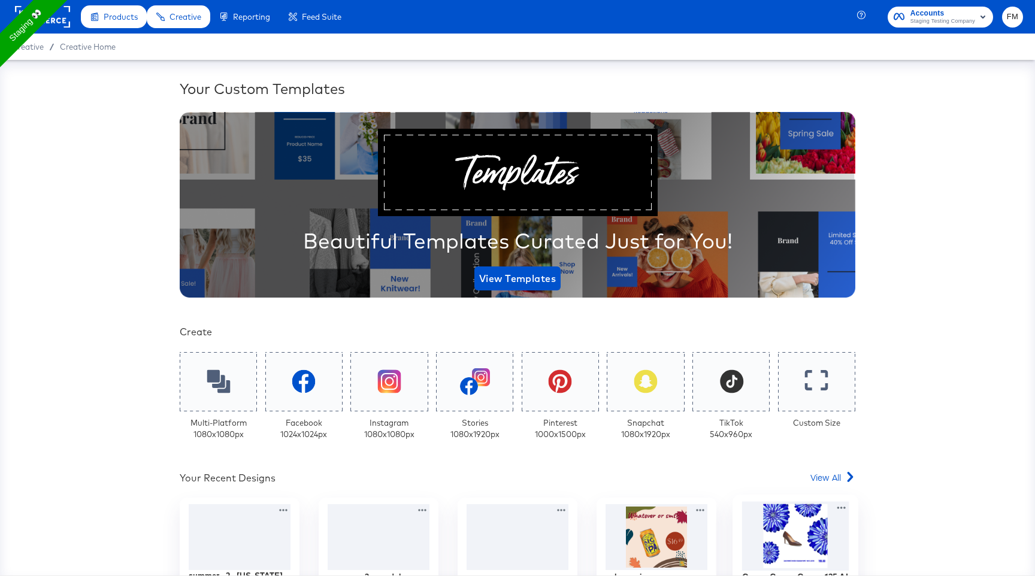
click at [822, 527] on div at bounding box center [795, 536] width 107 height 69
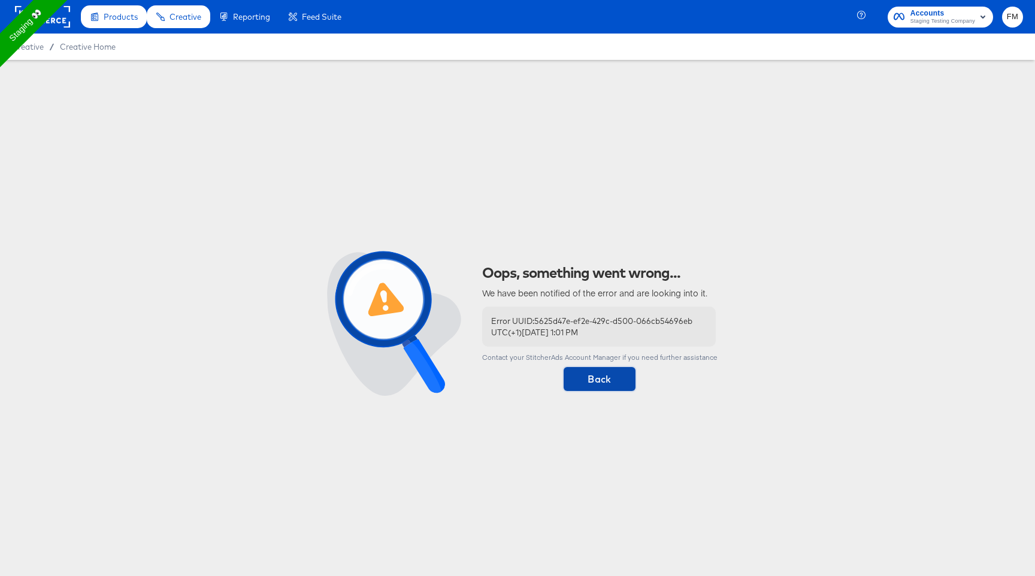
click at [586, 380] on span "Back" at bounding box center [599, 379] width 62 height 17
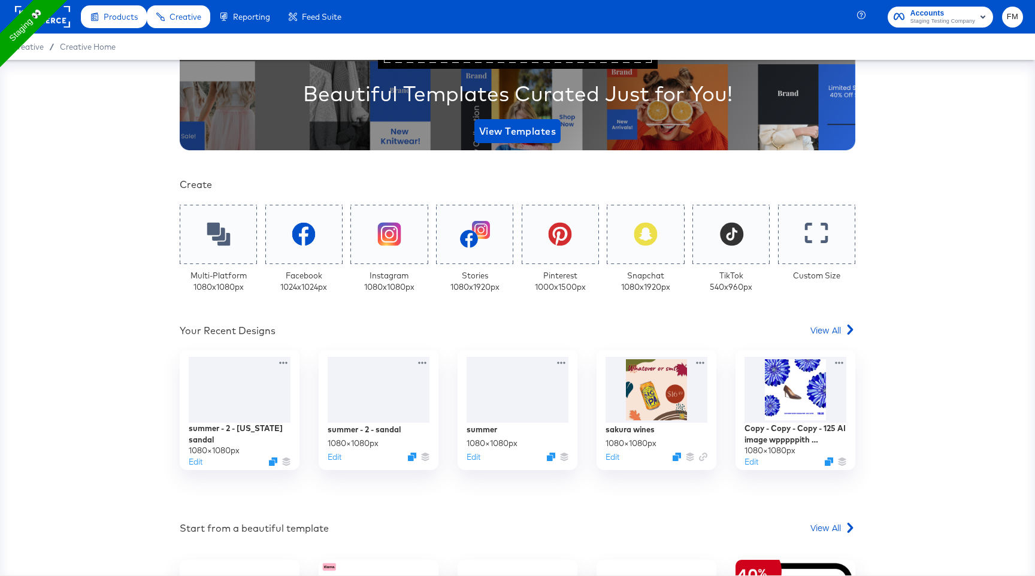
scroll to position [318, 0]
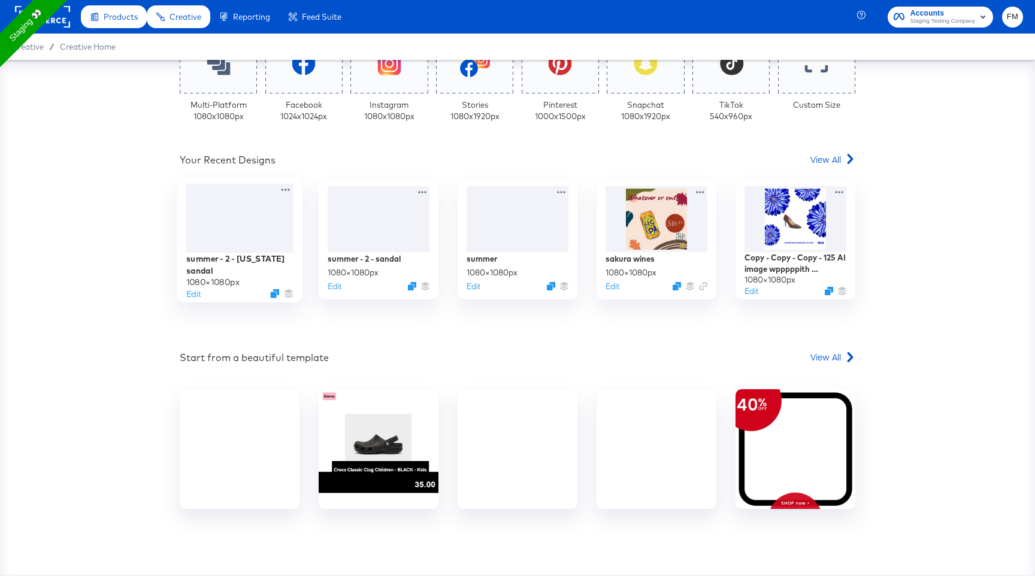
click at [239, 230] on div at bounding box center [239, 218] width 107 height 69
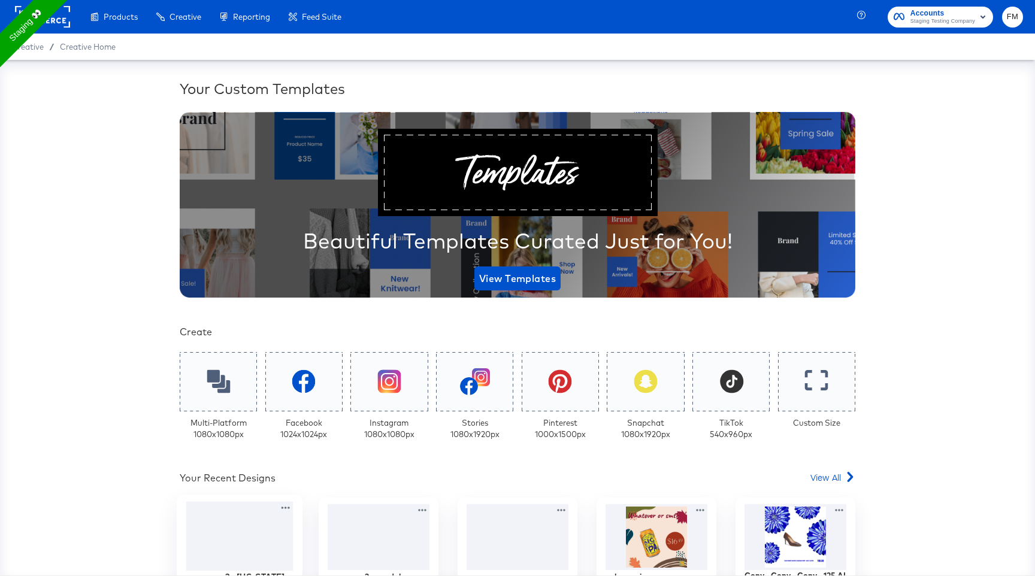
click at [247, 550] on div at bounding box center [239, 536] width 107 height 69
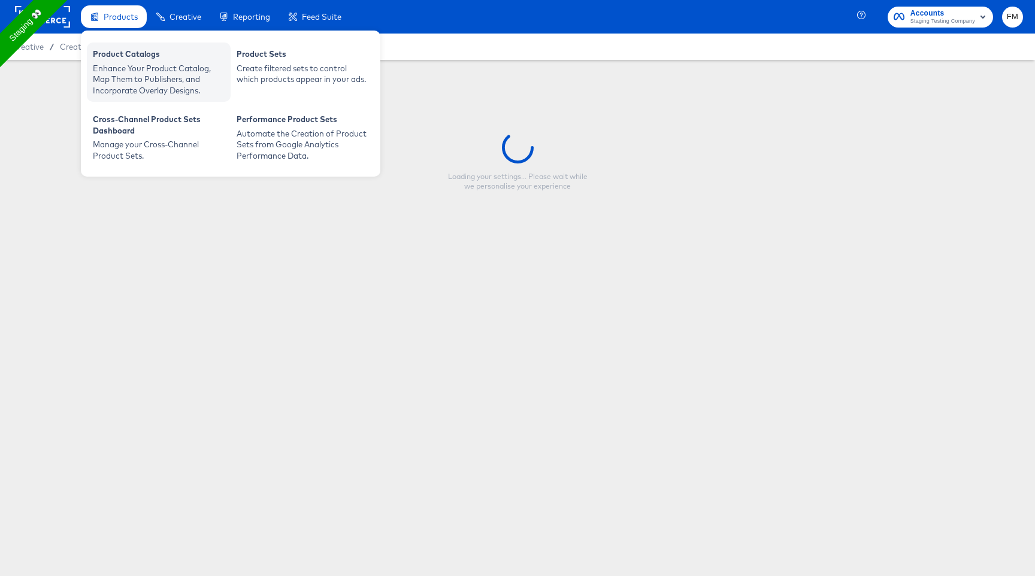
click at [175, 76] on div "Enhance Your Product Catalog, Map Them to Publishers, and Incorporate Overlay D…" at bounding box center [159, 80] width 132 height 34
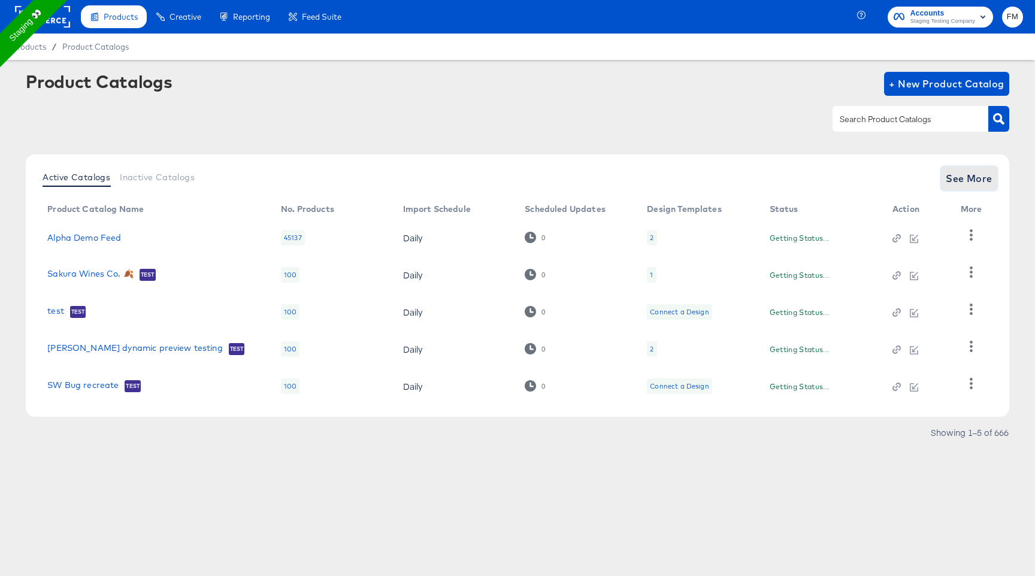
click at [969, 178] on span "See More" at bounding box center [968, 178] width 47 height 17
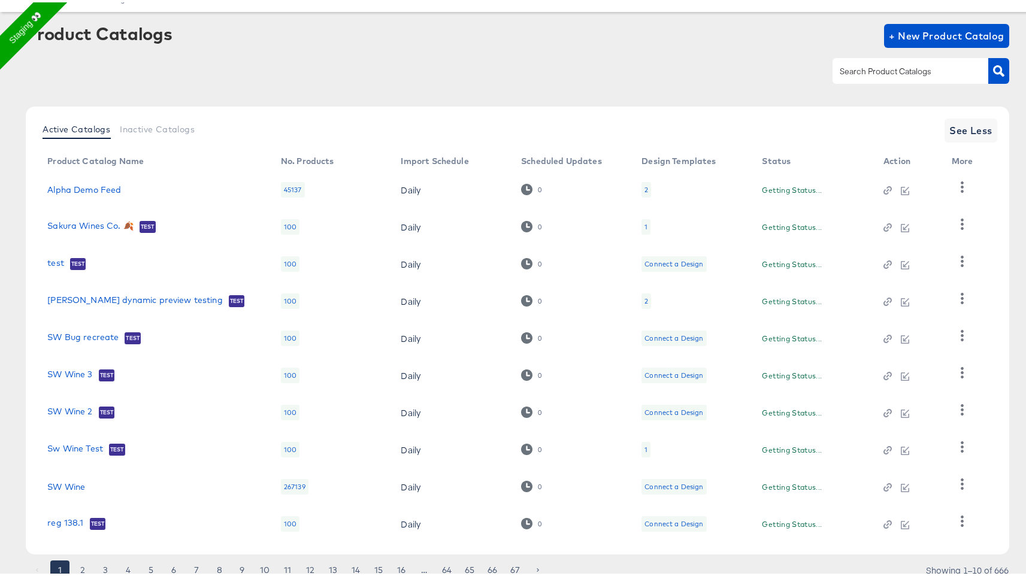
scroll to position [93, 0]
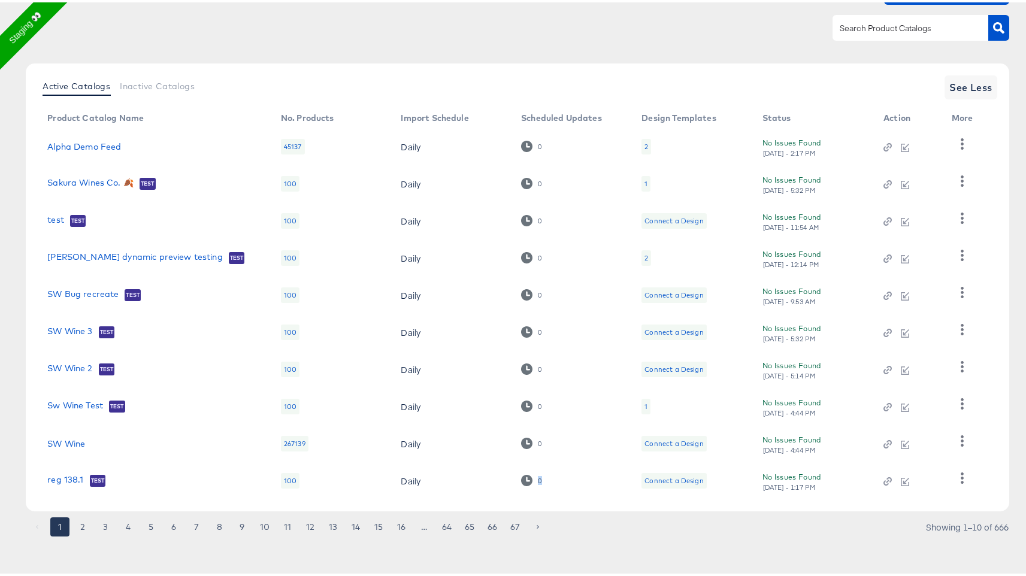
drag, startPoint x: 529, startPoint y: 480, endPoint x: 603, endPoint y: 473, distance: 75.1
click at [602, 474] on td "0" at bounding box center [571, 478] width 120 height 37
click at [665, 481] on div "Connect a Design" at bounding box center [673, 479] width 59 height 10
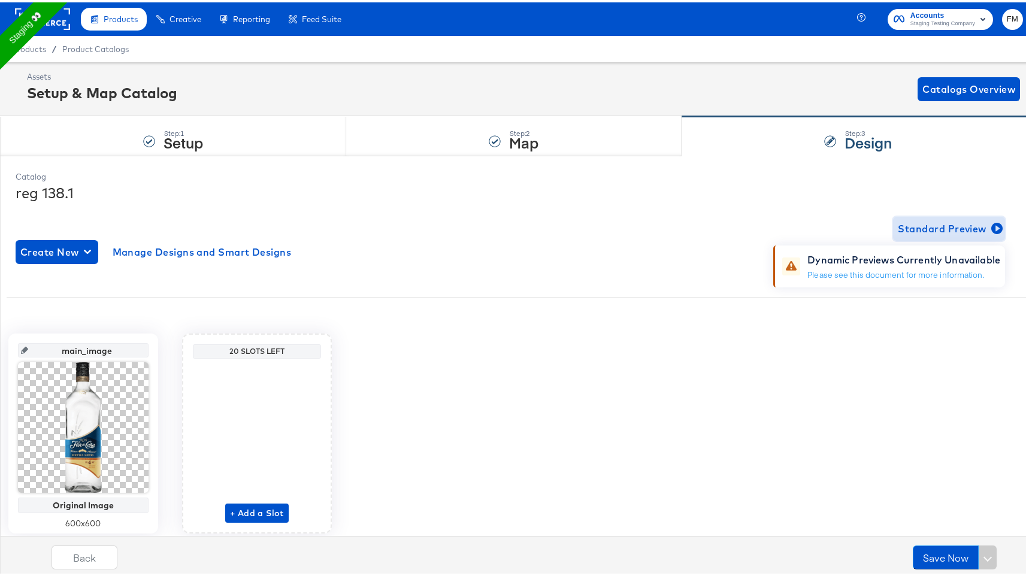
click at [957, 229] on span "Standard Preview" at bounding box center [948, 226] width 102 height 17
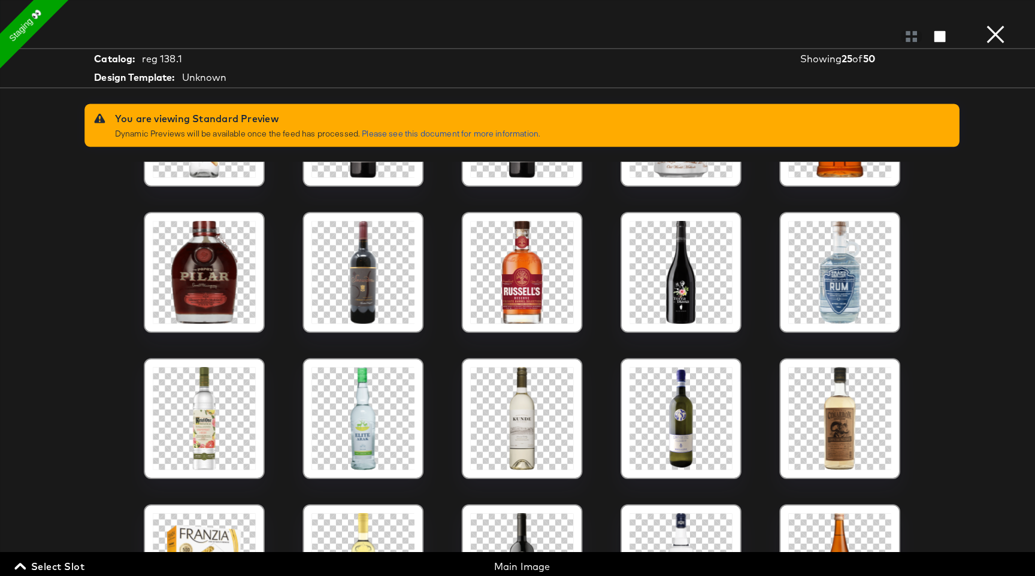
scroll to position [391, 0]
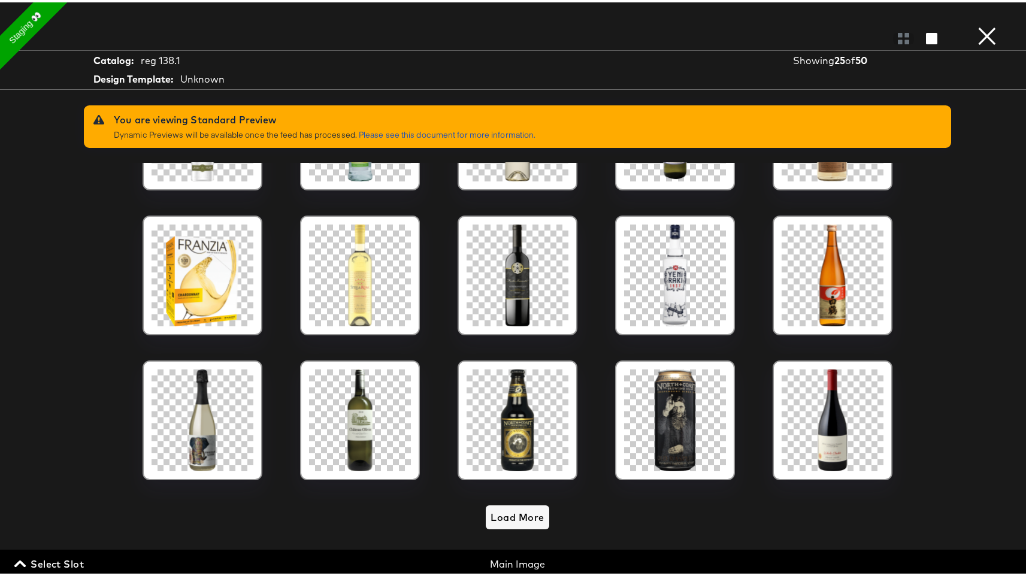
click at [979, 24] on button "×" at bounding box center [987, 12] width 24 height 24
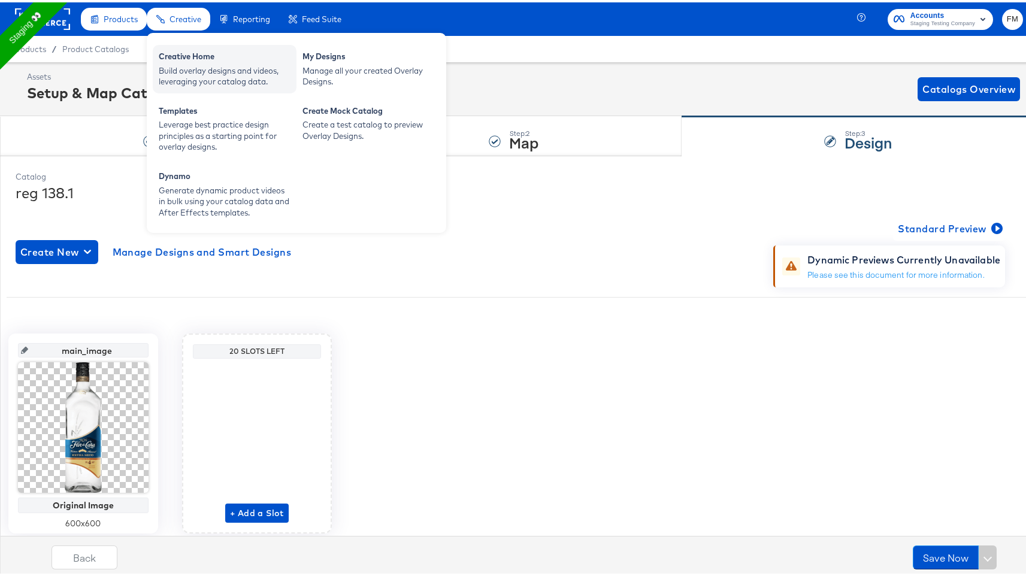
click at [262, 66] on div "Build overlay designs and videos, leveraging your catalog data." at bounding box center [225, 74] width 132 height 22
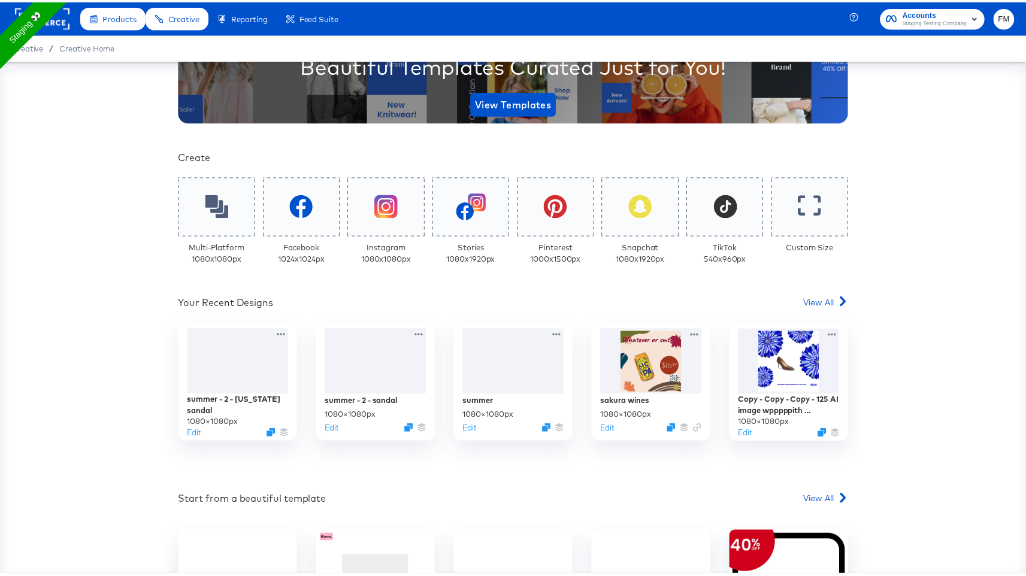
scroll to position [198, 0]
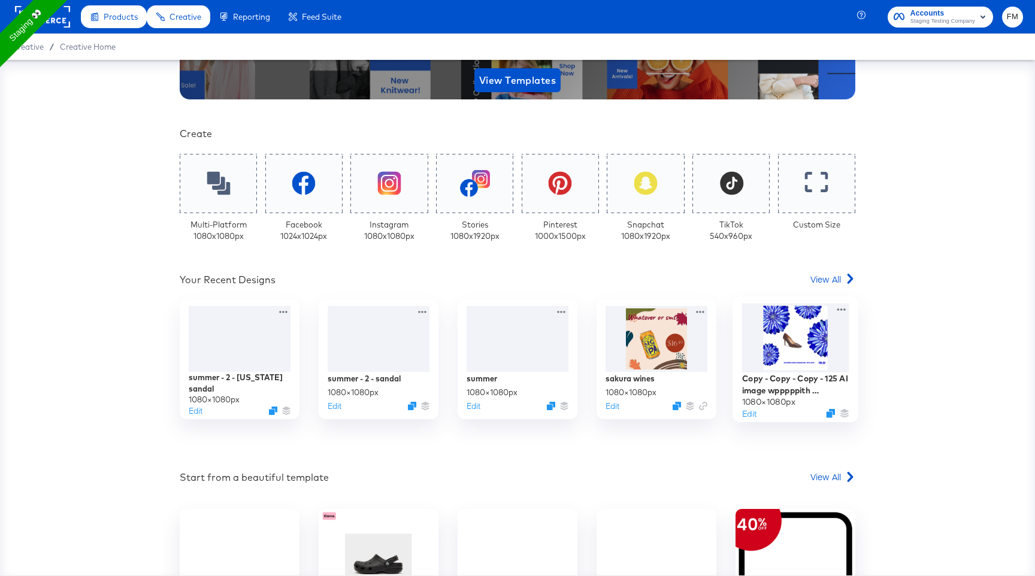
click at [744, 350] on div at bounding box center [795, 338] width 107 height 69
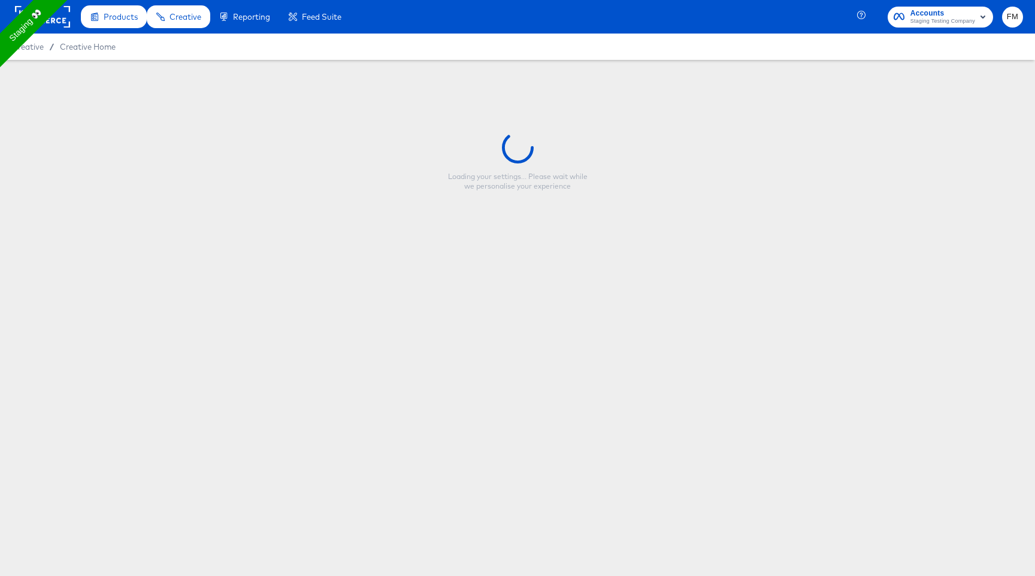
type input "Copy - Copy - Copy - 125 AI image wpppppith background removal"
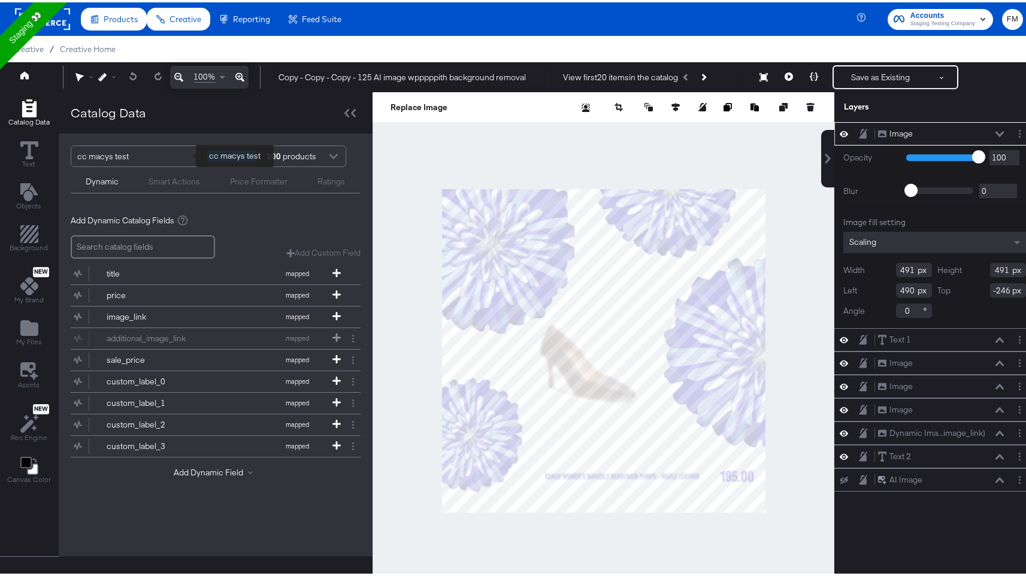
click at [101, 148] on div "cc macys test" at bounding box center [137, 154] width 121 height 20
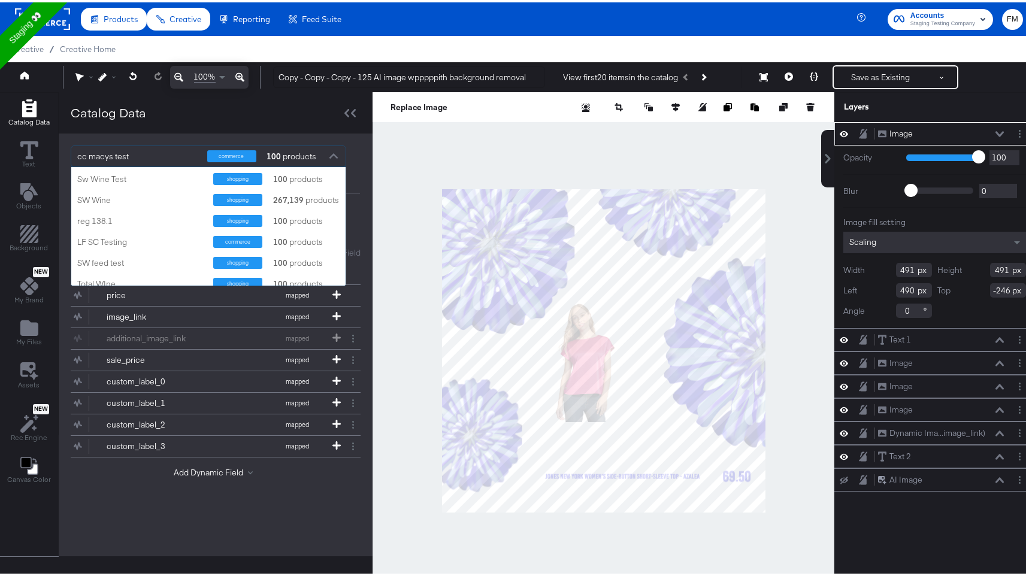
scroll to position [147, 0]
click at [148, 219] on div "reg 138.1" at bounding box center [140, 216] width 127 height 11
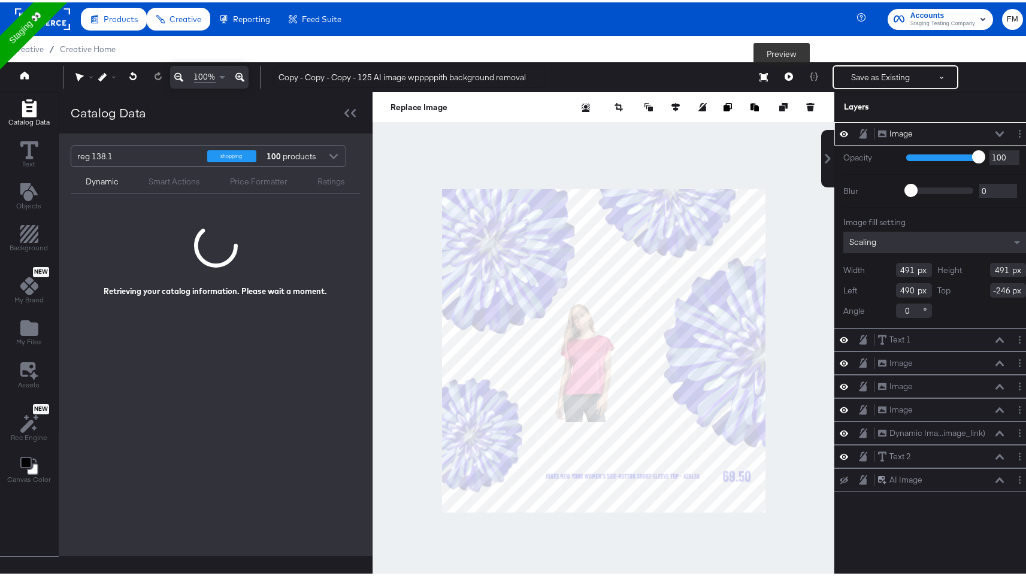
click at [784, 72] on icon at bounding box center [788, 74] width 8 height 8
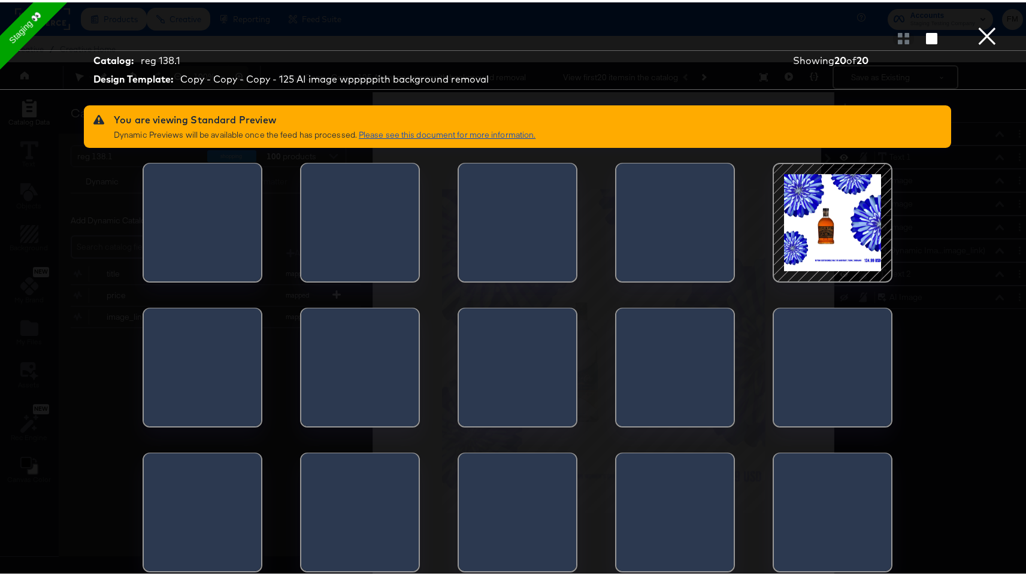
click at [474, 132] on link "Please see this document for more information." at bounding box center [447, 132] width 177 height 11
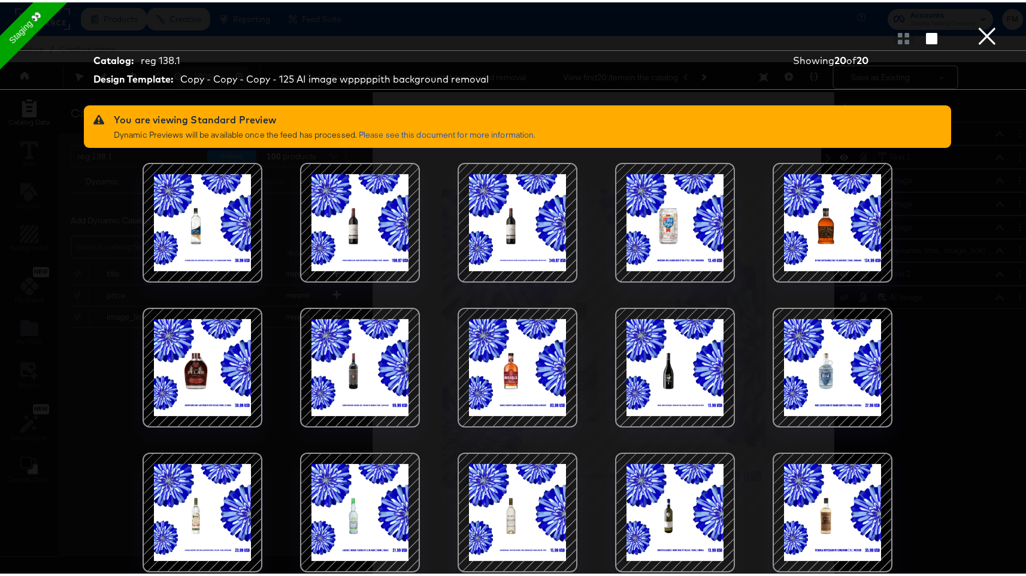
click at [975, 24] on button "×" at bounding box center [987, 12] width 24 height 24
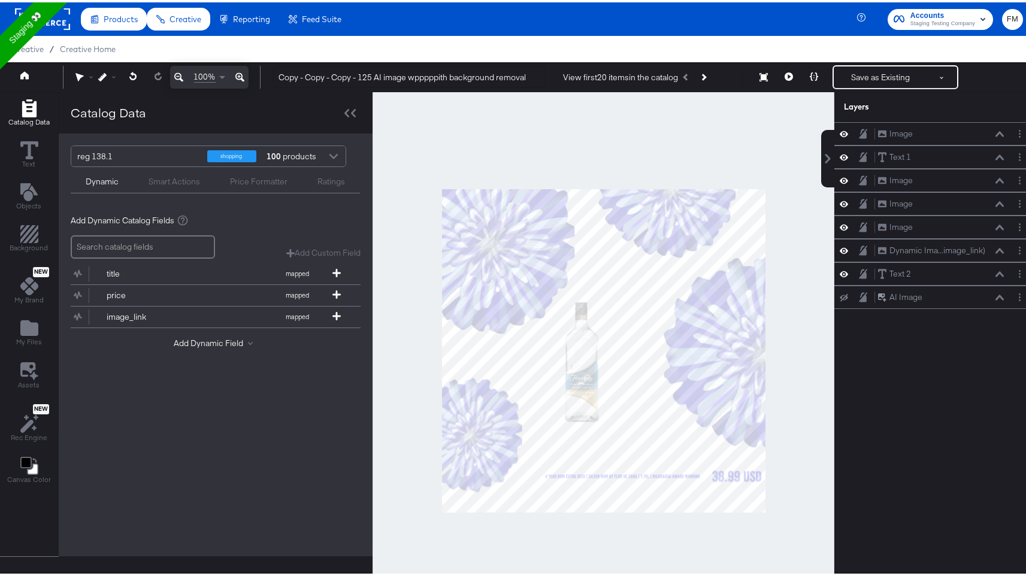
click at [1006, 18] on span "FM" at bounding box center [1011, 17] width 11 height 14
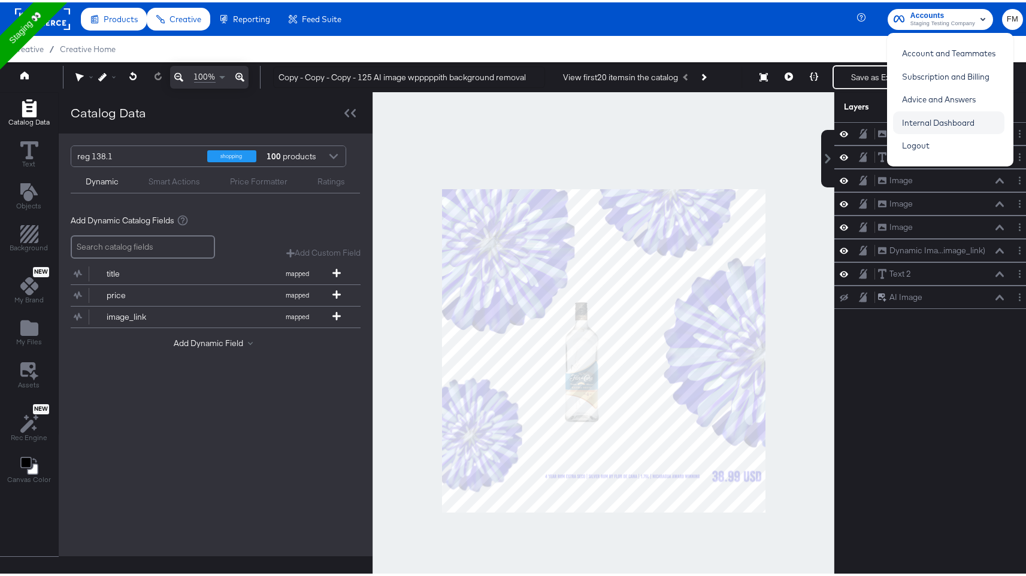
click at [949, 125] on link "Internal Dashboard" at bounding box center [938, 121] width 90 height 22
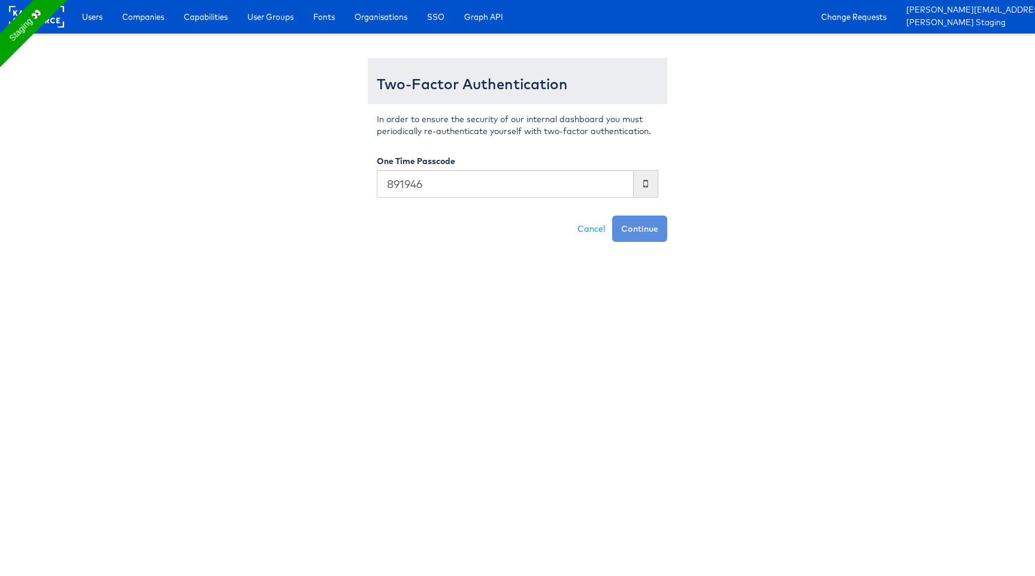
type input "891946"
click at [612, 216] on button "Continue" at bounding box center [639, 229] width 55 height 26
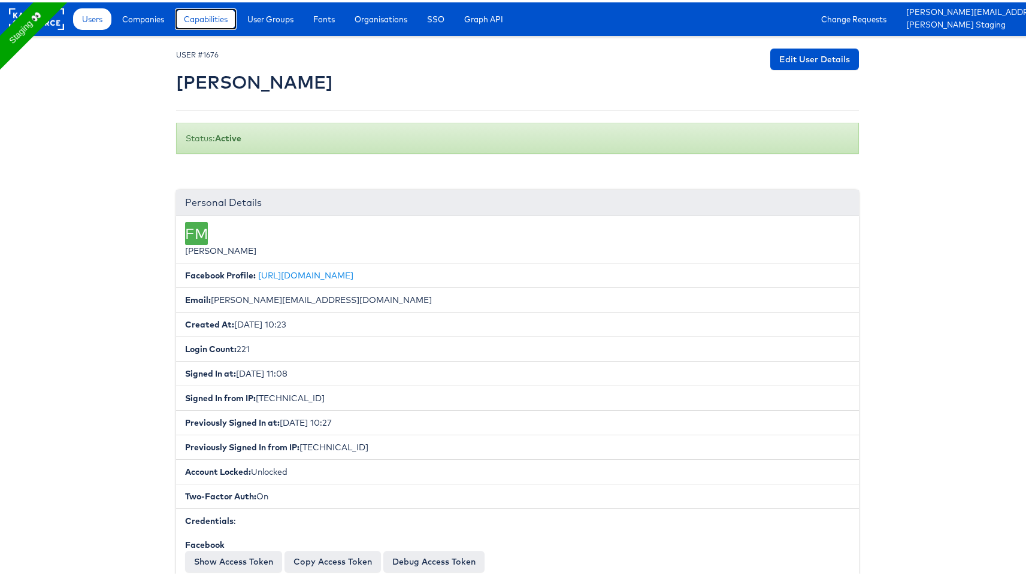
click at [221, 13] on span "Capabilities" at bounding box center [206, 17] width 44 height 12
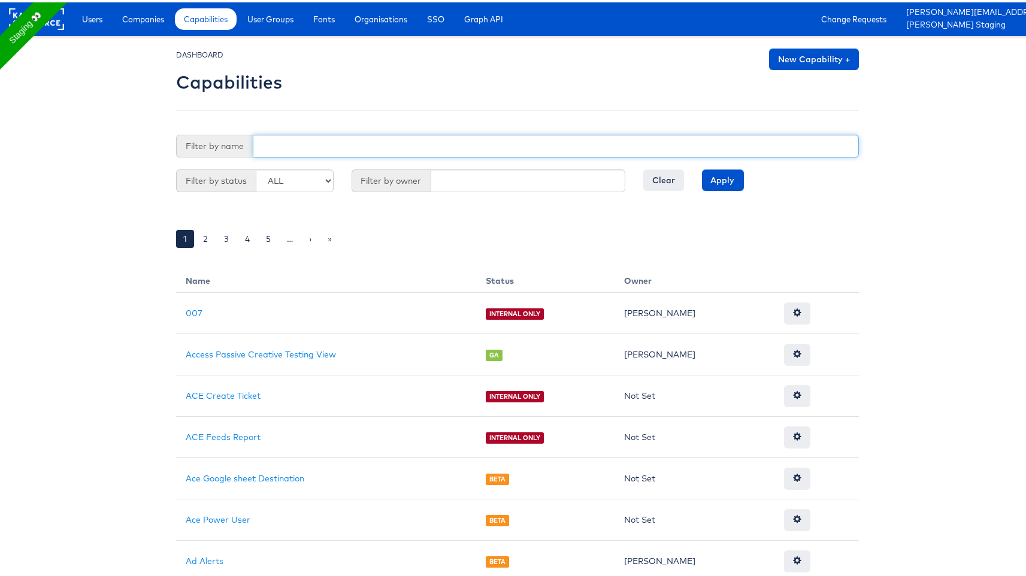
click at [349, 138] on input "text" at bounding box center [556, 143] width 606 height 23
click at [702, 167] on input "Apply" at bounding box center [723, 178] width 42 height 22
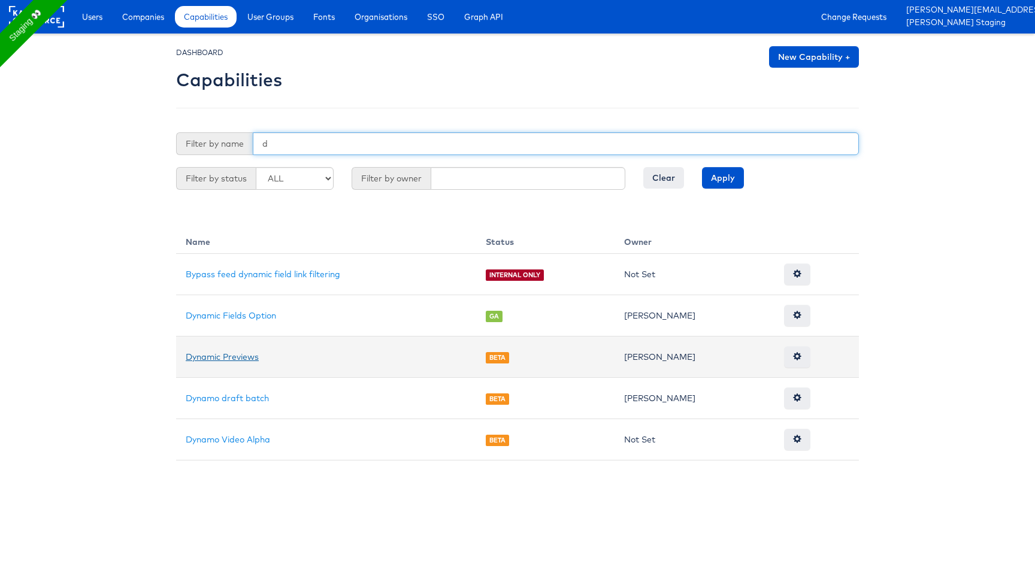
type input "d"
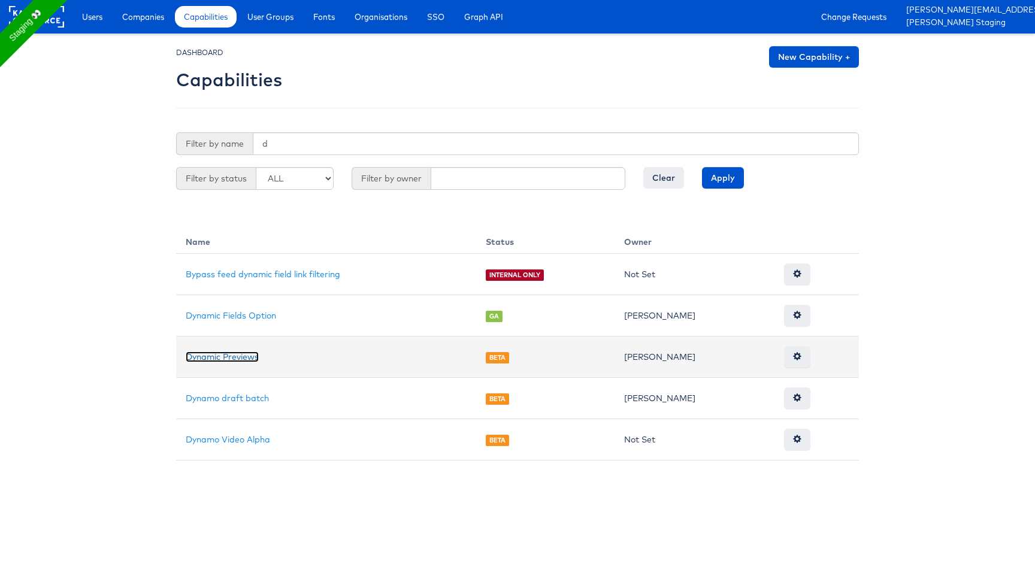
click at [249, 352] on link "Dynamic Previews" at bounding box center [222, 356] width 73 height 11
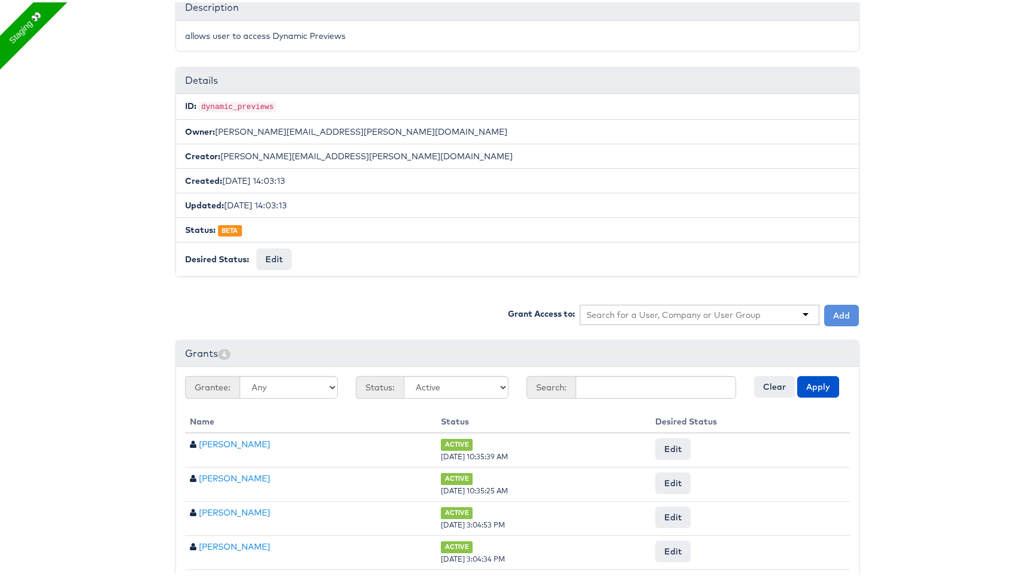
scroll to position [156, 0]
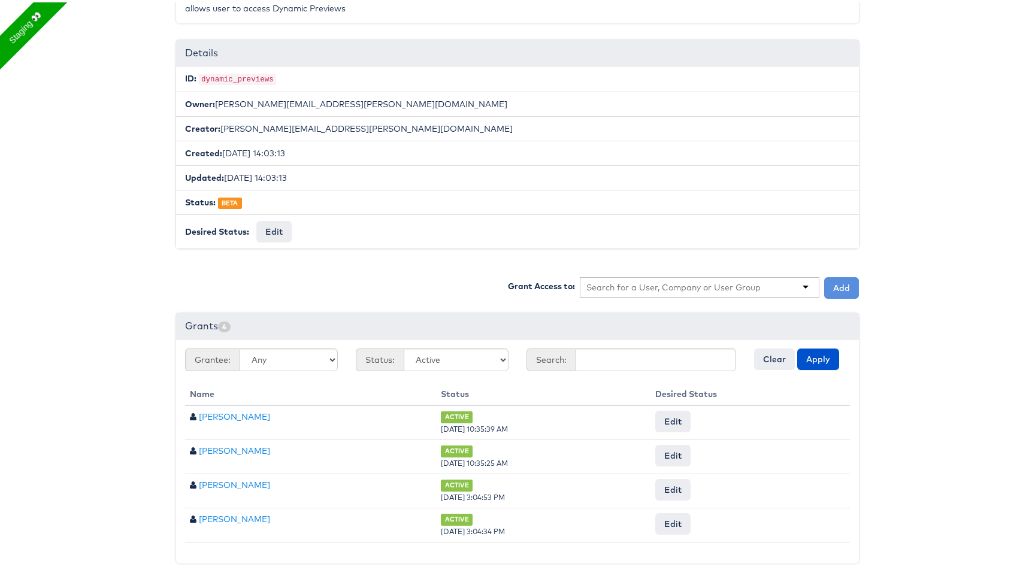
click at [705, 280] on input "text" at bounding box center [673, 285] width 175 height 12
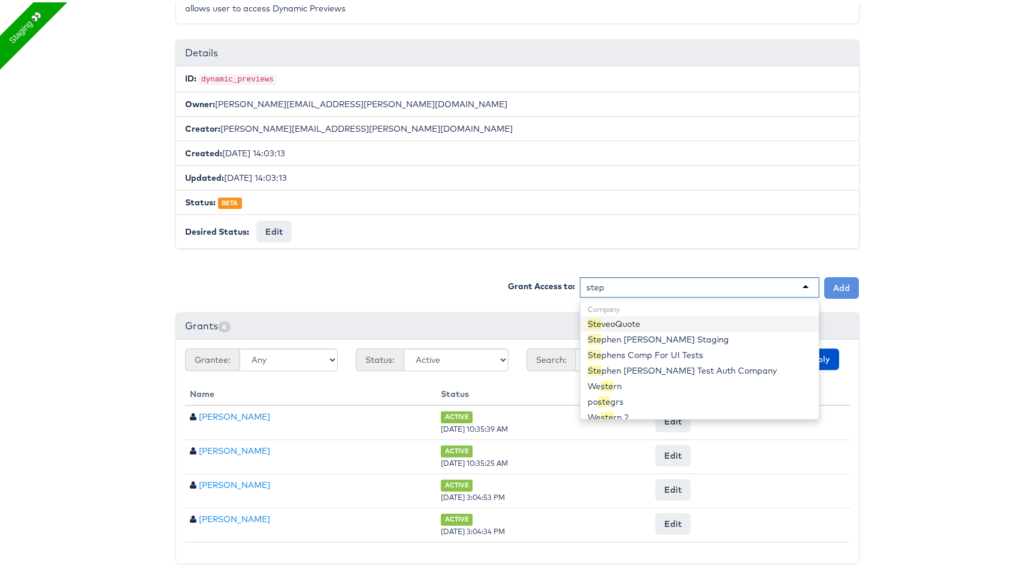
type input "steph"
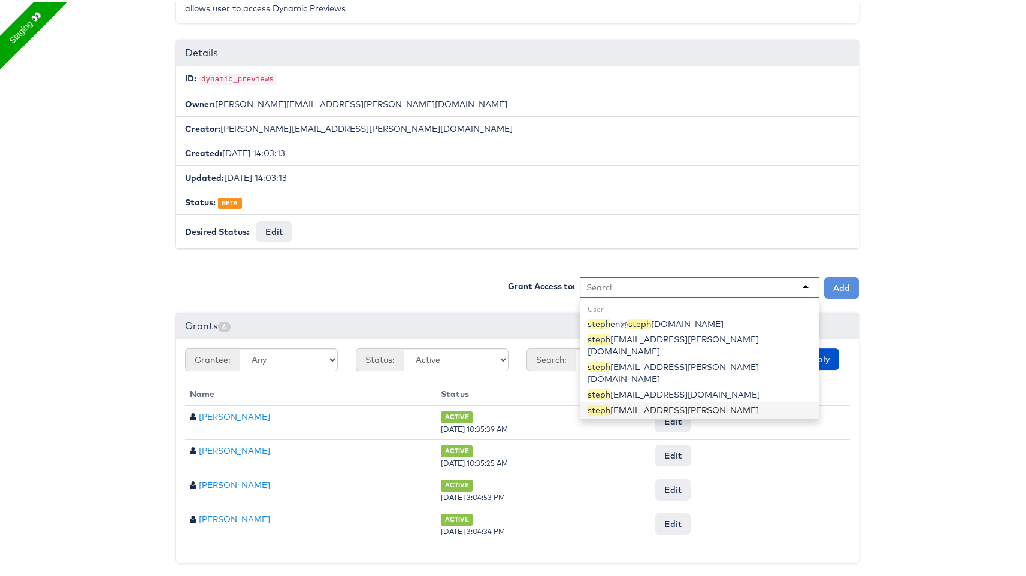
scroll to position [0, 0]
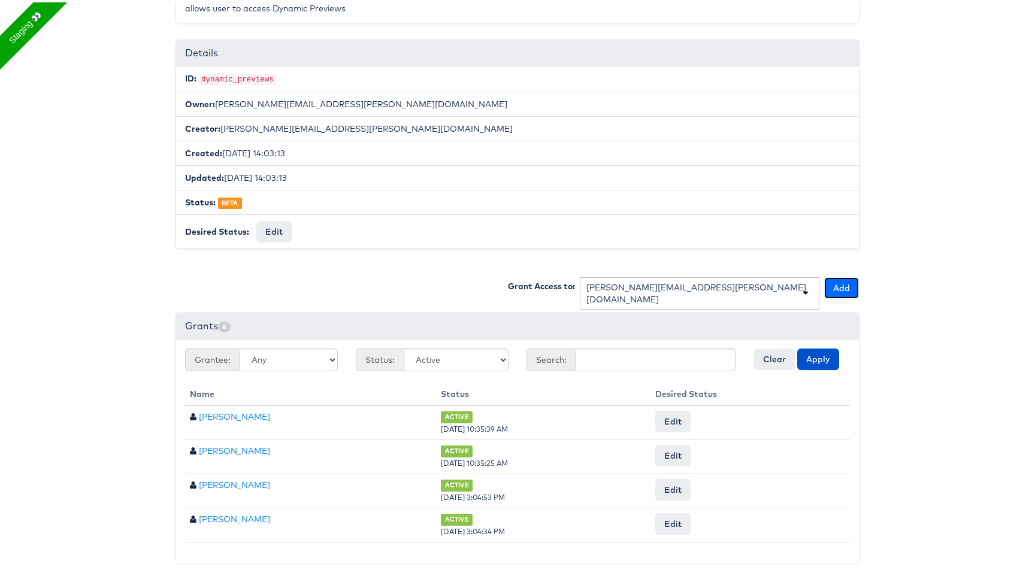
click at [848, 285] on button "Add" at bounding box center [841, 286] width 35 height 22
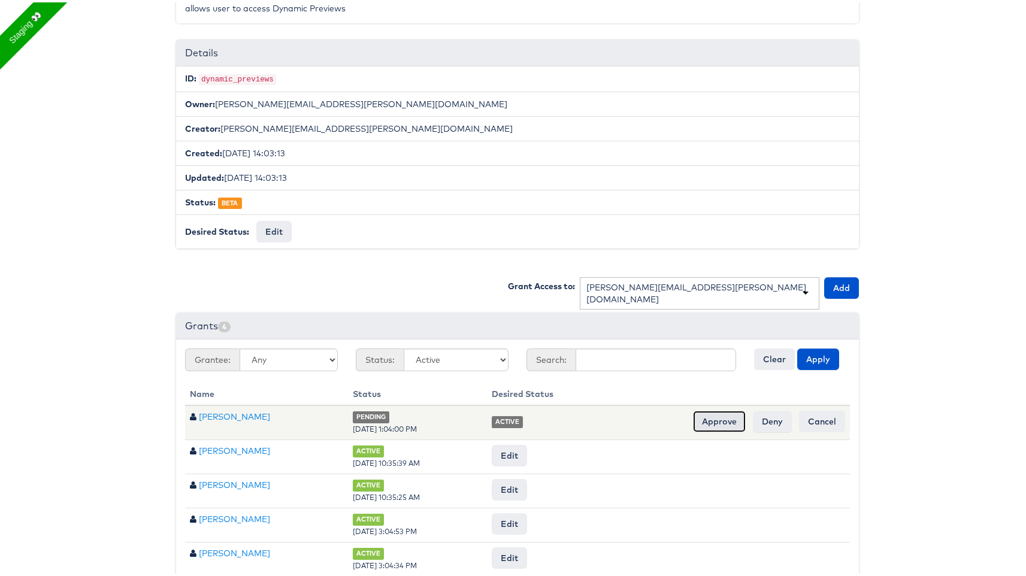
click at [723, 420] on input "Approve" at bounding box center [719, 419] width 53 height 22
